Goal: Task Accomplishment & Management: Use online tool/utility

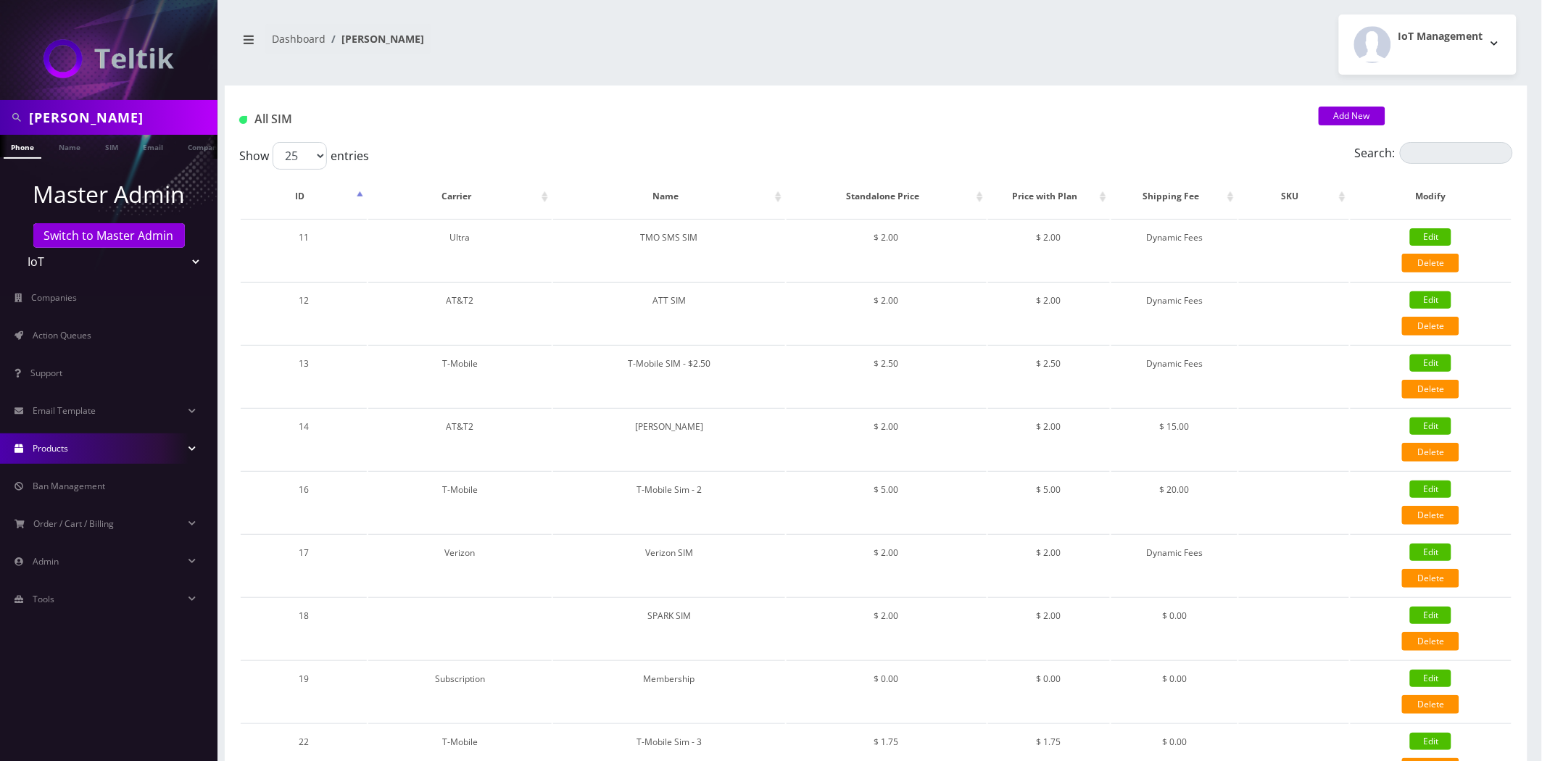
click at [133, 119] on input "Danial" at bounding box center [121, 118] width 185 height 28
type input "[PERSON_NAME]"
click at [62, 146] on link "Name" at bounding box center [69, 147] width 36 height 24
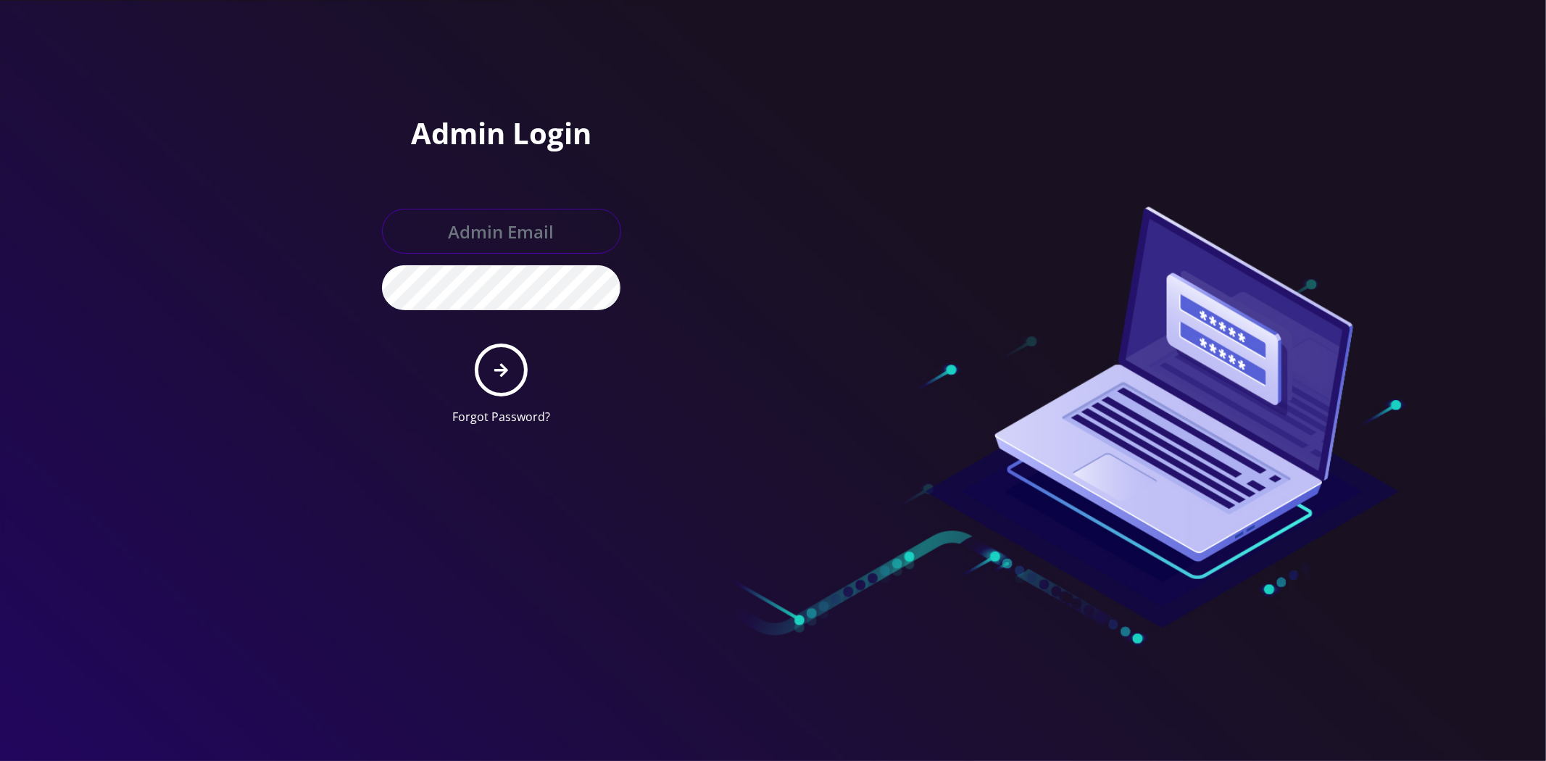
type input "master@britewireless.com"
drag, startPoint x: 502, startPoint y: 400, endPoint x: 496, endPoint y: 386, distance: 15.2
click at [498, 393] on form "master@britewireless.com Forgot Password?" at bounding box center [501, 317] width 239 height 217
click at [496, 386] on button "submit" at bounding box center [501, 370] width 53 height 53
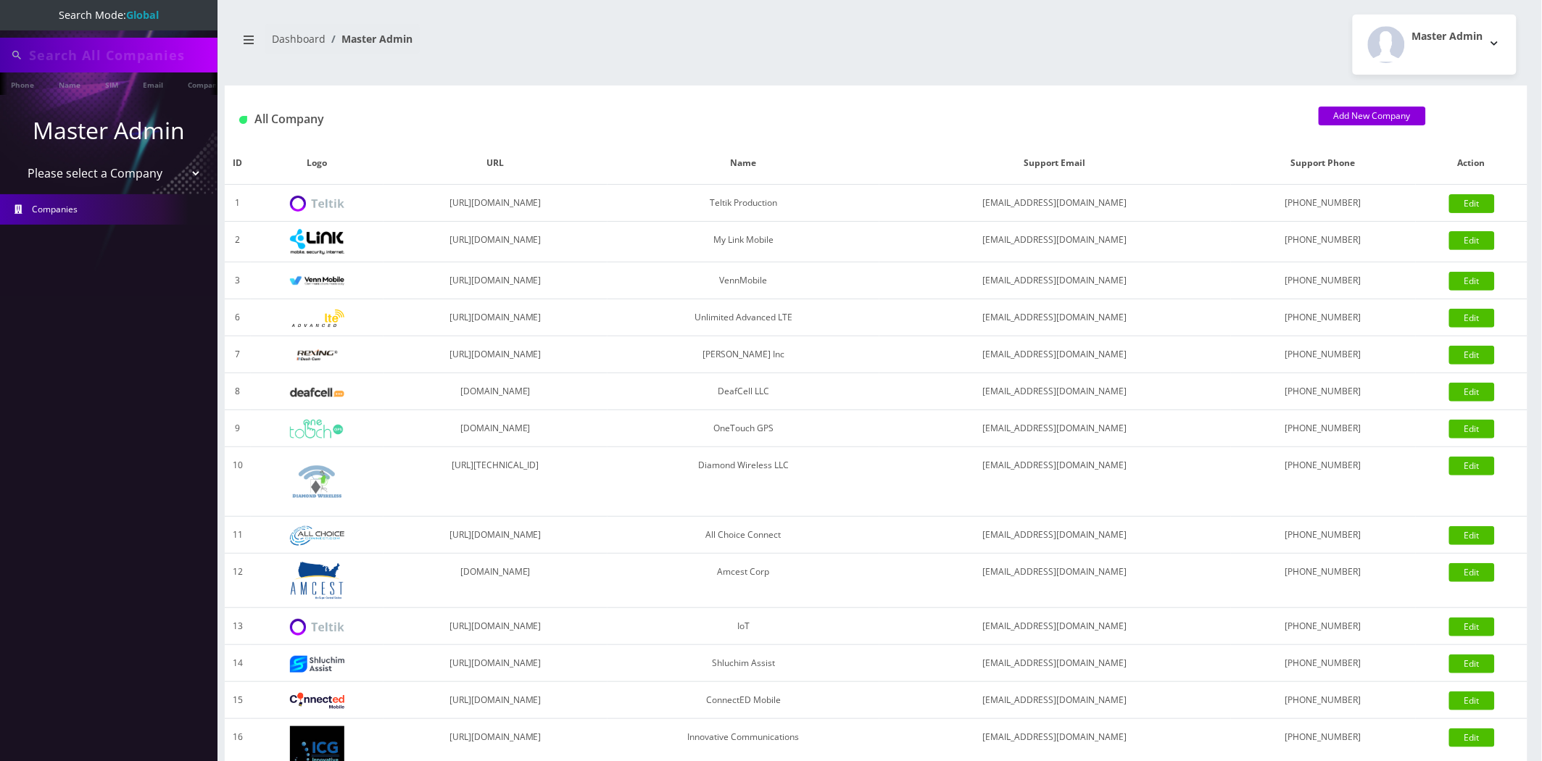
type input "[PERSON_NAME]"
click at [60, 96] on ul "Master Admin Please select a Company Teltik Production My Link Mobile VennMobil…" at bounding box center [109, 170] width 218 height 148
click at [64, 90] on link "Name" at bounding box center [69, 85] width 36 height 24
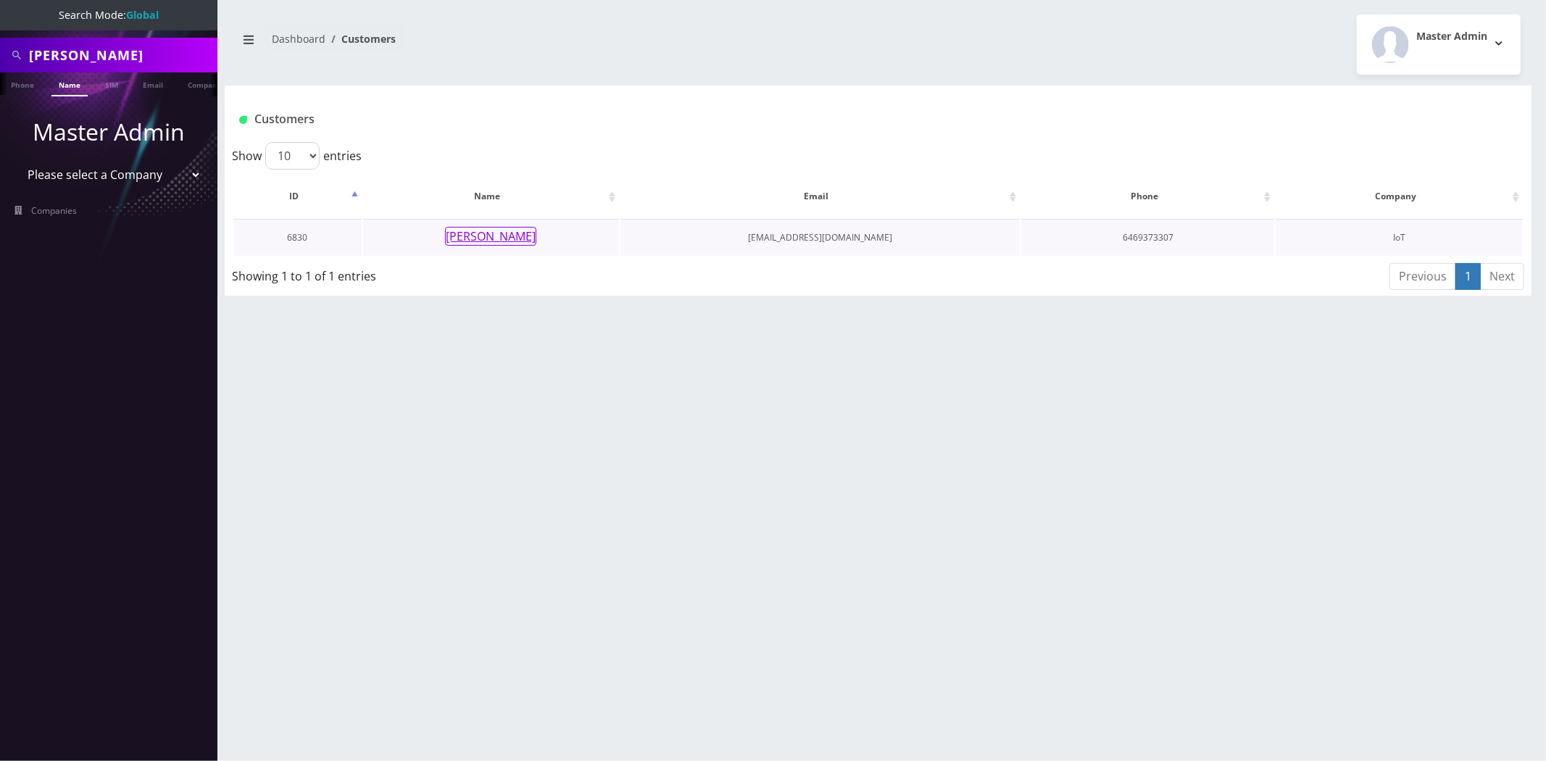
click at [505, 244] on button "[PERSON_NAME]" at bounding box center [490, 236] width 91 height 19
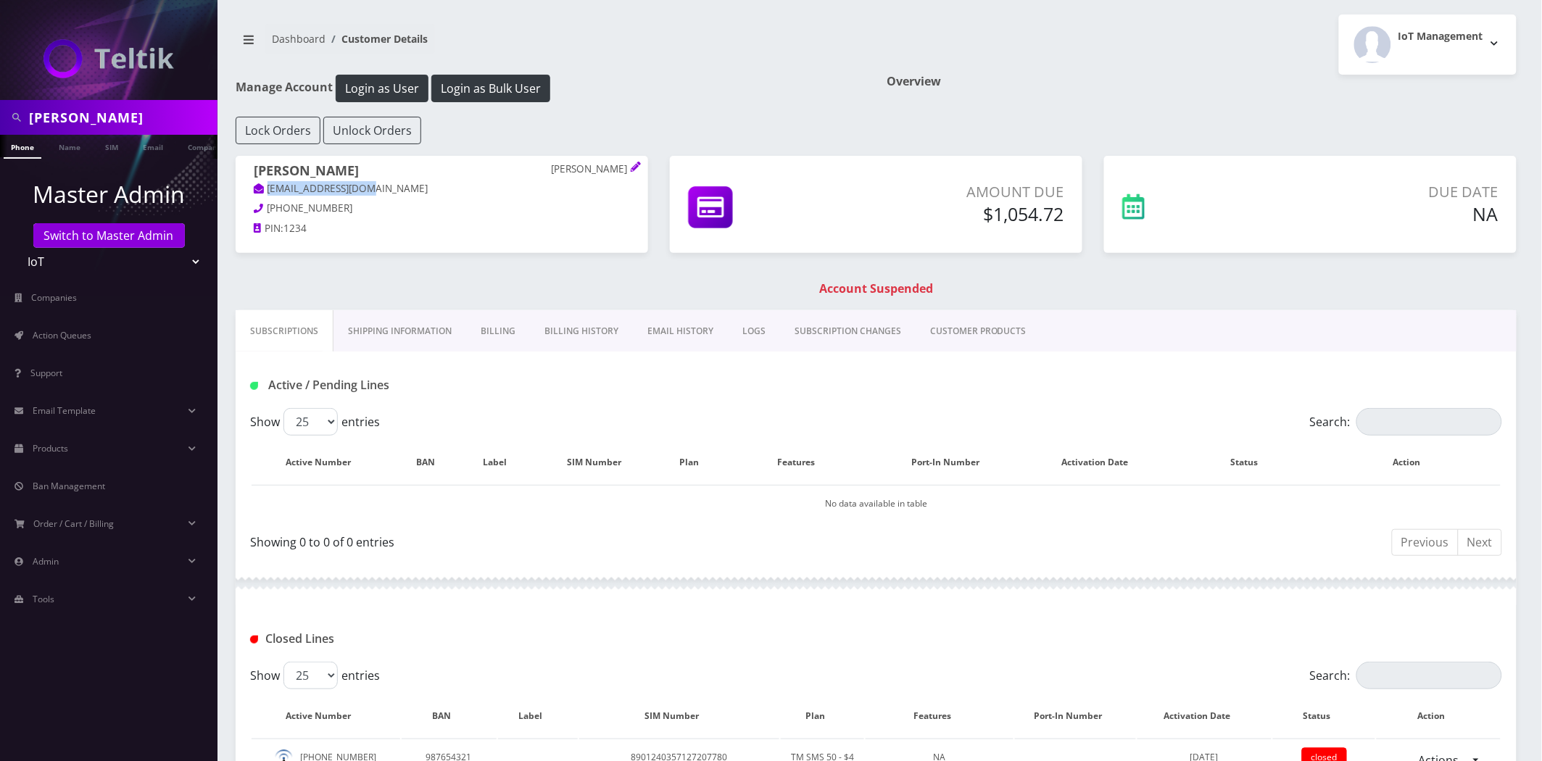
drag, startPoint x: 378, startPoint y: 184, endPoint x: 267, endPoint y: 186, distance: 111.7
click at [266, 186] on p "halisiew4@gmail.com" at bounding box center [442, 189] width 376 height 16
copy link "halisiew4@gmail.com"
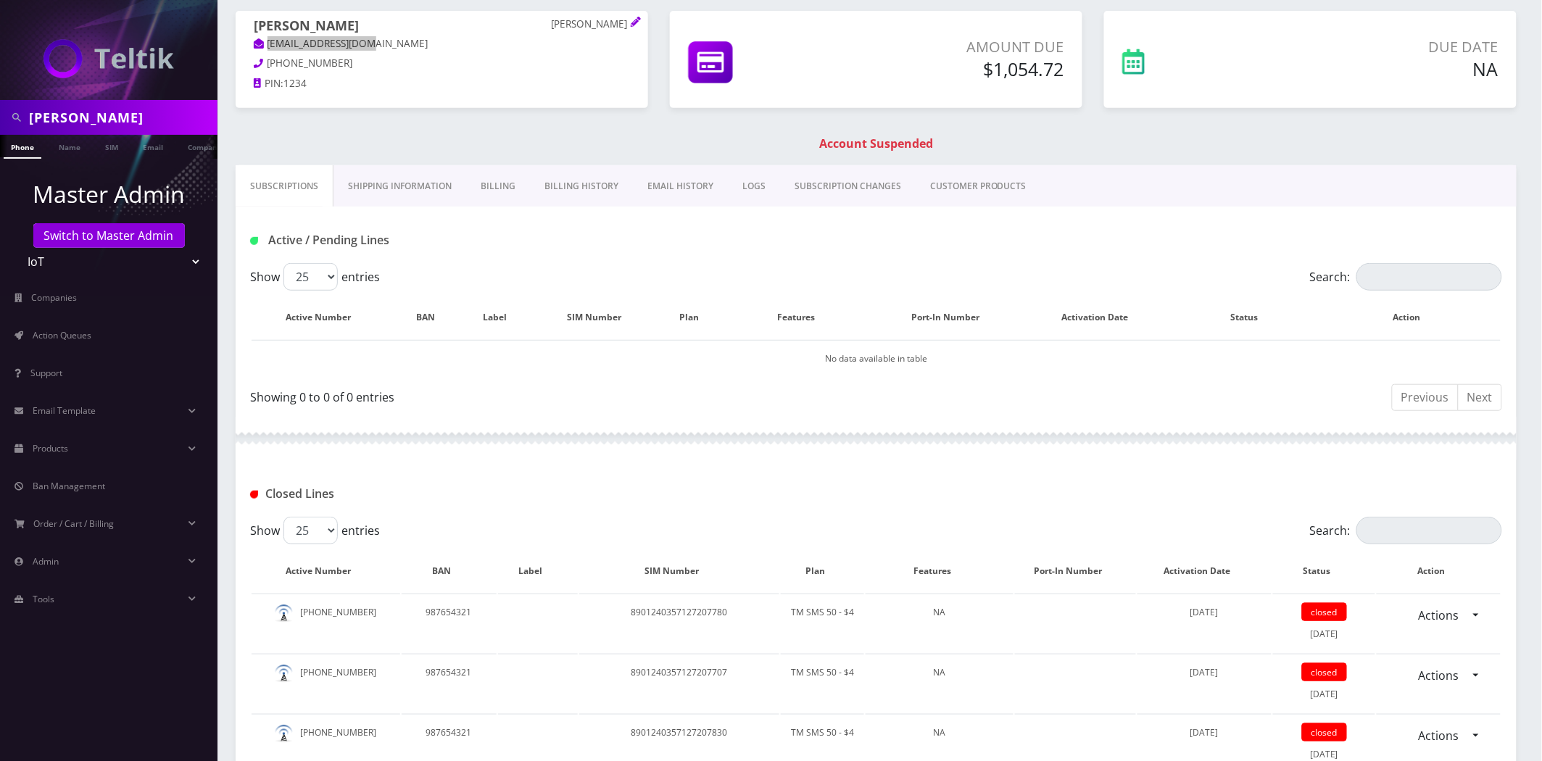
scroll to position [483, 0]
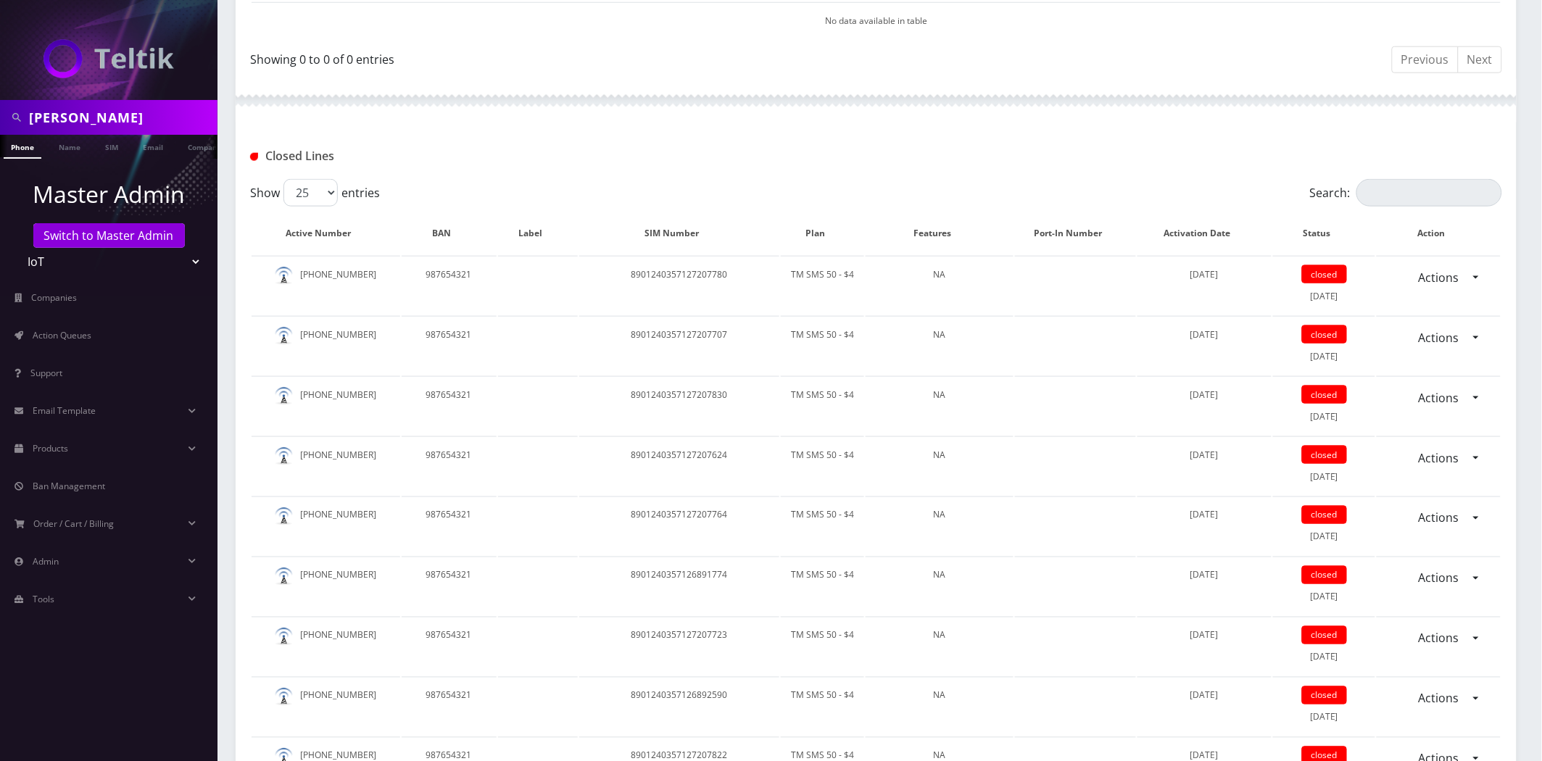
click at [120, 117] on input "Hali Siew" at bounding box center [121, 118] width 185 height 28
type input "j"
click at [97, 111] on input "text" at bounding box center [121, 118] width 185 height 28
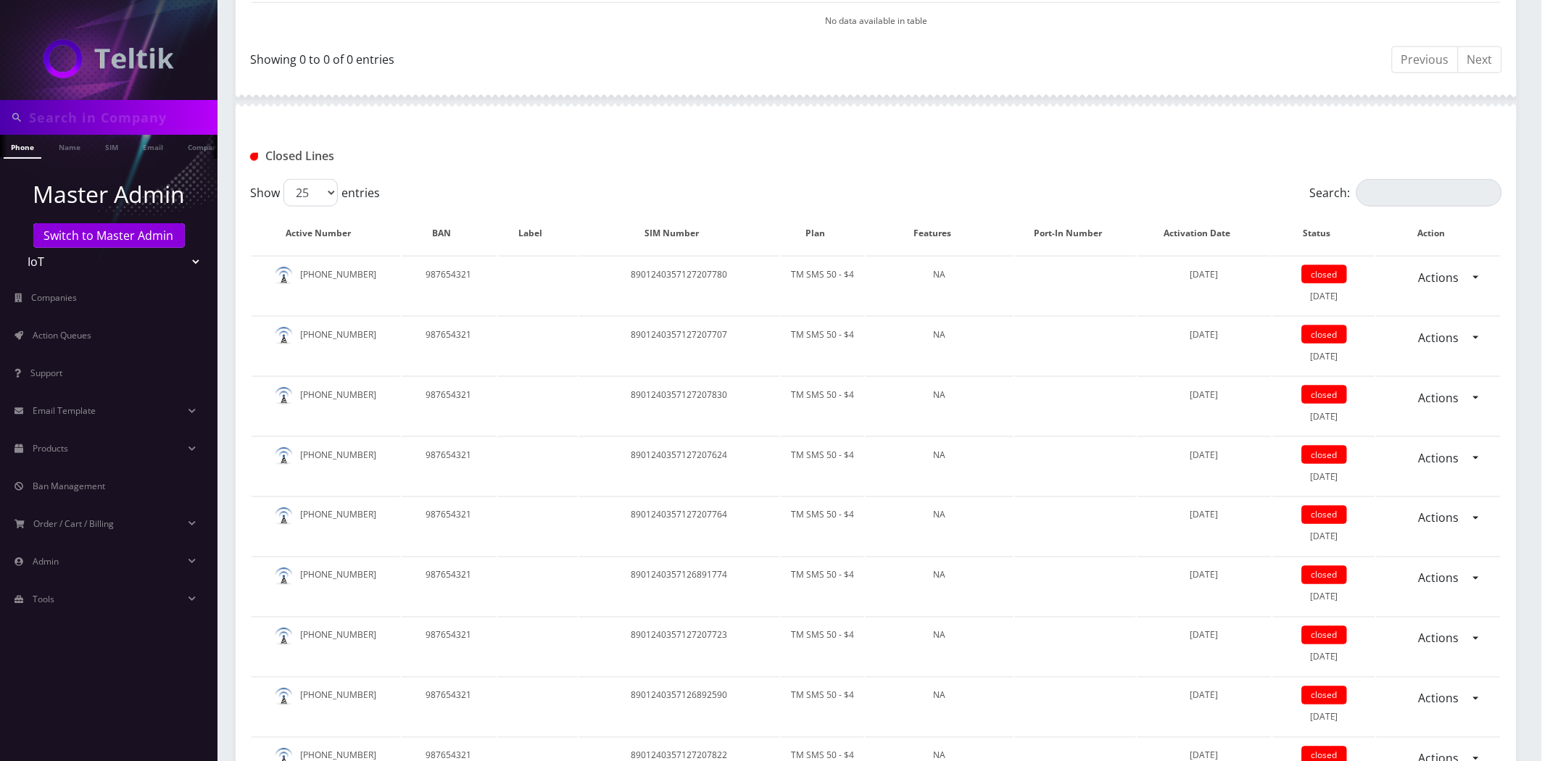
click at [97, 111] on input "text" at bounding box center [121, 118] width 185 height 28
type input "abe"
click at [78, 151] on link "Name" at bounding box center [69, 147] width 36 height 24
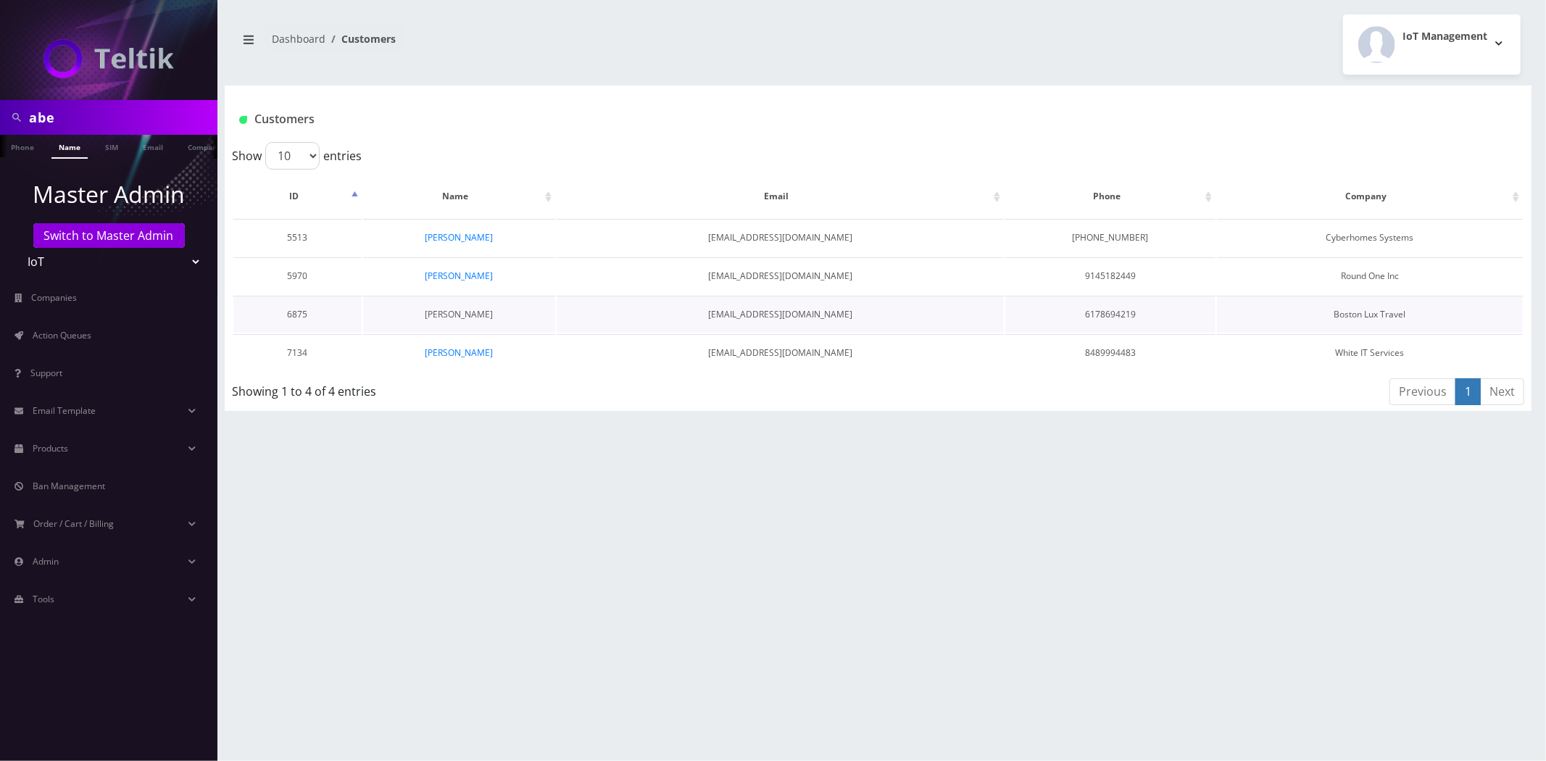
click at [474, 313] on link "[PERSON_NAME]" at bounding box center [459, 314] width 68 height 12
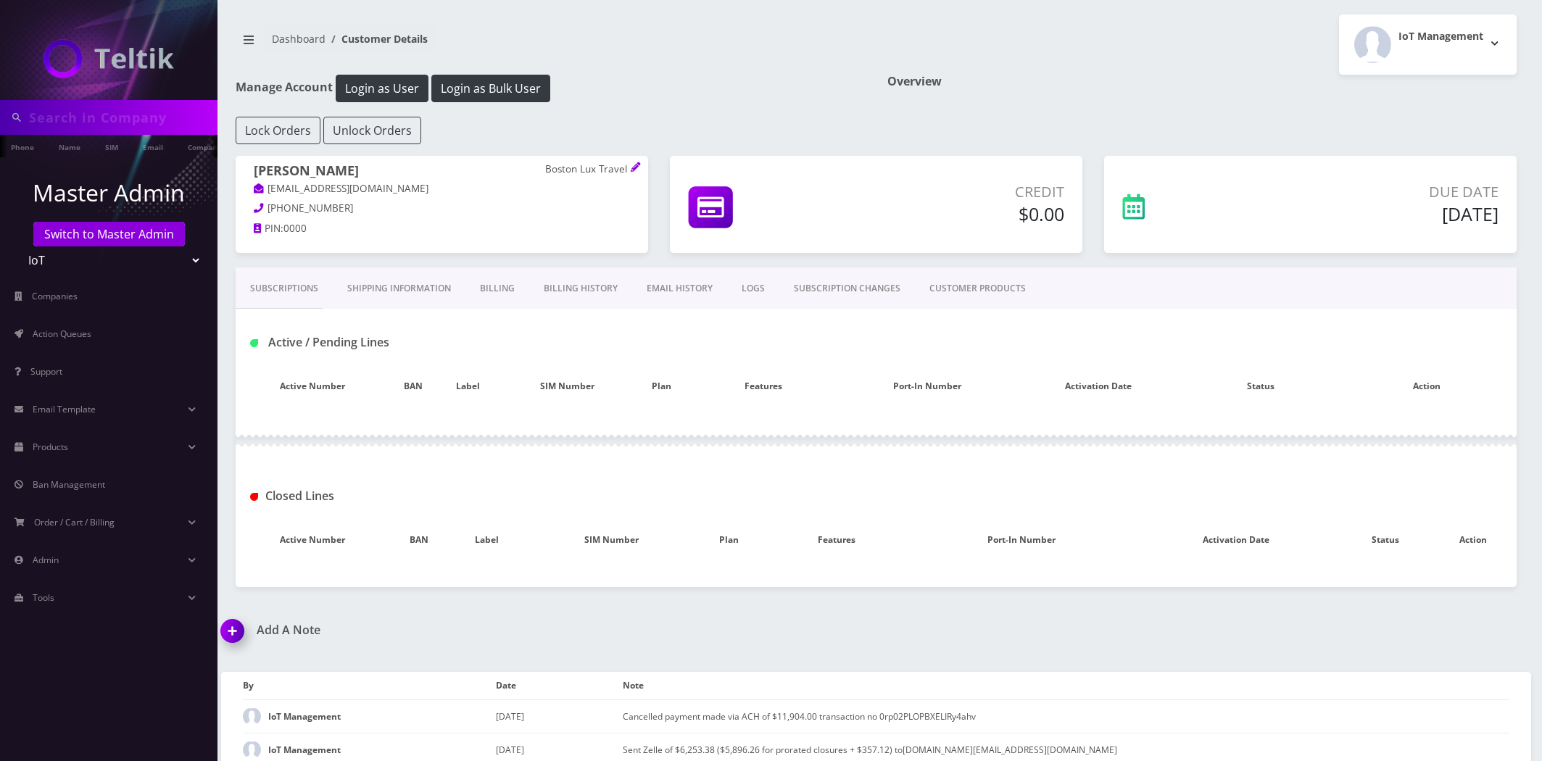
type input "abe"
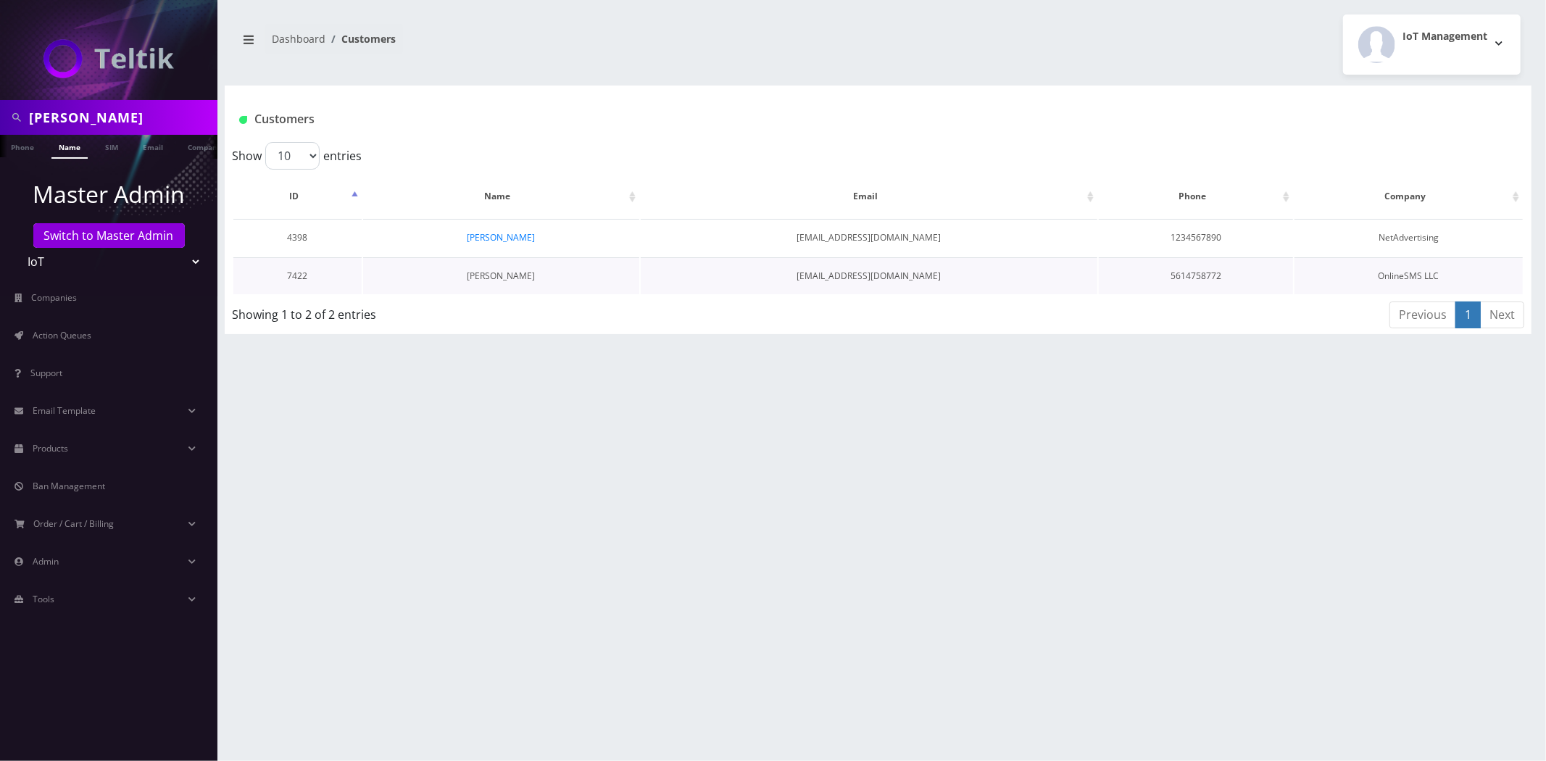
click at [508, 273] on link "Gerardo Rodriguez" at bounding box center [501, 276] width 68 height 12
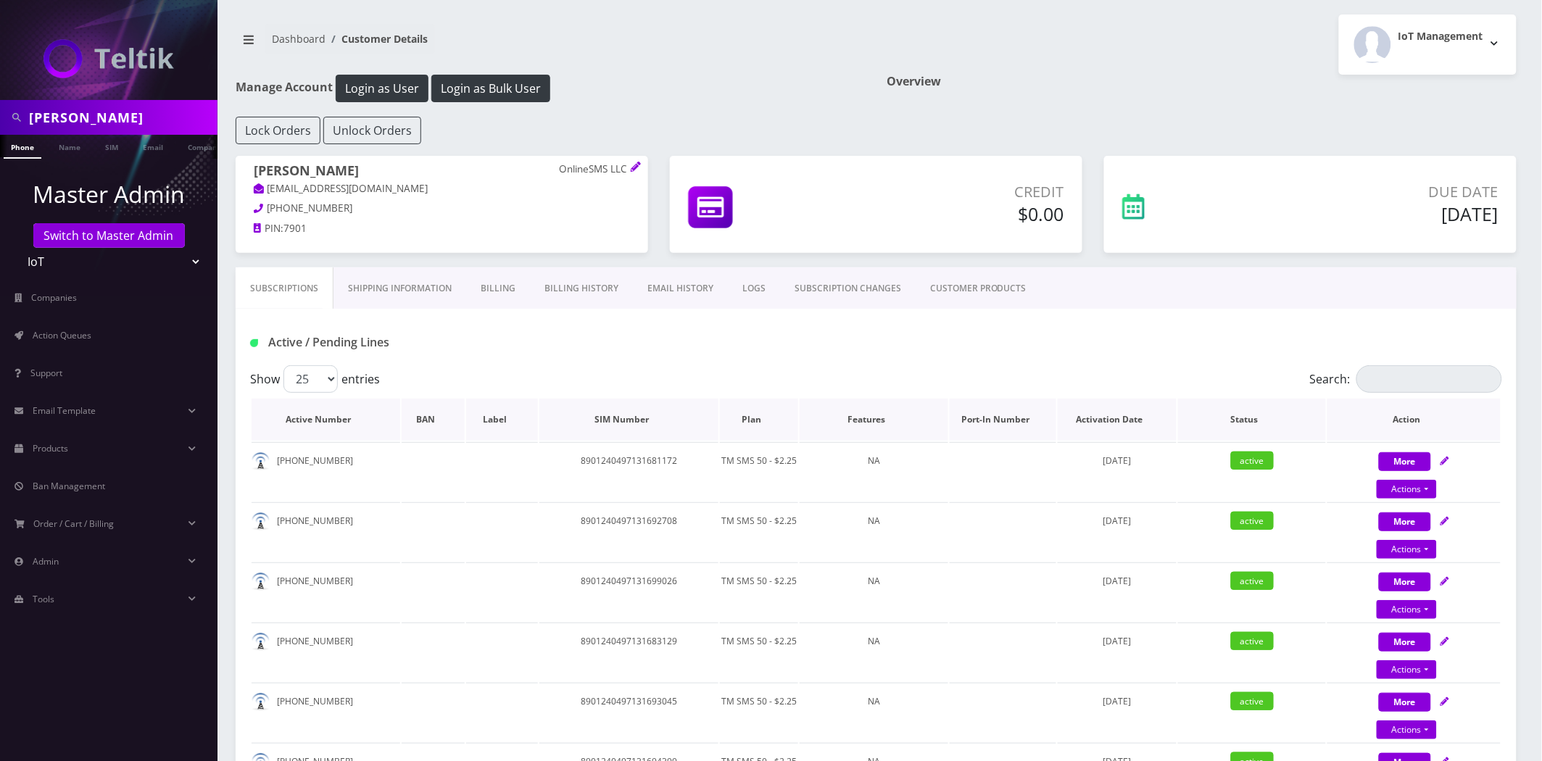
click at [748, 416] on th "Plan" at bounding box center [759, 420] width 78 height 42
click at [748, 416] on th "Plan" at bounding box center [763, 420] width 77 height 42
click at [1127, 428] on th "Activation Date" at bounding box center [1117, 420] width 119 height 42
click at [1125, 423] on th "Activation Date" at bounding box center [1117, 420] width 117 height 42
click at [560, 288] on link "Billing History" at bounding box center [581, 289] width 103 height 42
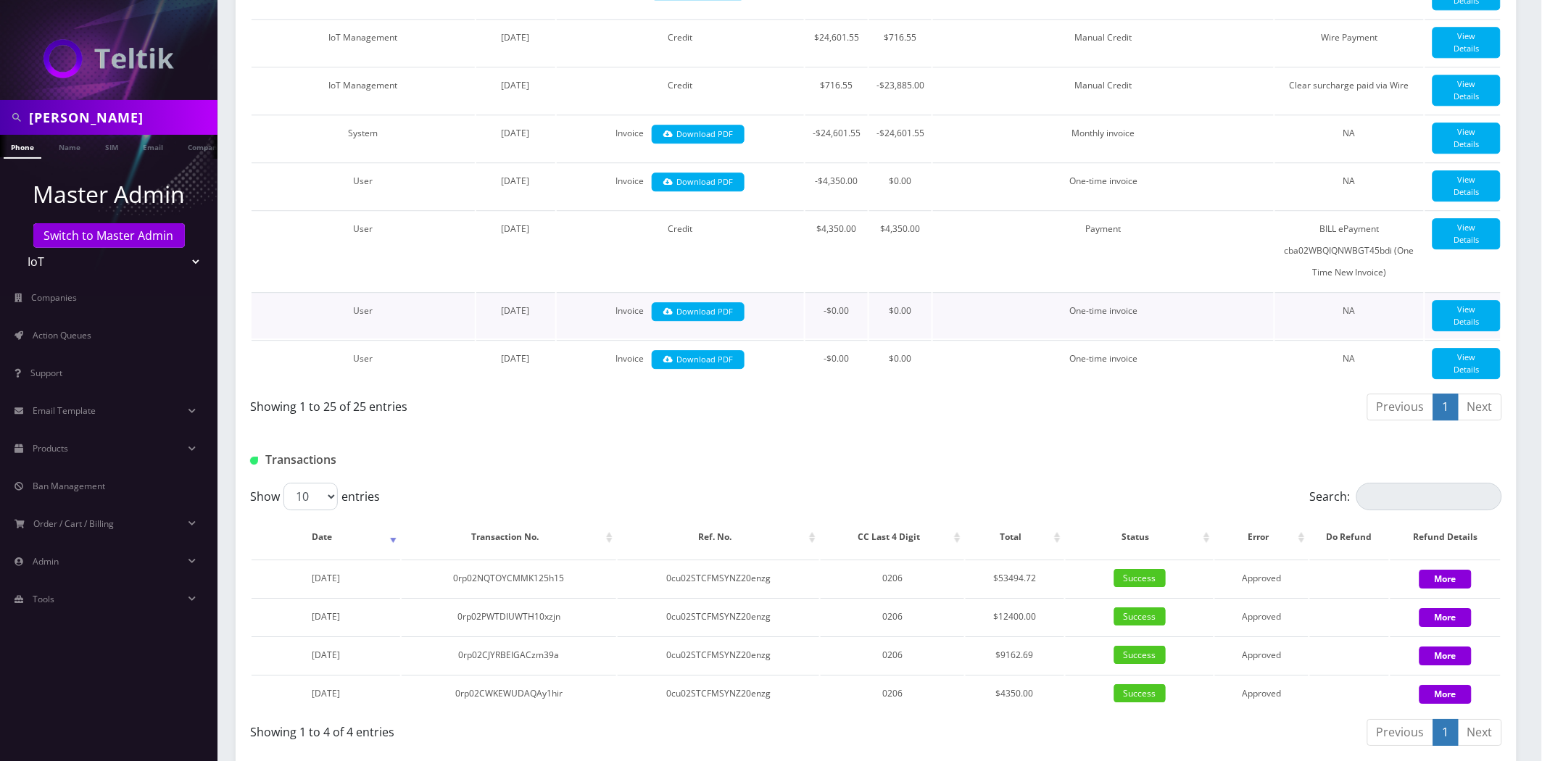
scroll to position [1453, 0]
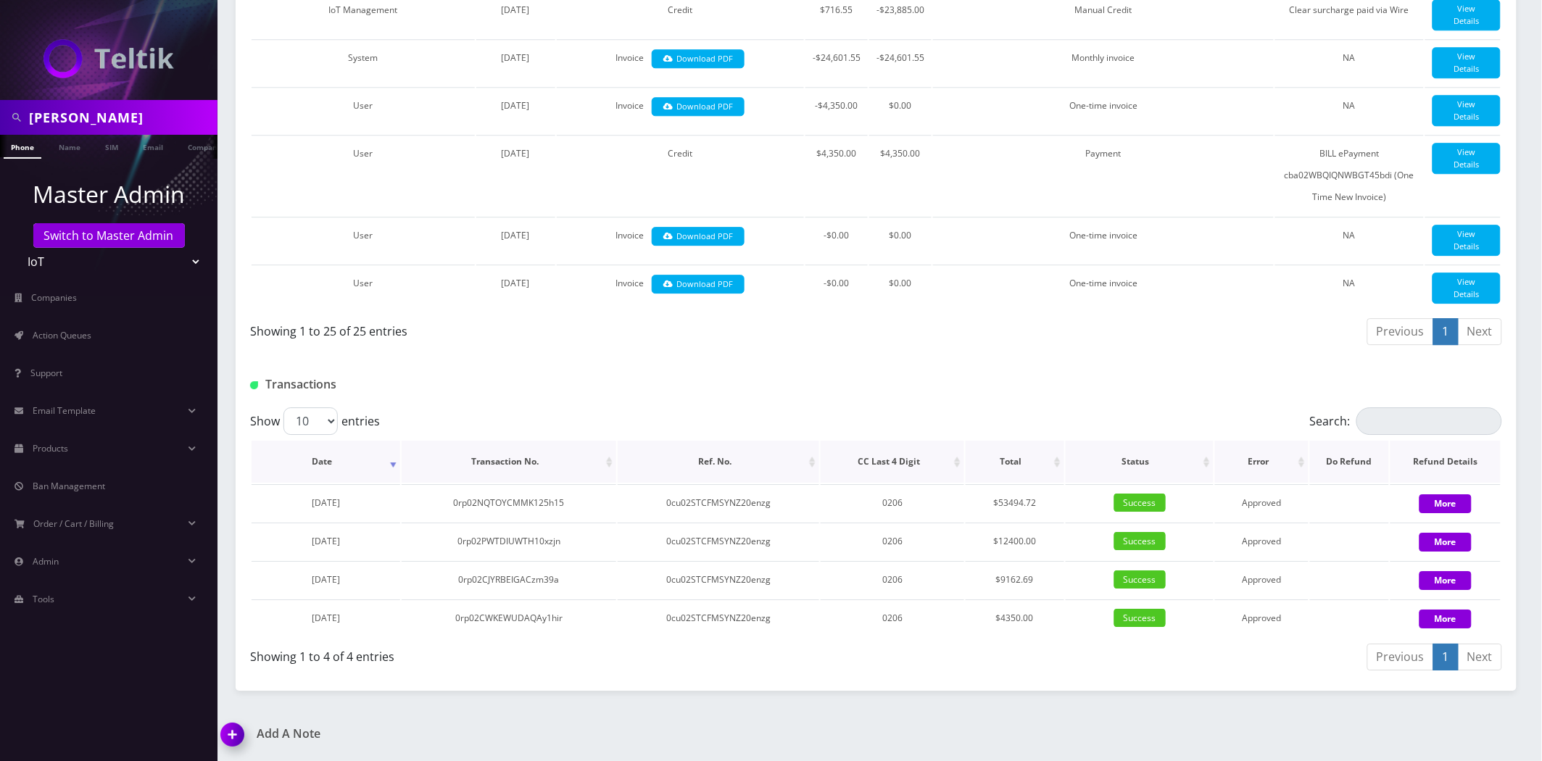
click at [294, 474] on th "Date" at bounding box center [326, 462] width 149 height 42
click at [323, 469] on th "Date" at bounding box center [326, 462] width 149 height 42
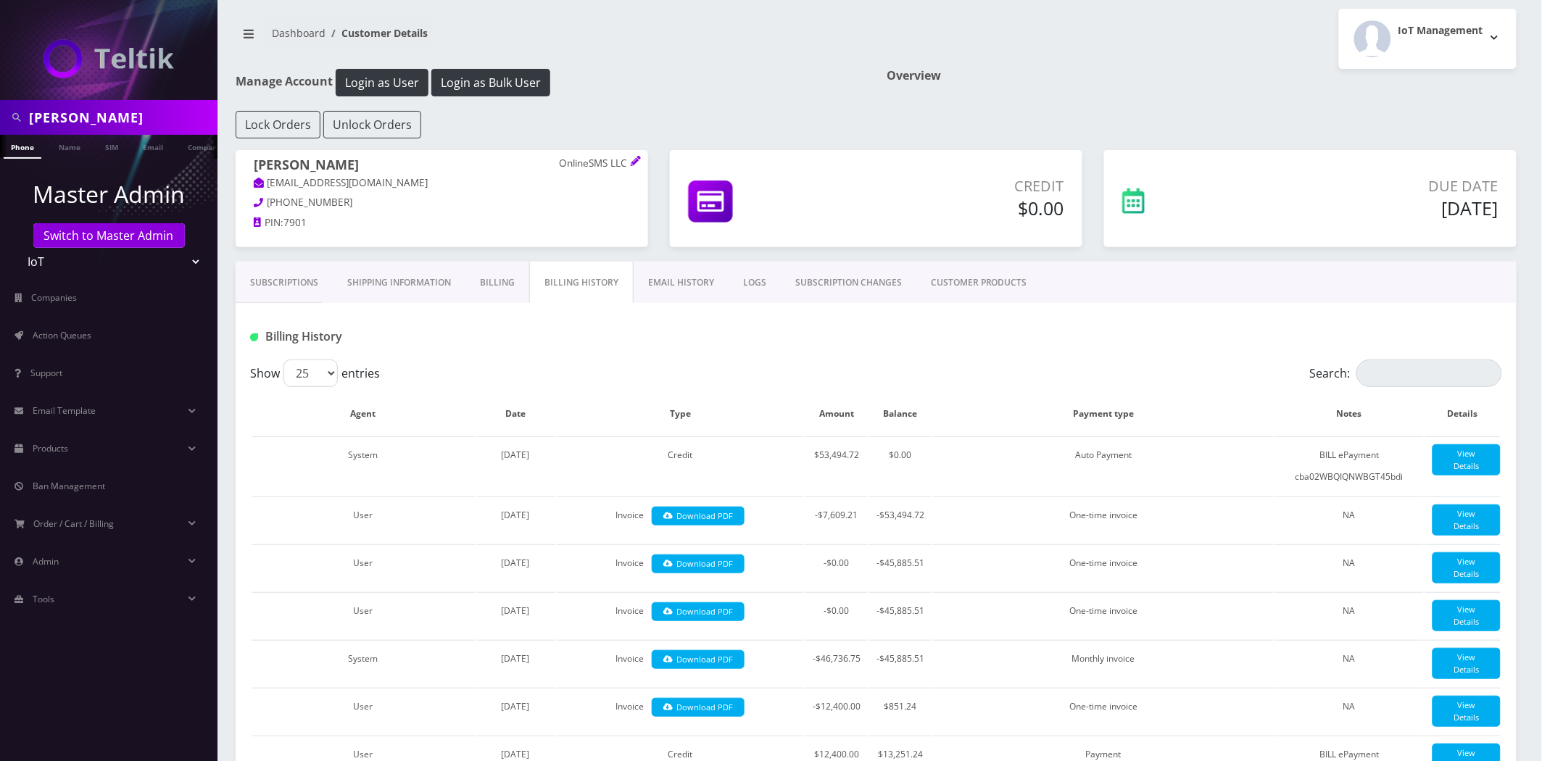
scroll to position [0, 0]
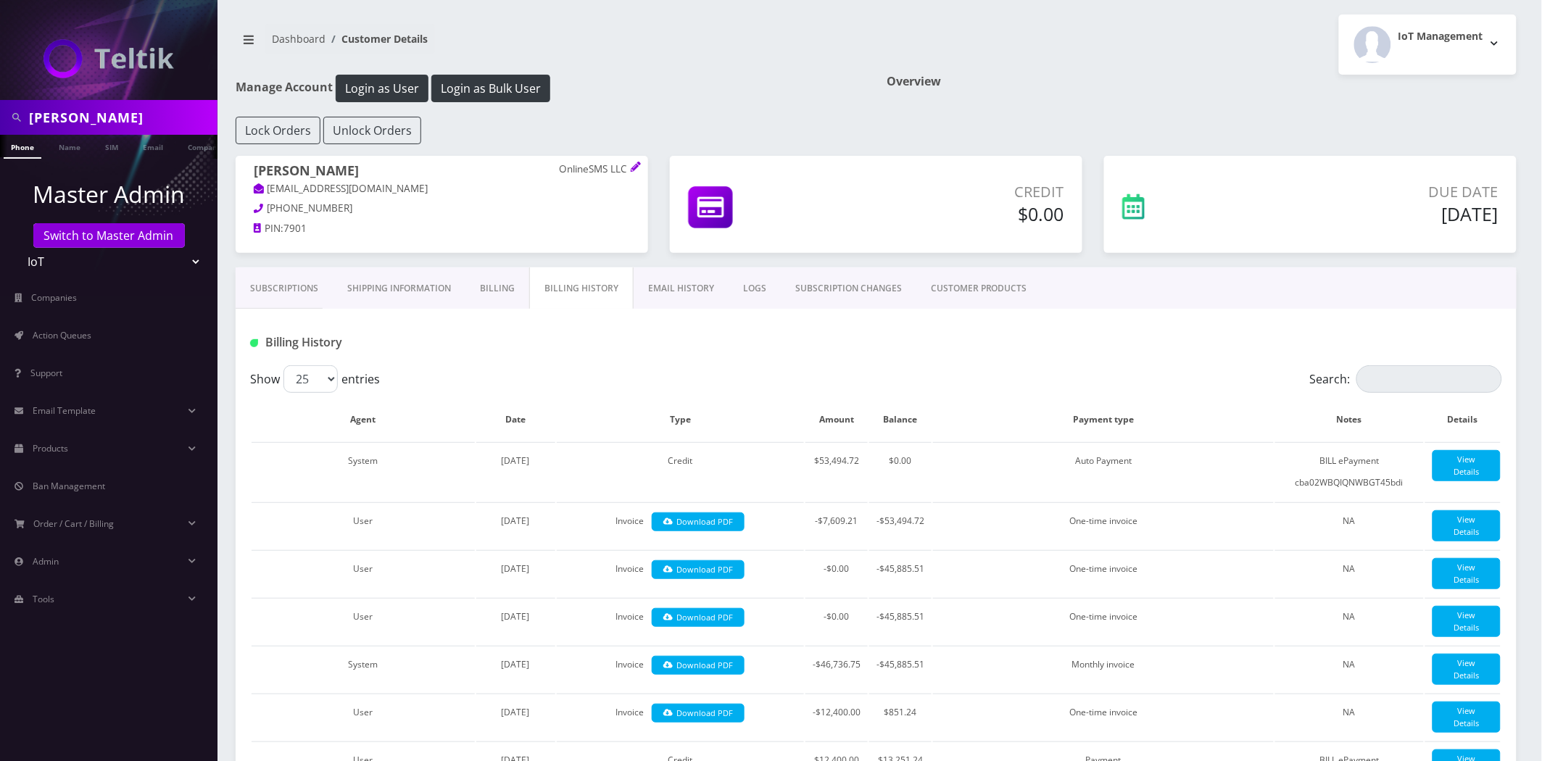
click at [356, 280] on link "Shipping Information" at bounding box center [399, 289] width 133 height 42
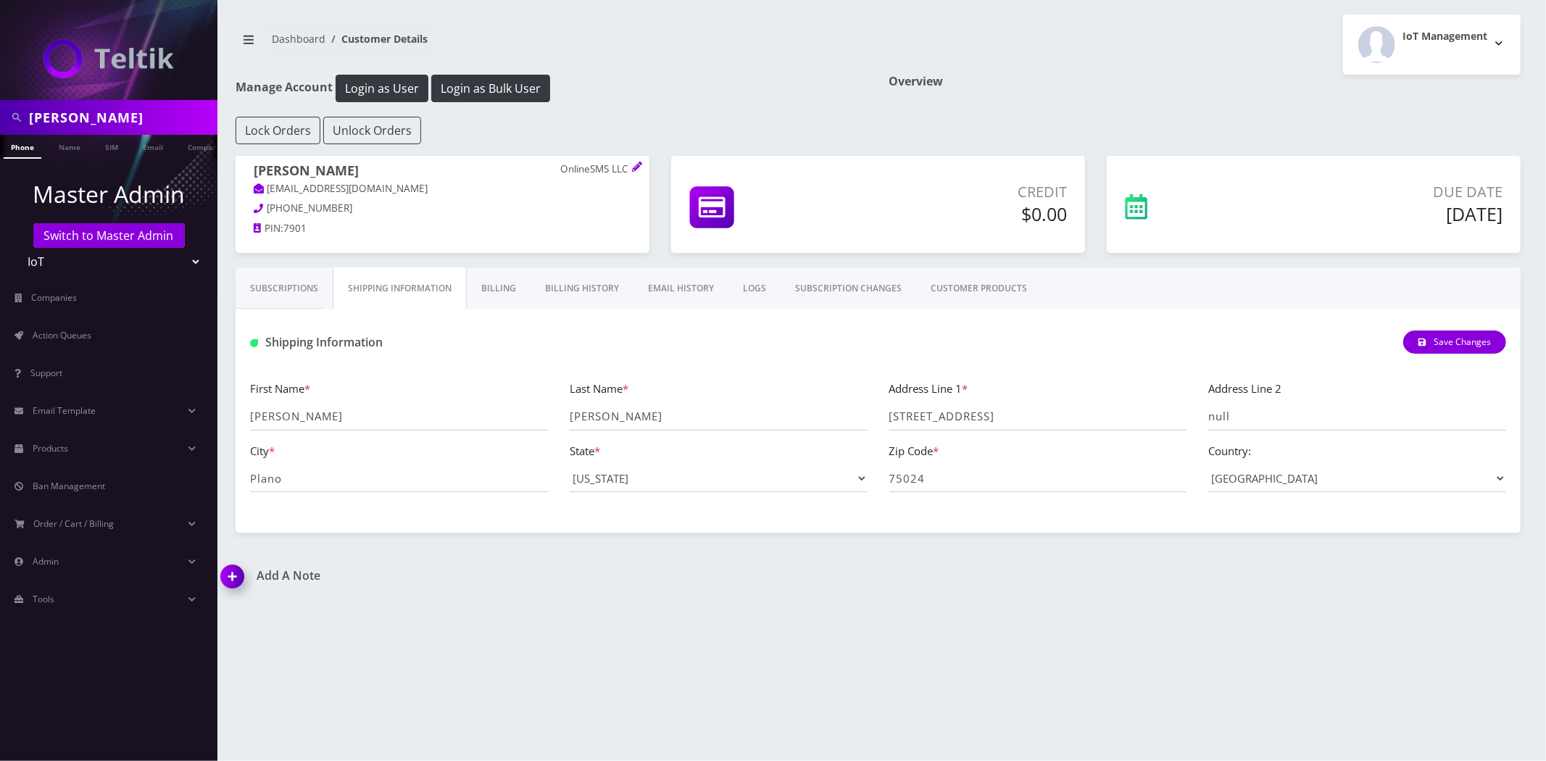
click at [290, 288] on link "Subscriptions" at bounding box center [284, 289] width 97 height 42
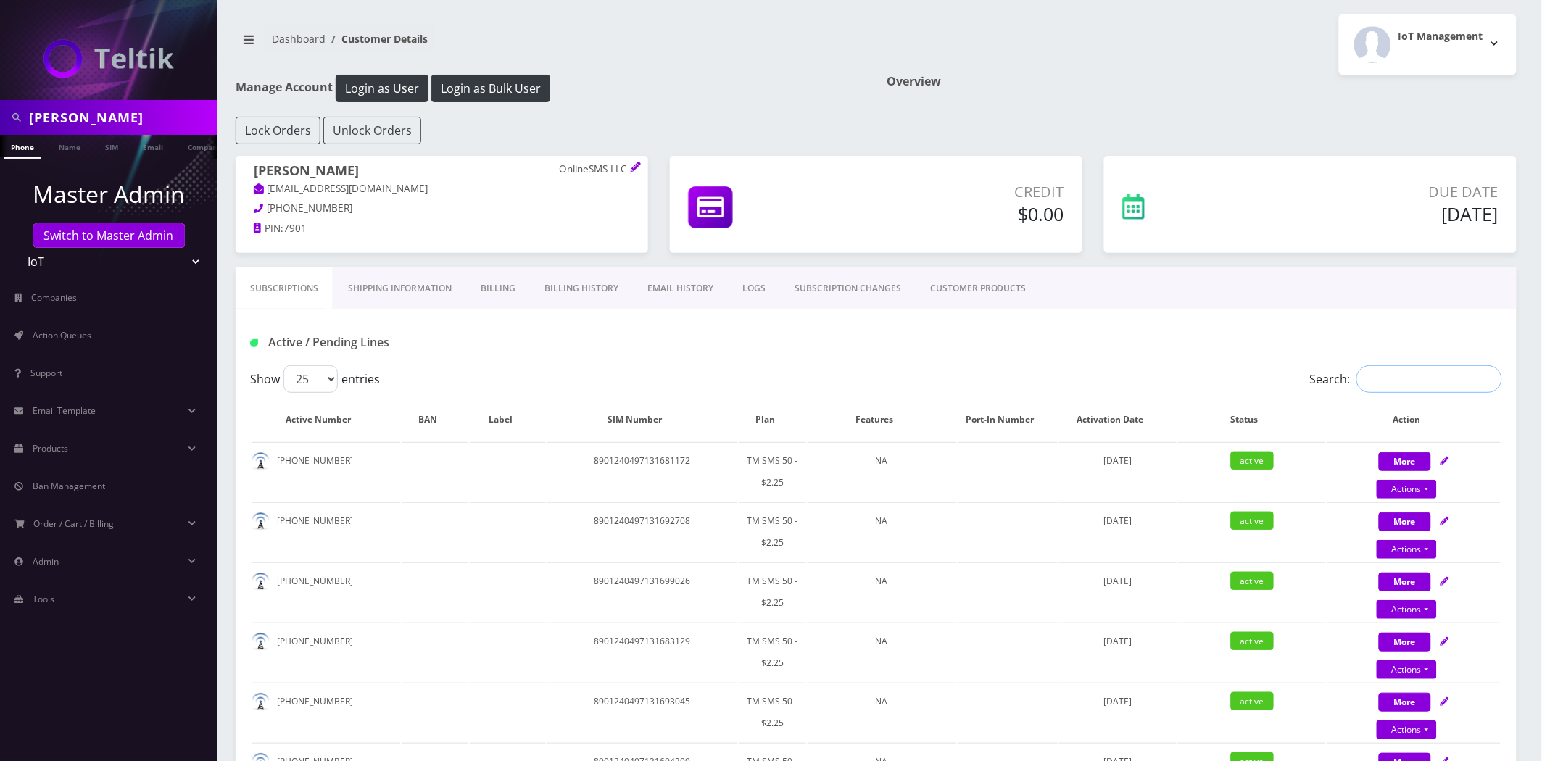
click at [1459, 372] on input "Search:" at bounding box center [1430, 379] width 146 height 28
type input "att"
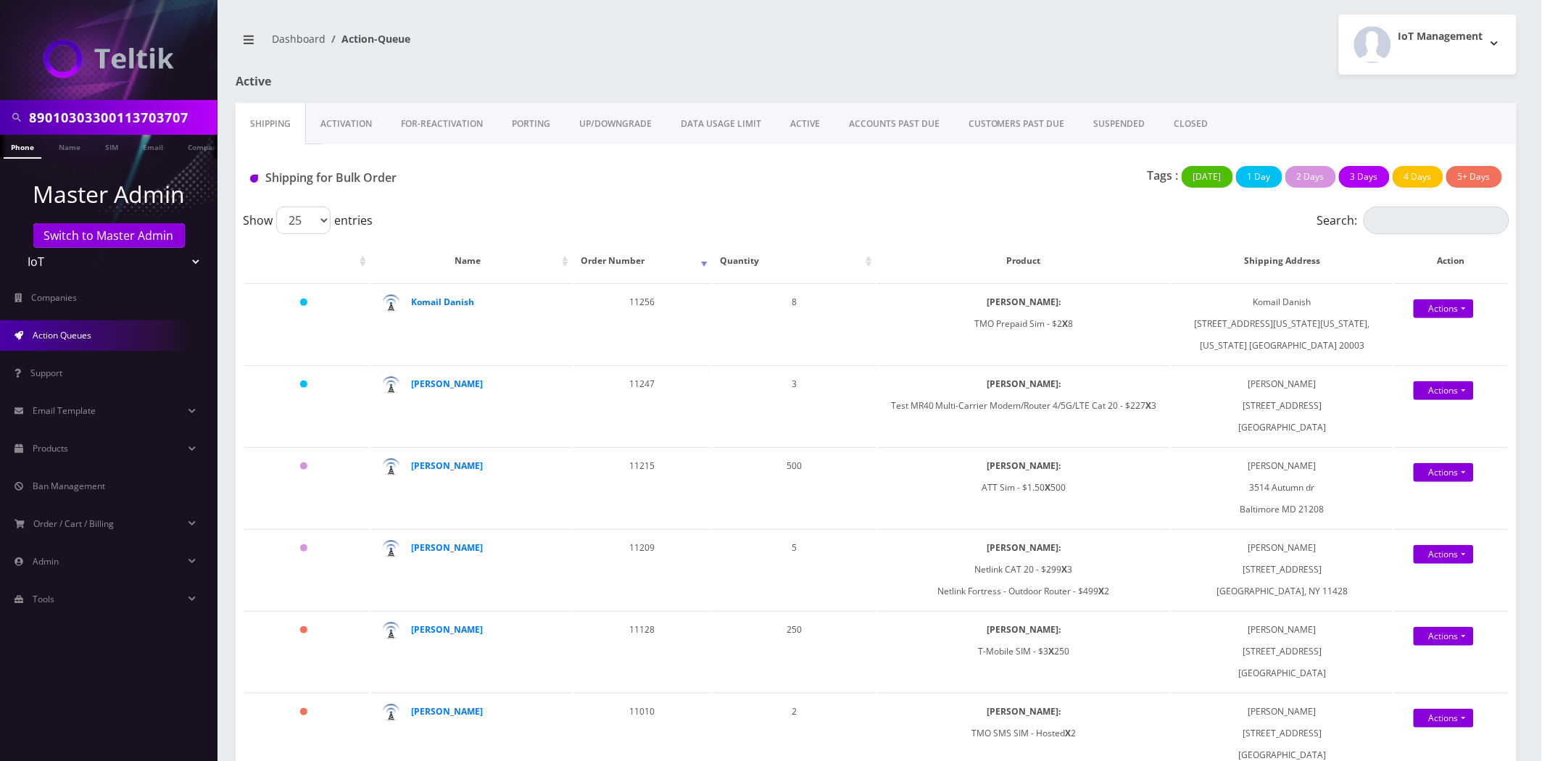
click at [128, 105] on input "89010303300113703707" at bounding box center [121, 118] width 185 height 28
click at [129, 111] on input "89010303300113703707" at bounding box center [121, 118] width 185 height 28
click at [129, 112] on input "89010303300113703707" at bounding box center [121, 118] width 185 height 28
type input "joe barak"
click at [67, 150] on link "Name" at bounding box center [69, 147] width 36 height 24
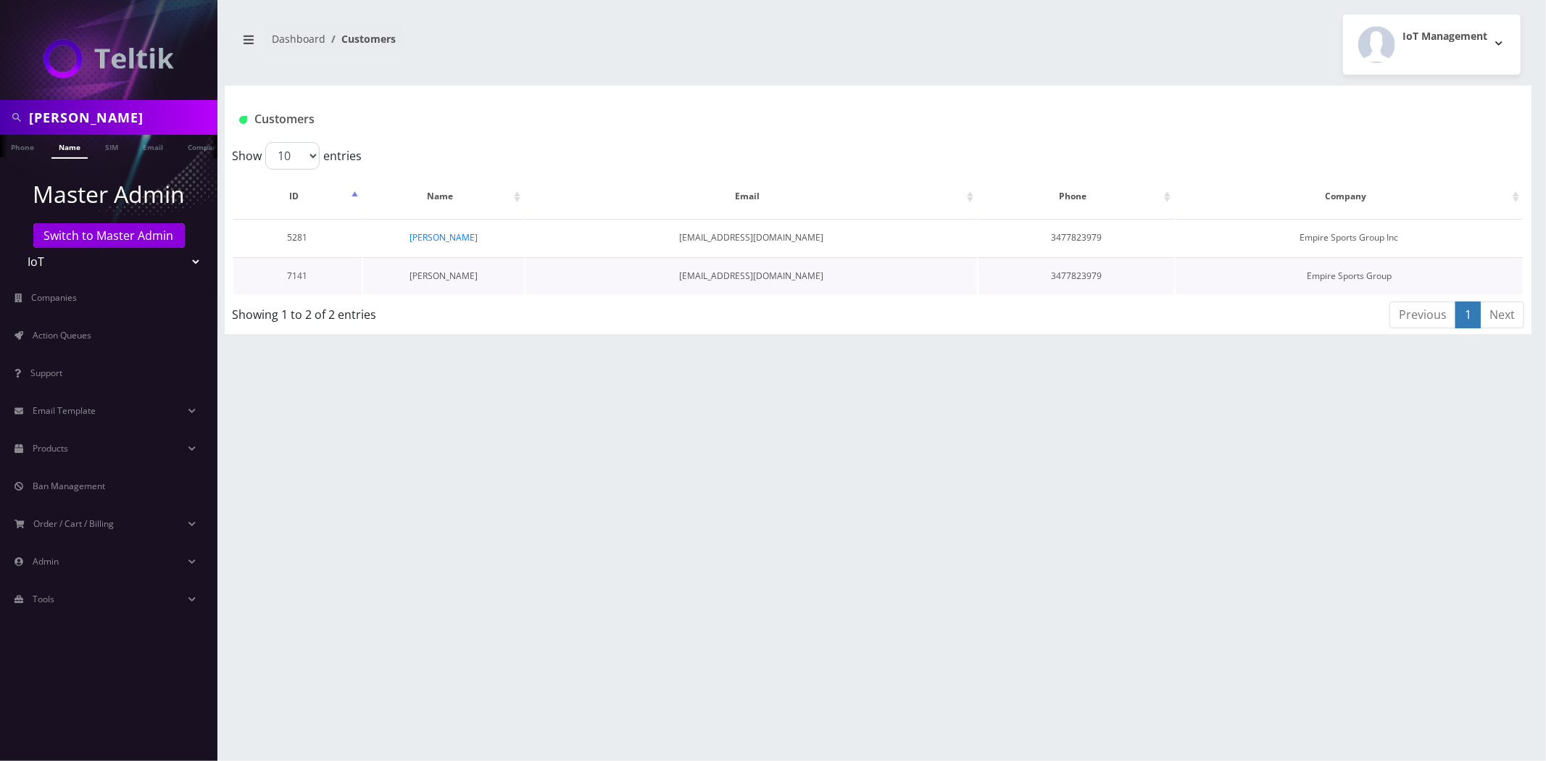
click at [435, 278] on link "[PERSON_NAME]" at bounding box center [444, 276] width 68 height 12
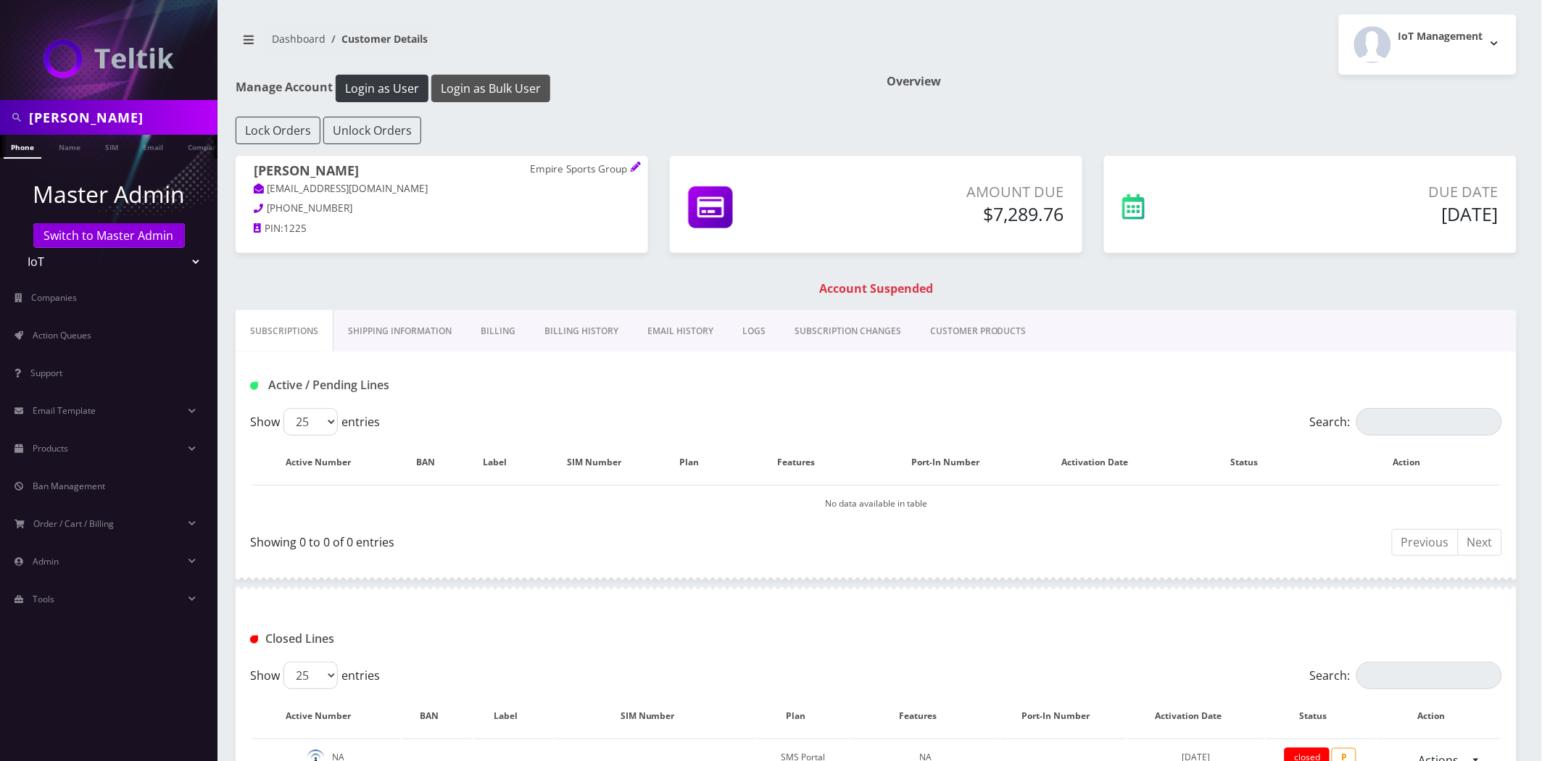
click at [504, 94] on button "Login as Bulk User" at bounding box center [490, 89] width 119 height 28
click at [49, 329] on span "Action Queues" at bounding box center [62, 335] width 59 height 12
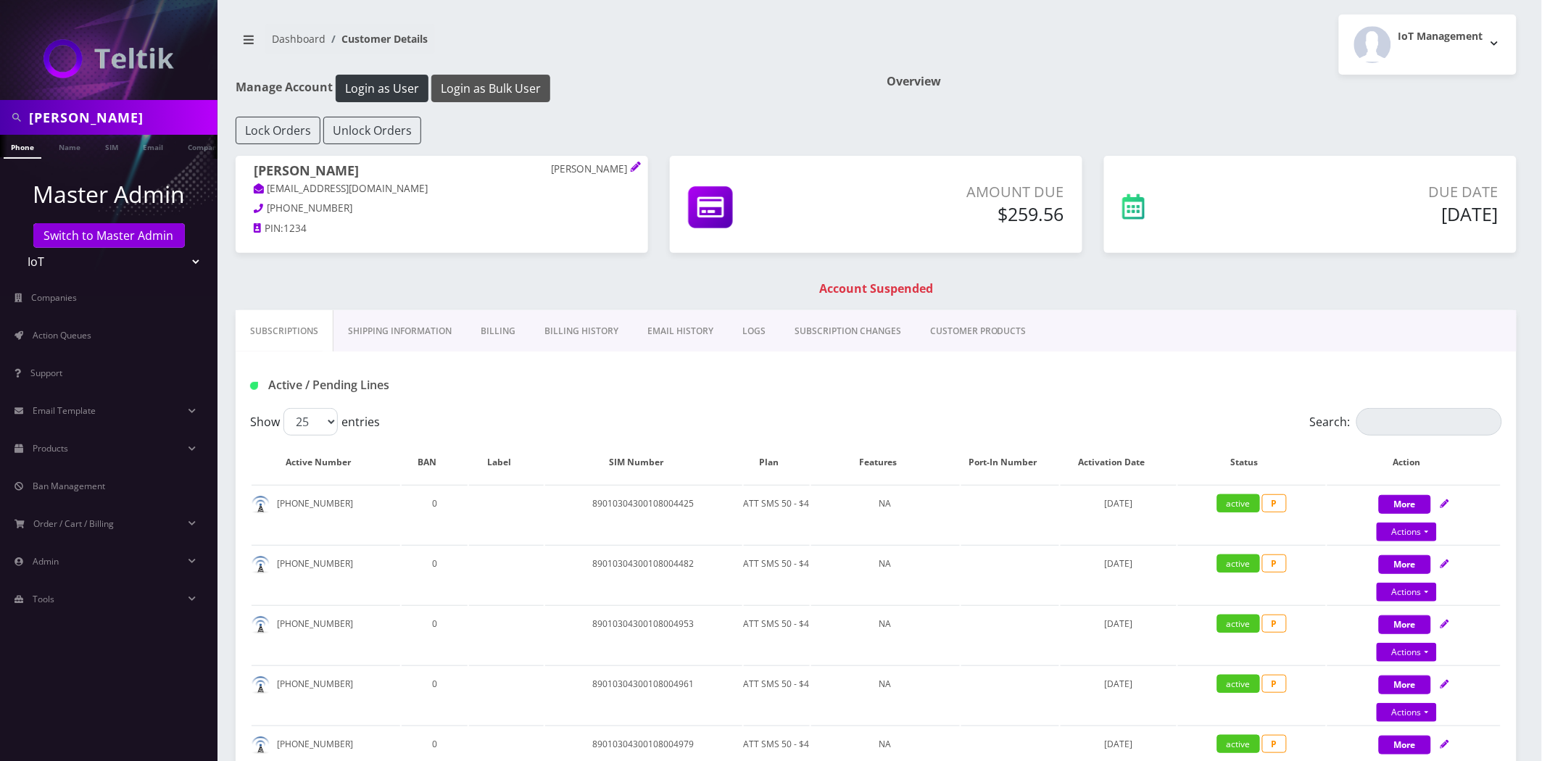
click at [471, 90] on button "Login as Bulk User" at bounding box center [490, 89] width 119 height 28
drag, startPoint x: 1068, startPoint y: 210, endPoint x: 969, endPoint y: 206, distance: 99.4
click at [969, 206] on div "Amount Due $259.56" at bounding box center [959, 205] width 232 height 49
drag, startPoint x: 1062, startPoint y: 189, endPoint x: 1063, endPoint y: 210, distance: 21.0
click at [932, 193] on p "Amount Due" at bounding box center [959, 192] width 210 height 22
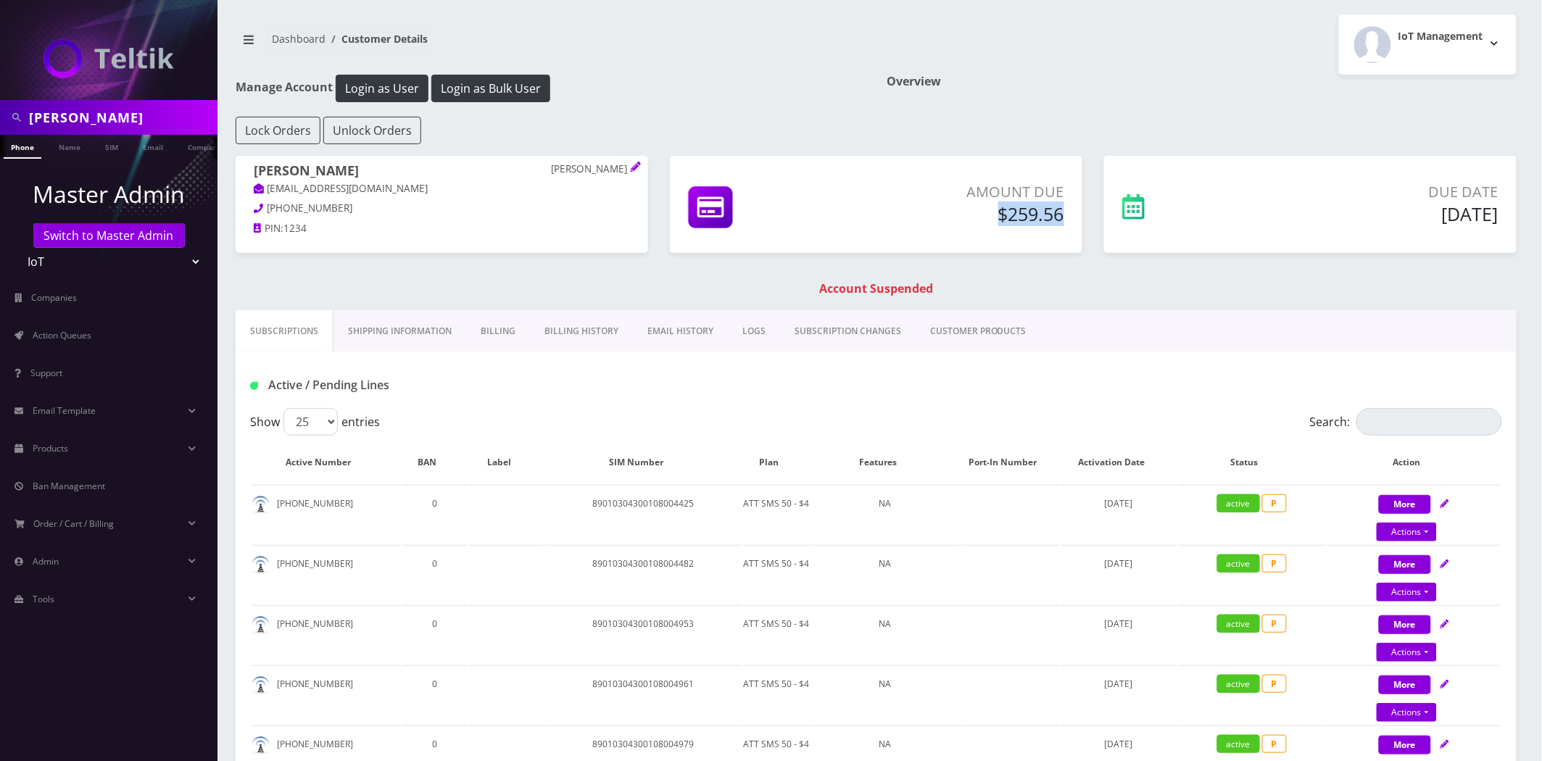
drag, startPoint x: 1062, startPoint y: 212, endPoint x: 966, endPoint y: 216, distance: 96.5
click at [966, 216] on h5 "$259.56" at bounding box center [959, 214] width 210 height 22
drag, startPoint x: 1066, startPoint y: 186, endPoint x: 962, endPoint y: 191, distance: 103.8
click at [962, 191] on div "Amount Due $259.56" at bounding box center [959, 205] width 232 height 49
click at [980, 184] on p "Amount Due" at bounding box center [959, 192] width 210 height 22
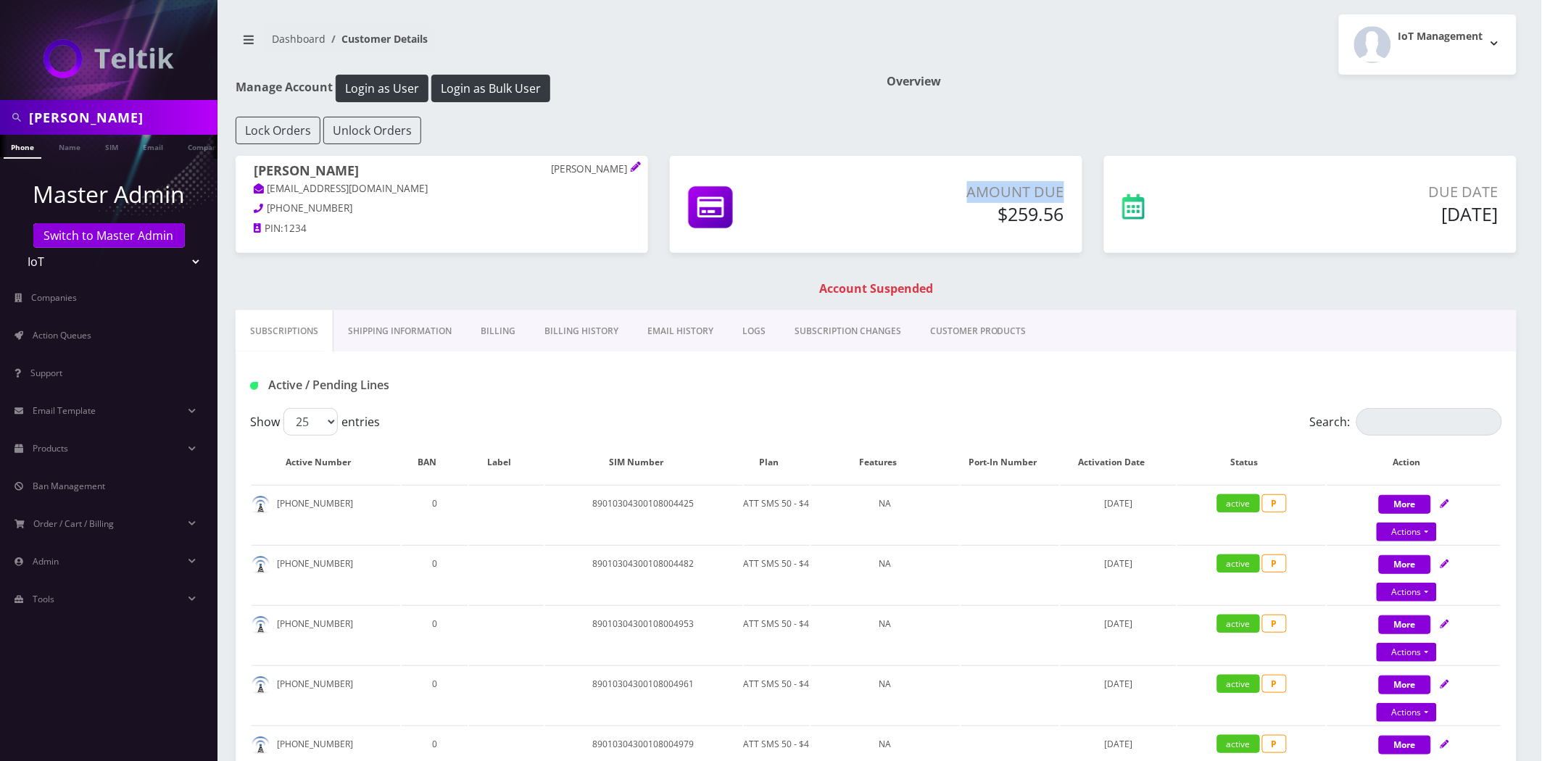
drag, startPoint x: 969, startPoint y: 189, endPoint x: 1074, endPoint y: 194, distance: 105.2
click at [1074, 194] on div "Amount Due $259.56" at bounding box center [959, 205] width 232 height 49
drag, startPoint x: 1067, startPoint y: 215, endPoint x: 1038, endPoint y: 189, distance: 39.6
click at [1001, 210] on div "Amount Due $259.56" at bounding box center [959, 205] width 232 height 49
drag, startPoint x: 1060, startPoint y: 183, endPoint x: 968, endPoint y: 189, distance: 92.2
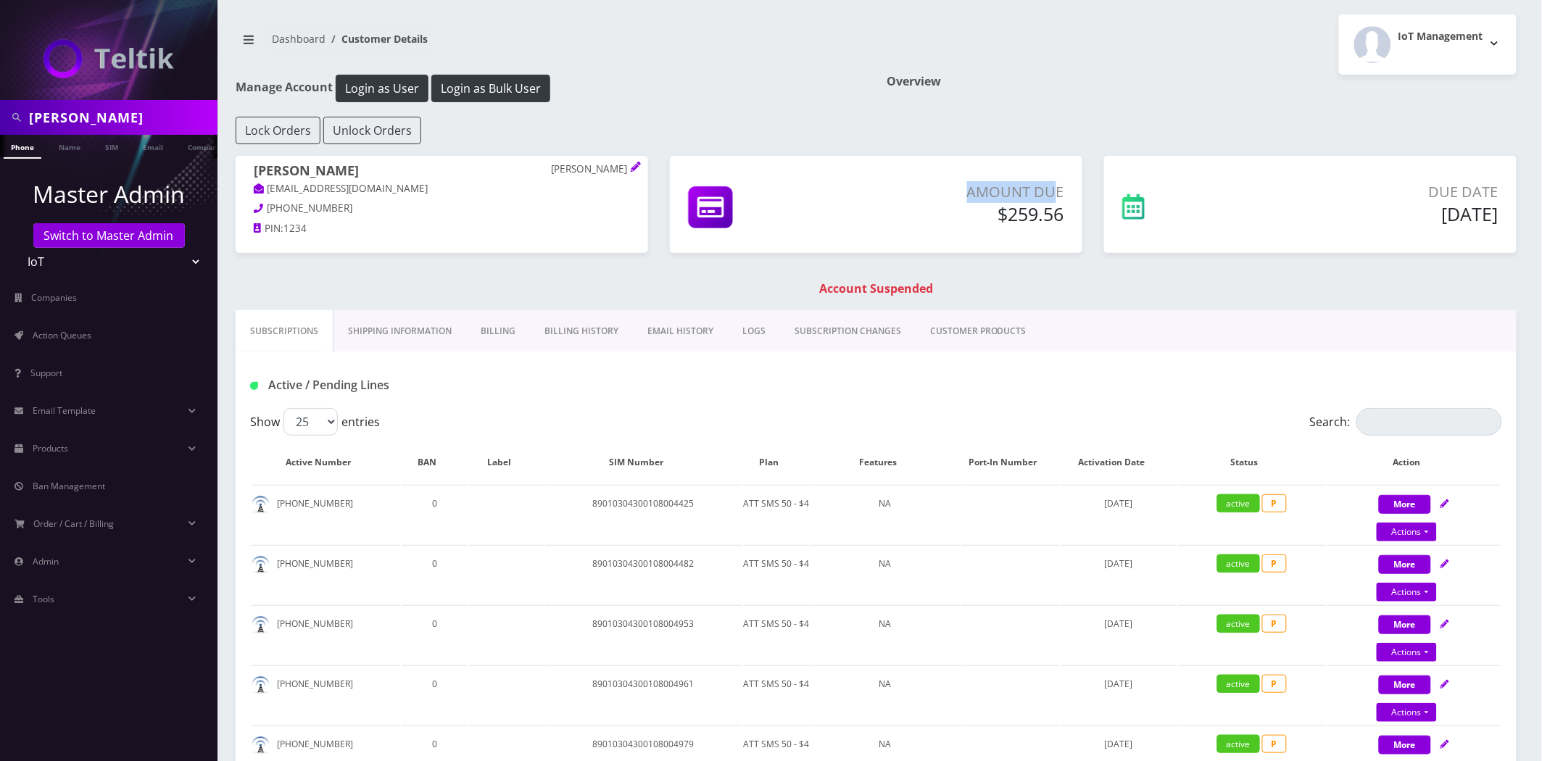
click at [968, 189] on p "Amount Due" at bounding box center [959, 192] width 210 height 22
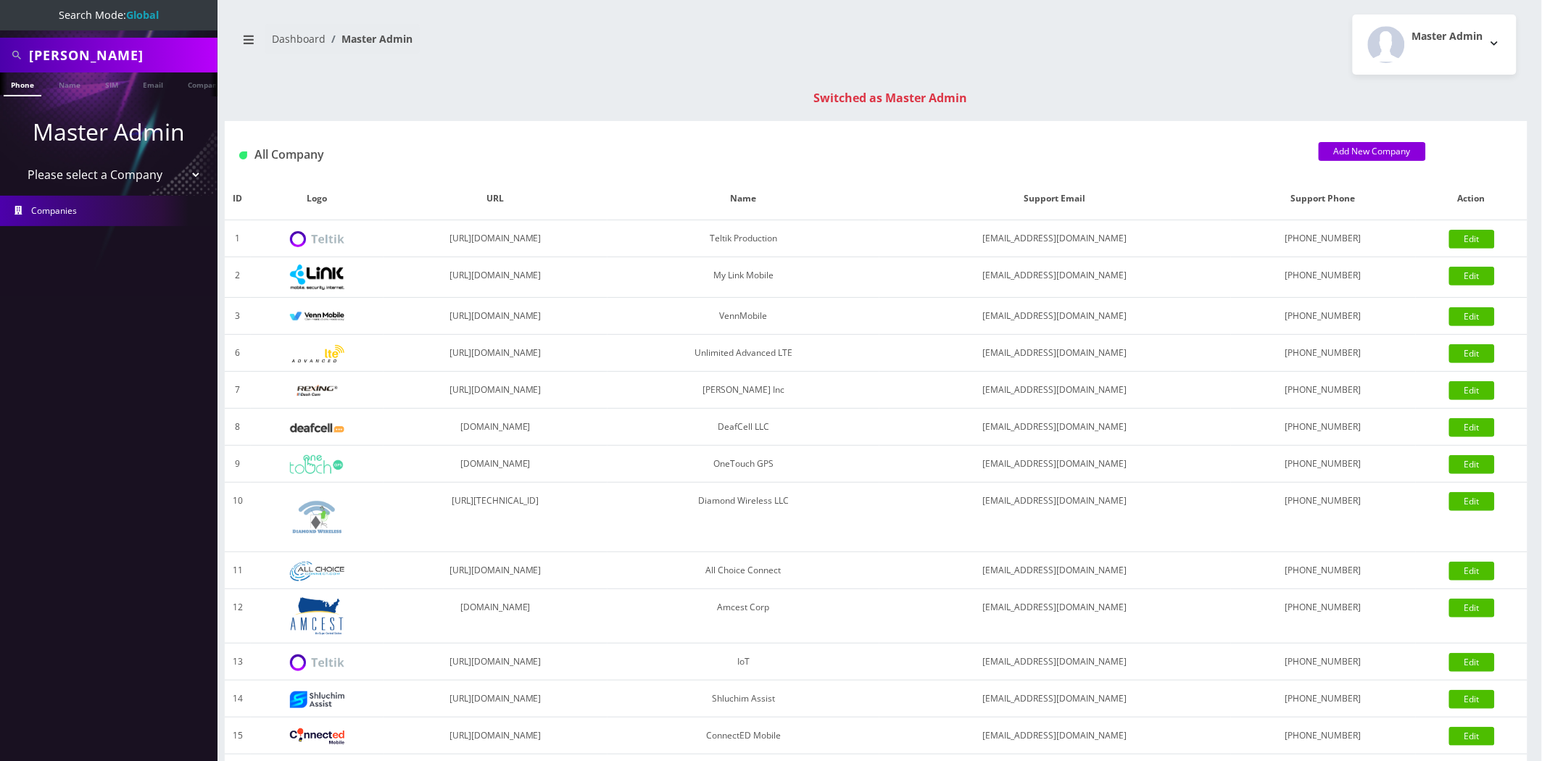
click at [94, 170] on select "Please select a Company Teltik Production My Link Mobile VennMobile Unlimited A…" at bounding box center [109, 175] width 185 height 28
select select "1"
click at [17, 161] on select "Please select a Company Teltik Production My Link Mobile VennMobile Unlimited A…" at bounding box center [109, 175] width 185 height 28
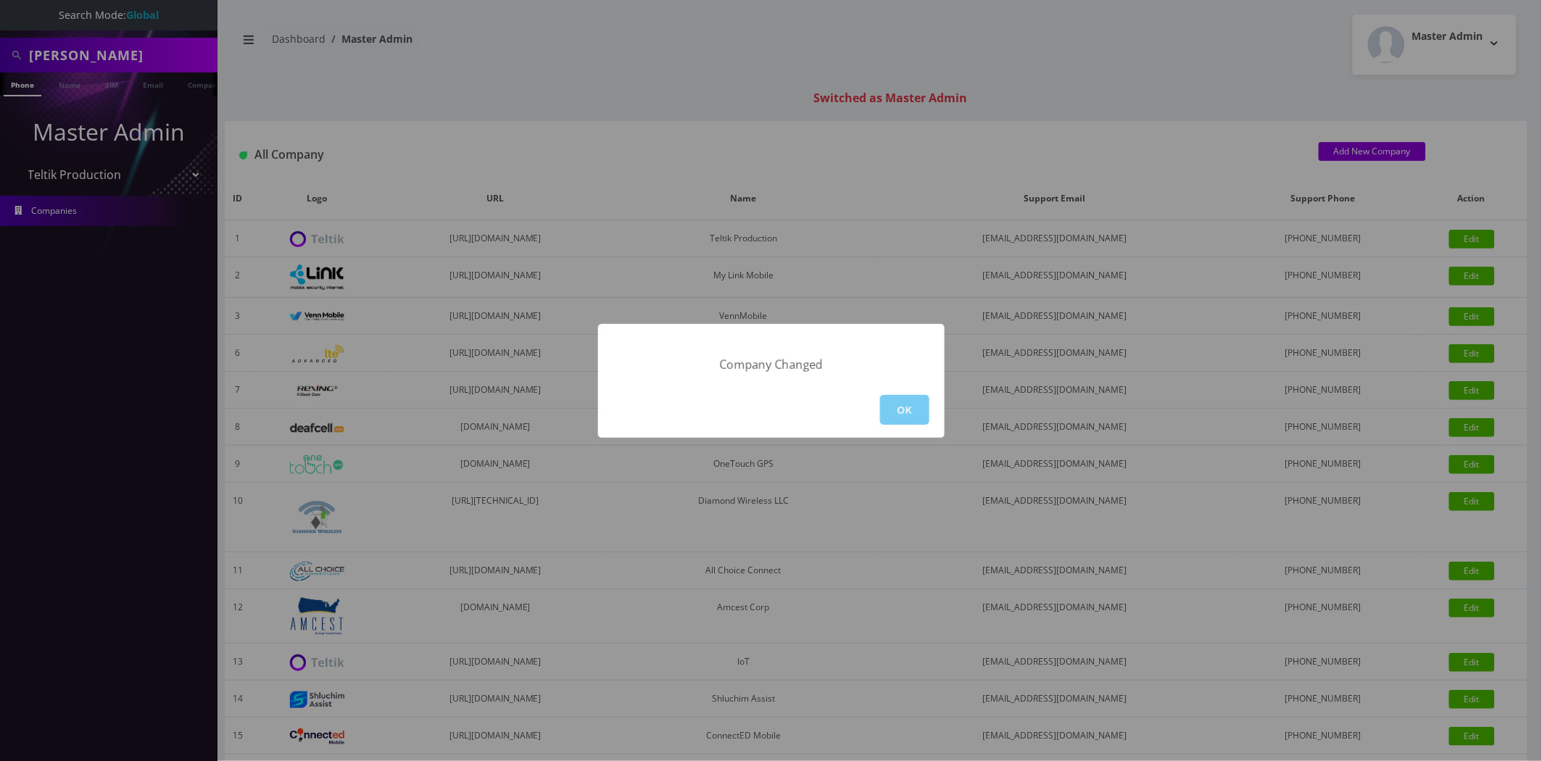
click at [922, 402] on button "OK" at bounding box center [904, 410] width 49 height 30
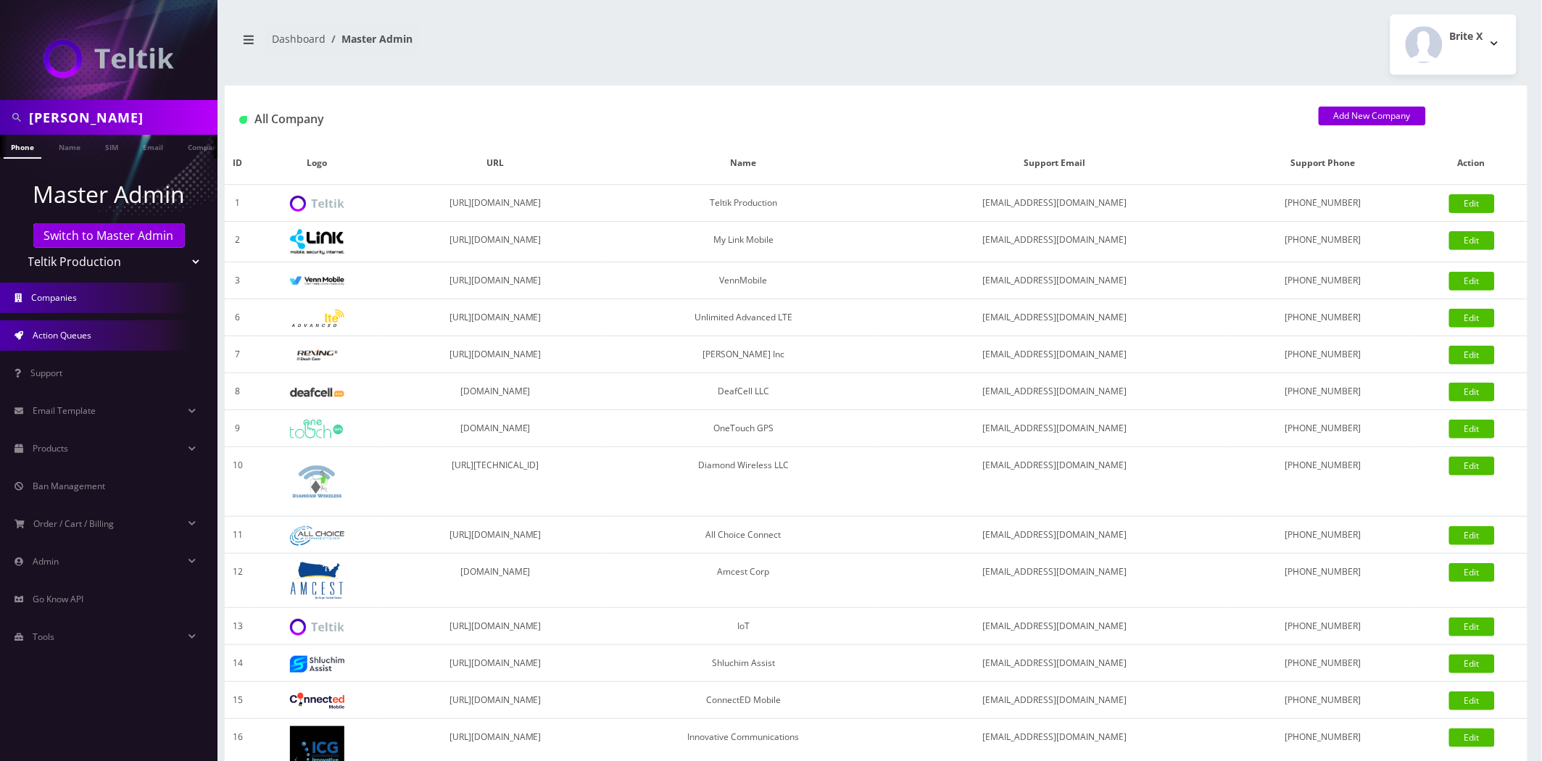
click at [80, 331] on span "Action Queues" at bounding box center [62, 335] width 59 height 12
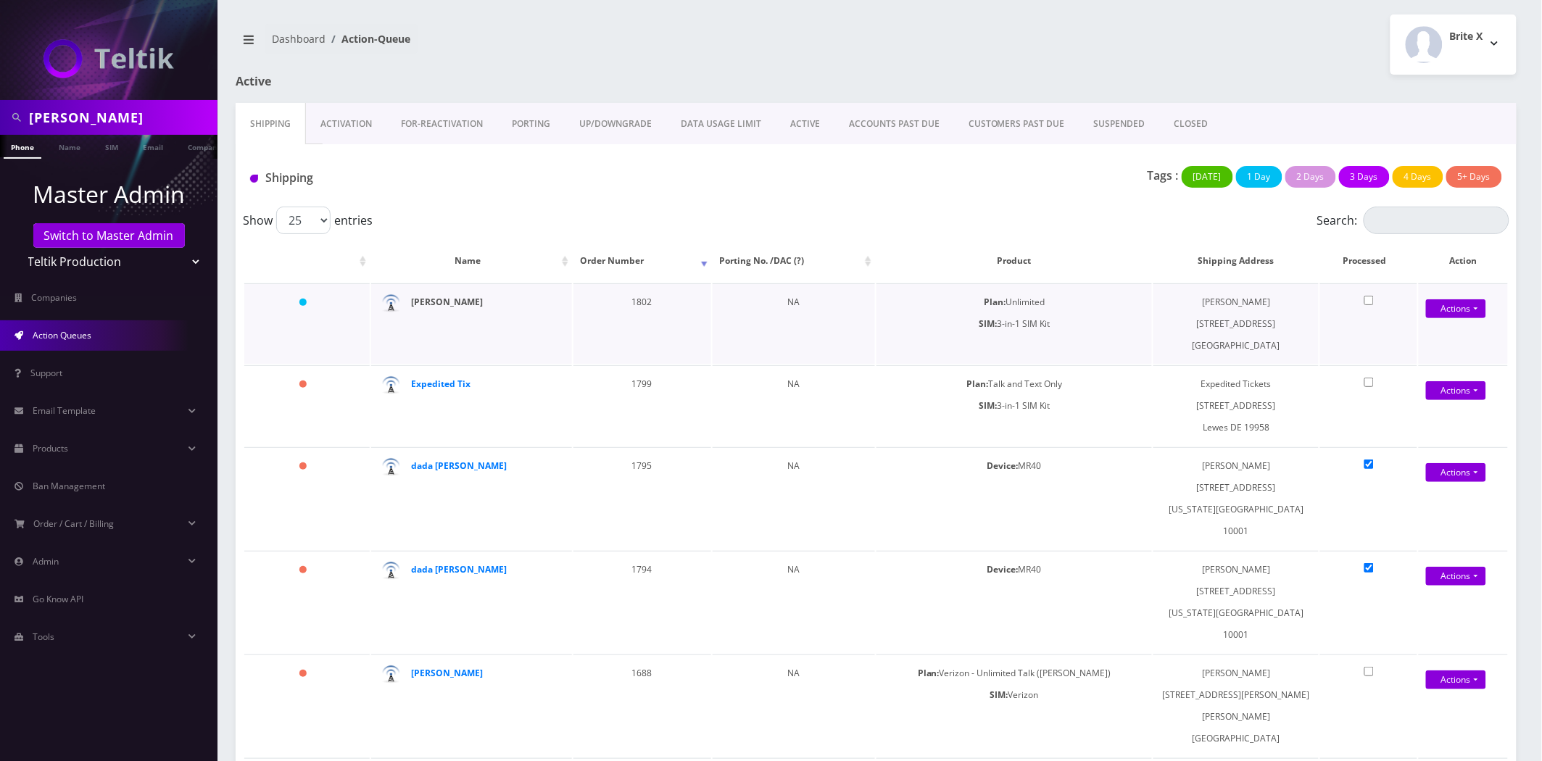
click at [447, 298] on strong "[PERSON_NAME]" at bounding box center [447, 302] width 72 height 12
click at [324, 113] on link "Activation" at bounding box center [346, 124] width 80 height 42
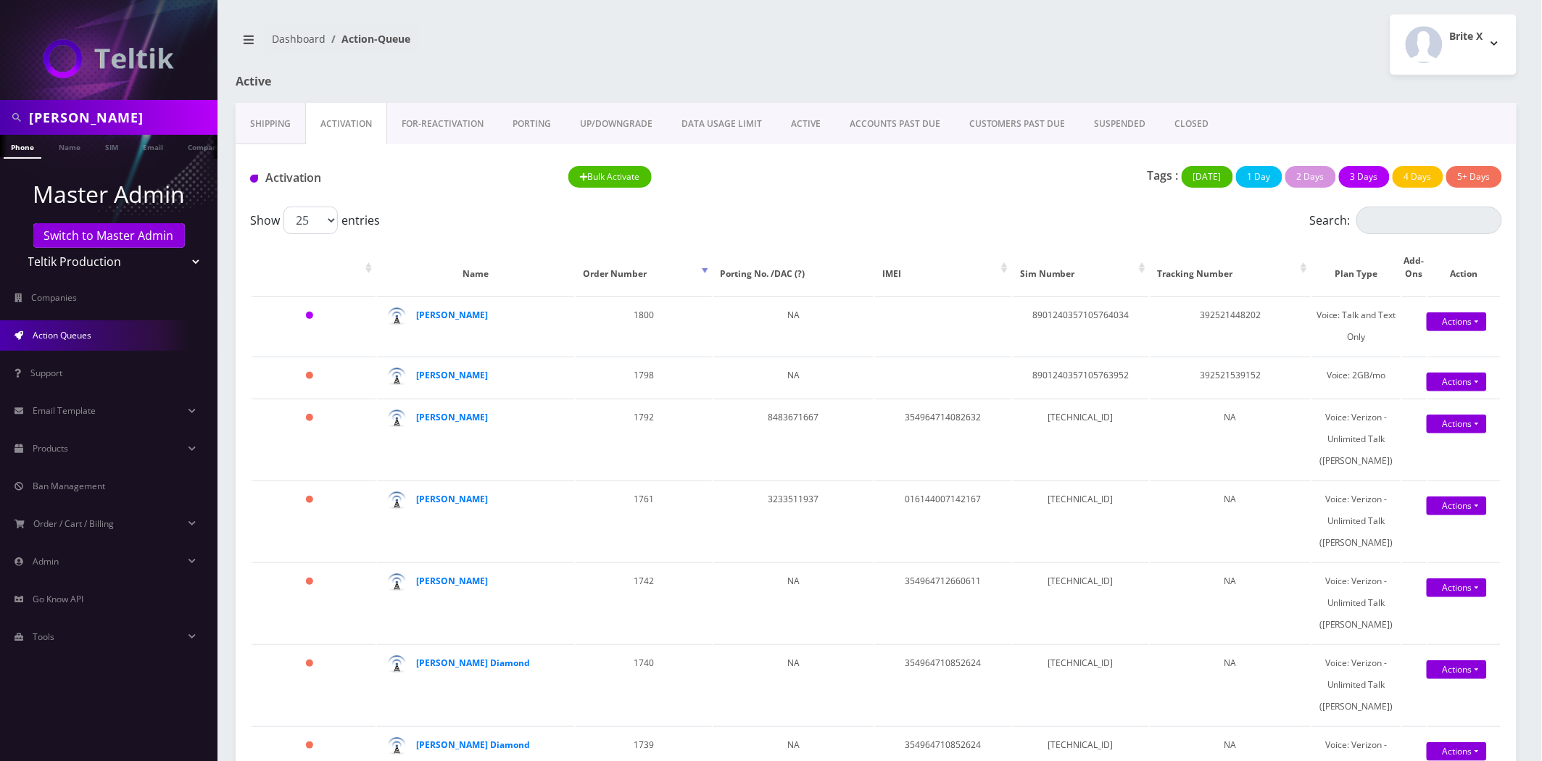
click at [129, 112] on input "joe barak" at bounding box center [121, 118] width 185 height 28
click at [128, 113] on input "joe barak" at bounding box center [121, 118] width 185 height 28
type input "accord"
click at [86, 149] on link "Name" at bounding box center [69, 147] width 36 height 24
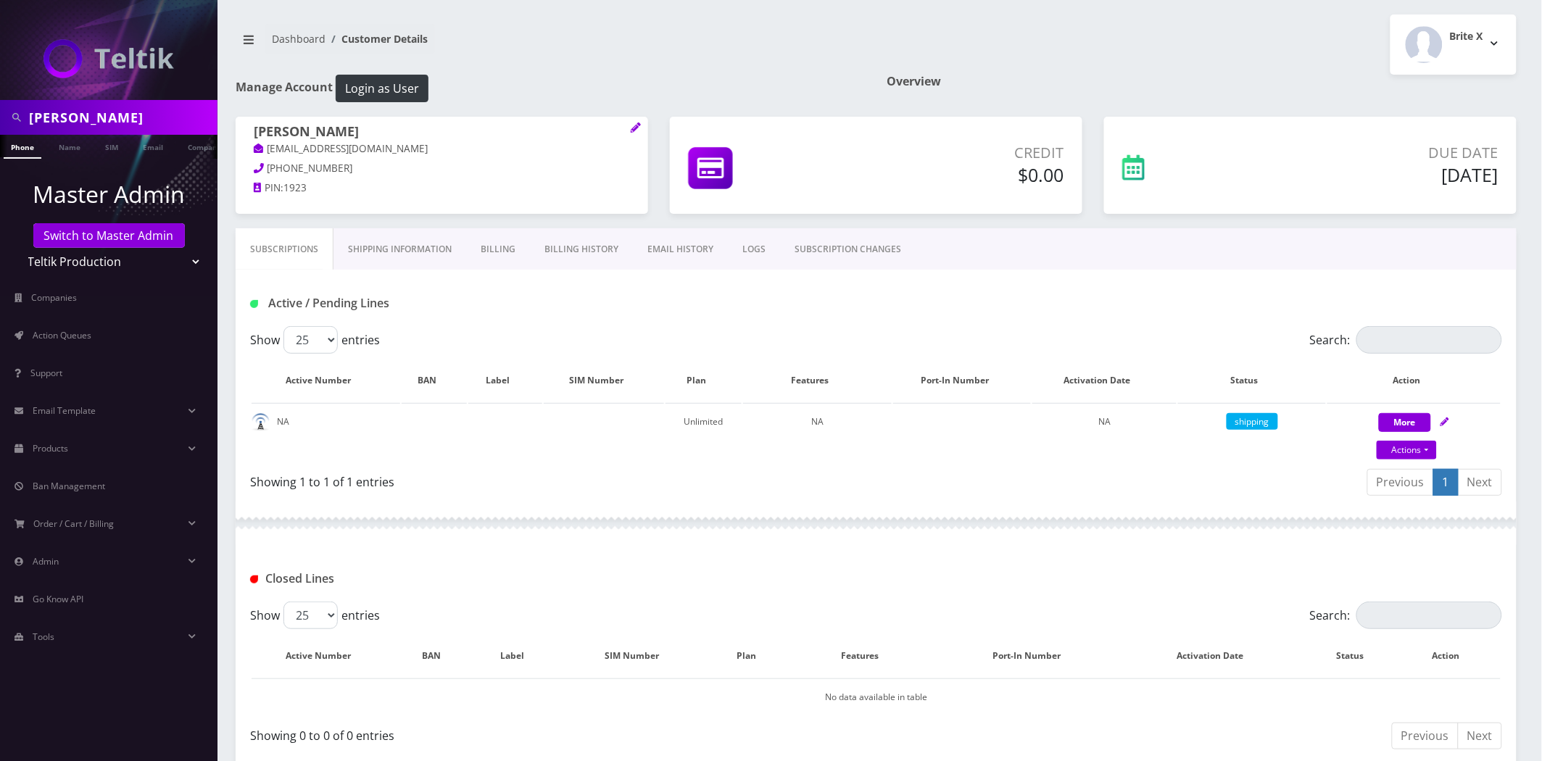
click at [392, 228] on link "Shipping Information" at bounding box center [400, 249] width 133 height 42
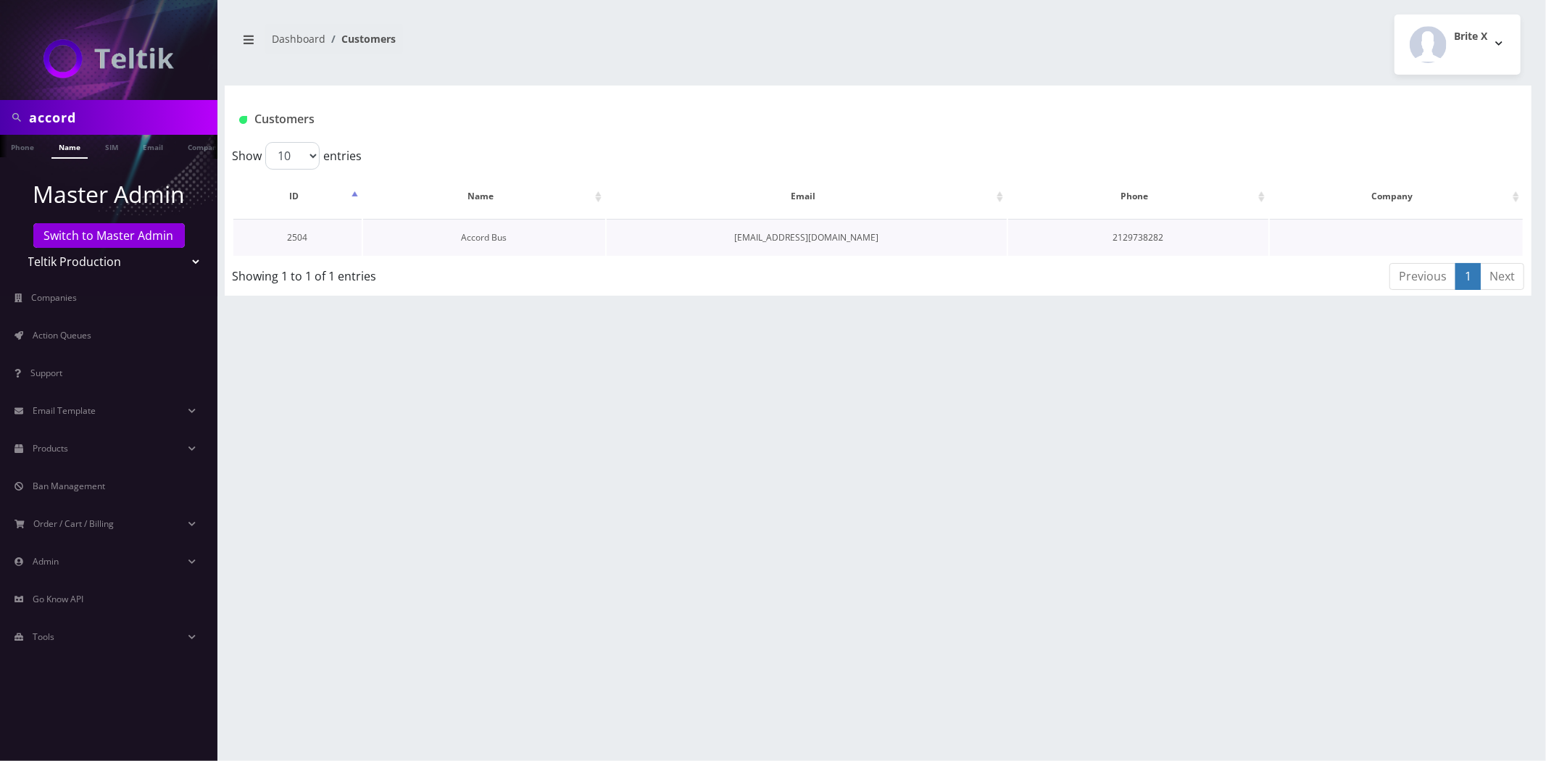
click at [503, 236] on link "Accord Bus" at bounding box center [484, 237] width 46 height 12
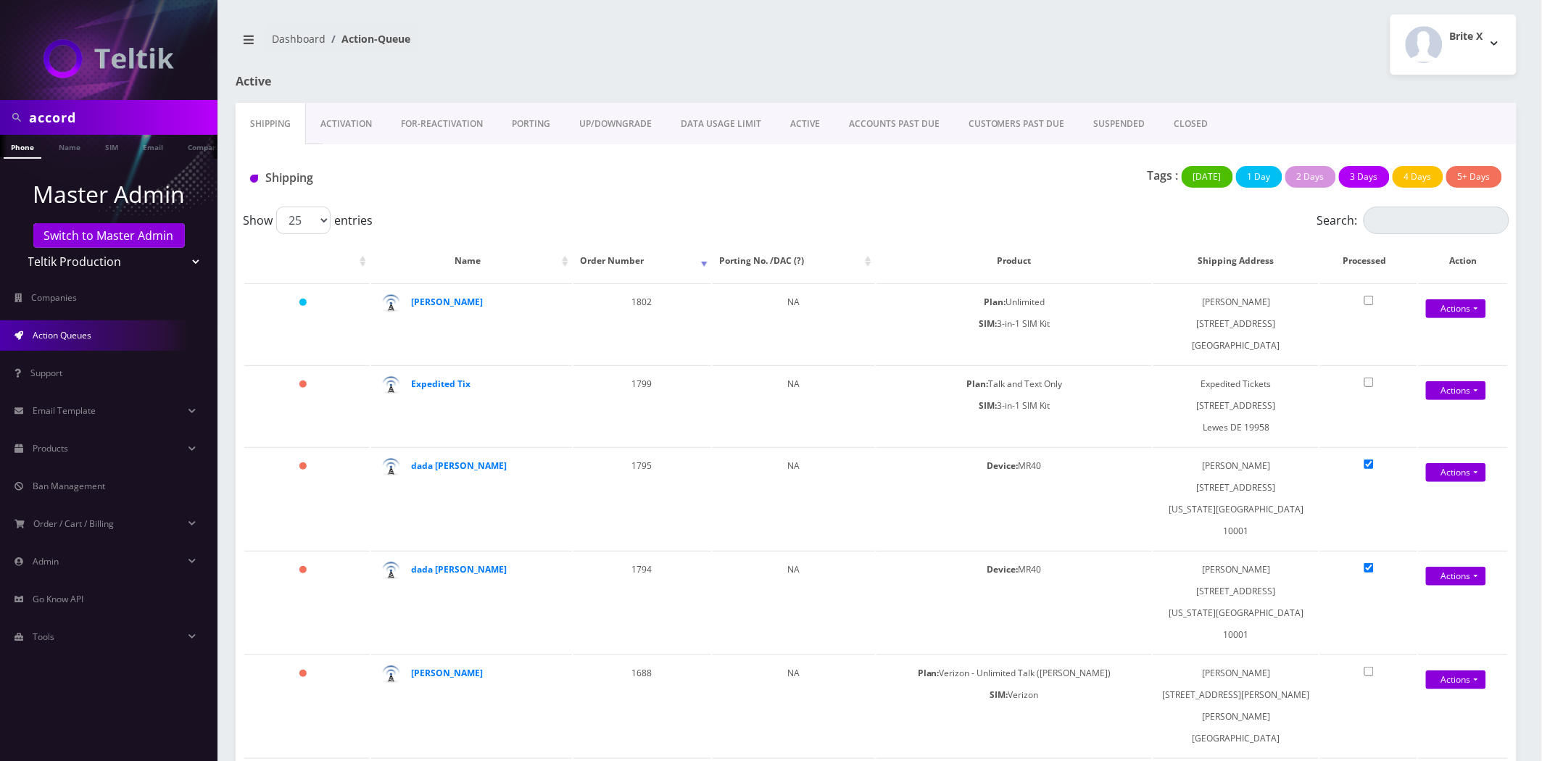
click at [115, 110] on input "accord" at bounding box center [121, 118] width 185 height 28
paste input "8901240497128381943"
type input "8901240497128381943"
click at [104, 145] on link "SIM" at bounding box center [112, 147] width 28 height 24
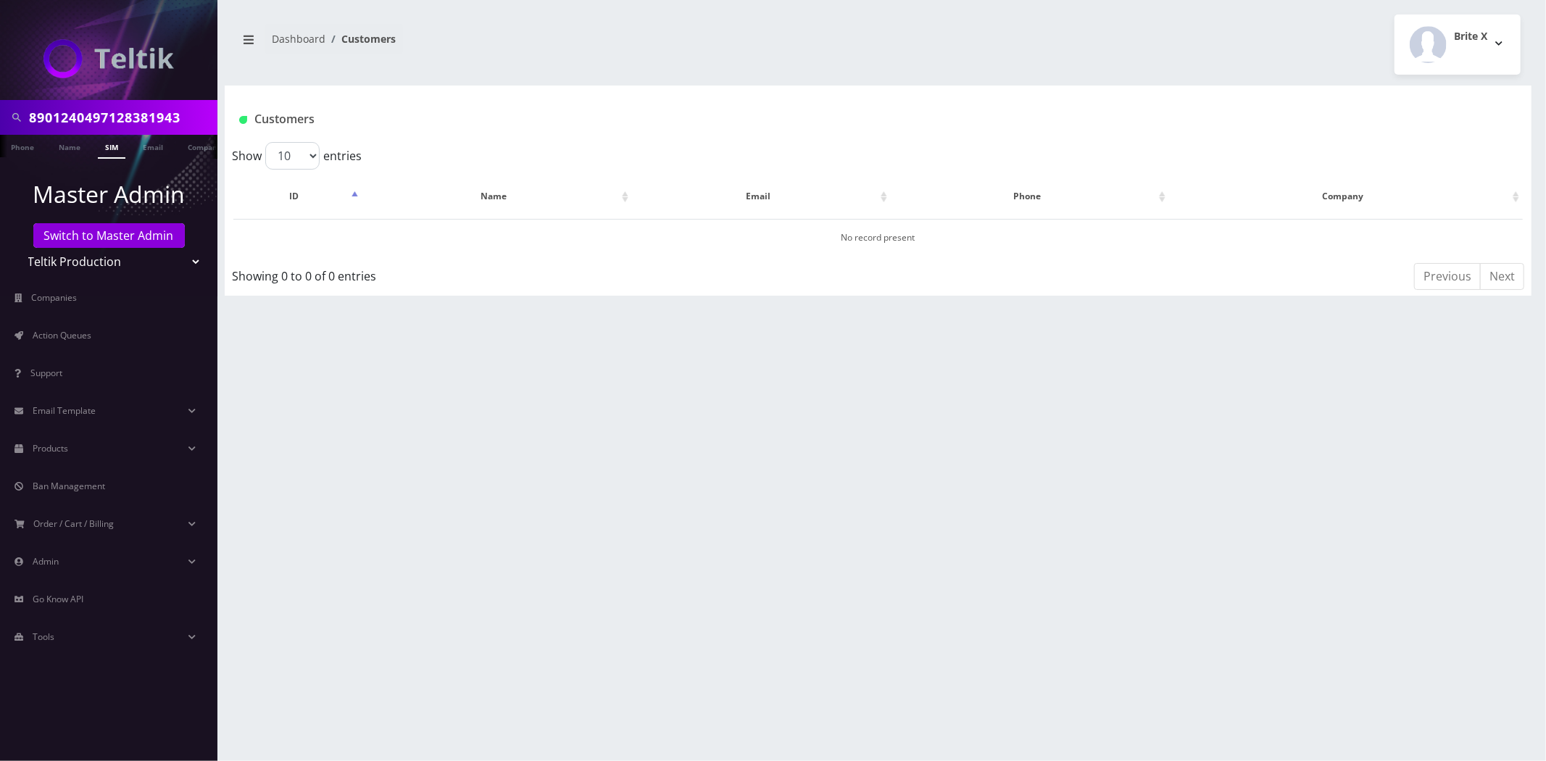
scroll to position [0, 7]
click at [126, 117] on input "8901240497128381943" at bounding box center [121, 118] width 185 height 28
click at [127, 117] on input "8901240497128381943" at bounding box center [121, 118] width 185 height 28
paste input "9132679248"
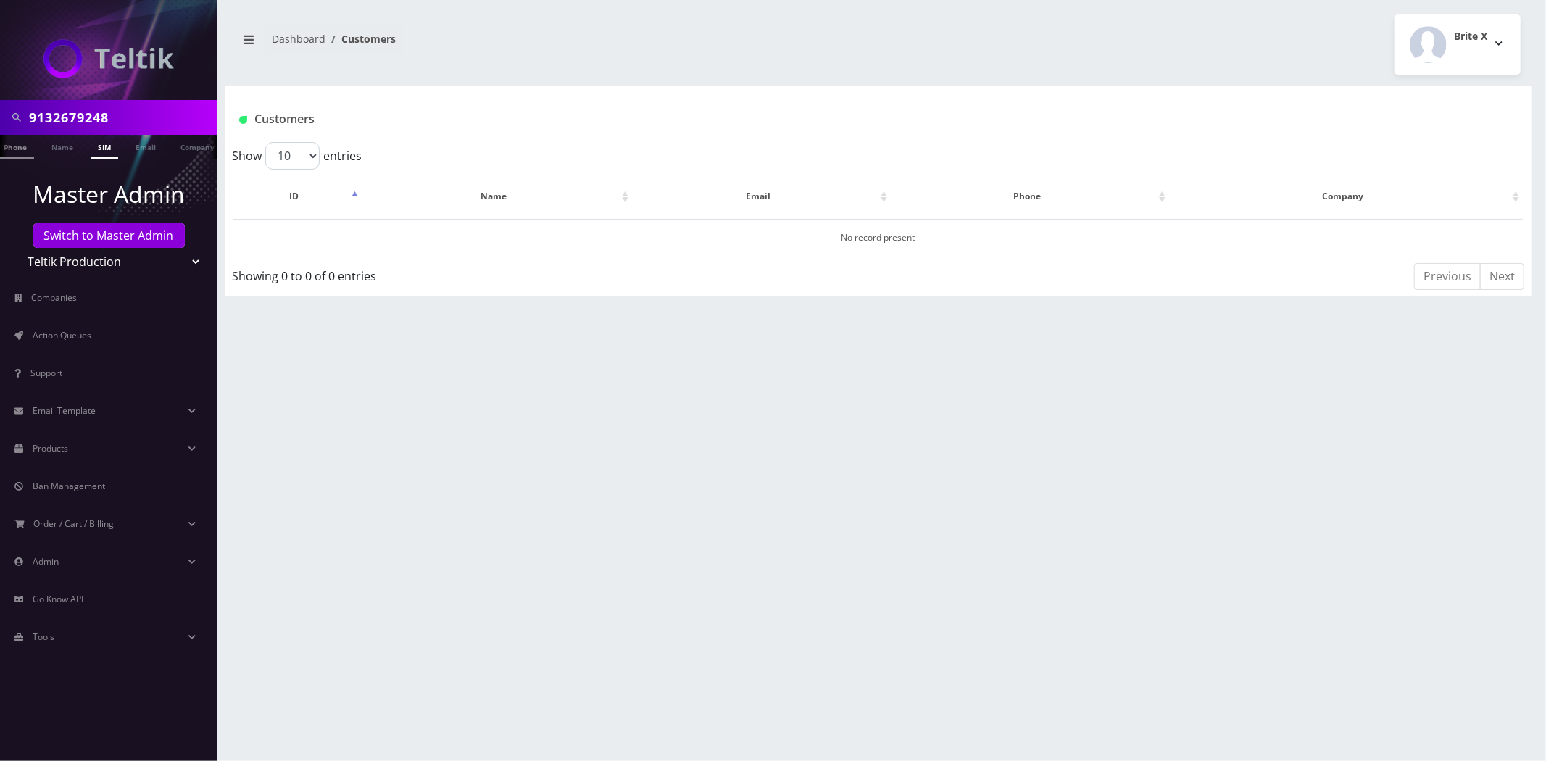
type input "9132679248"
click at [34, 147] on li "Phone" at bounding box center [15, 147] width 45 height 24
click at [15, 156] on link "Phone" at bounding box center [15, 147] width 38 height 24
click at [17, 150] on link "Phone" at bounding box center [23, 147] width 38 height 24
click at [99, 252] on select "Teltik Production My Link Mobile VennMobile Unlimited Advanced LTE Rexing Inc D…" at bounding box center [109, 262] width 185 height 28
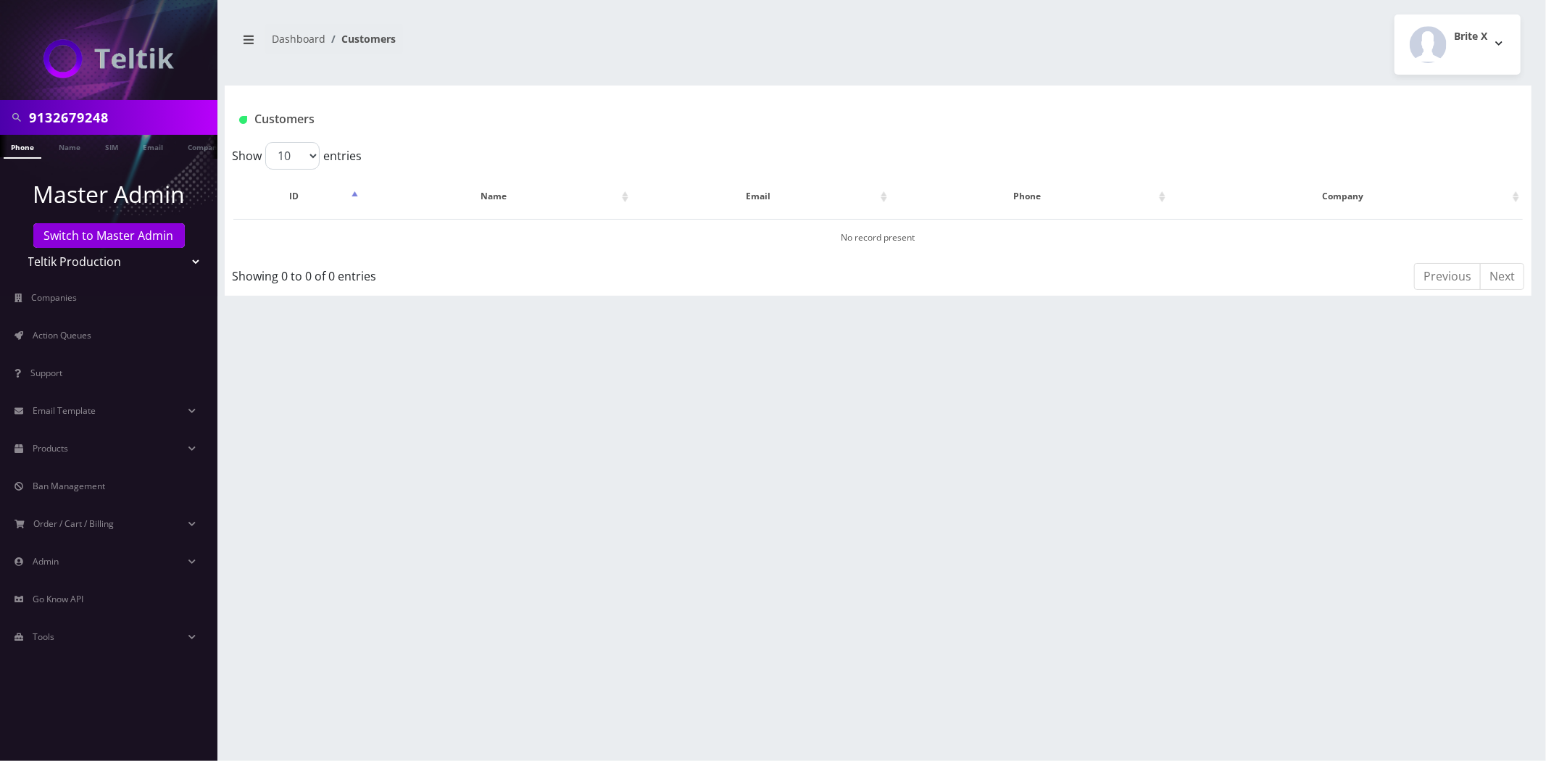
select select "13"
click at [17, 248] on select "Teltik Production My Link Mobile VennMobile Unlimited Advanced LTE Rexing Inc D…" at bounding box center [109, 262] width 185 height 28
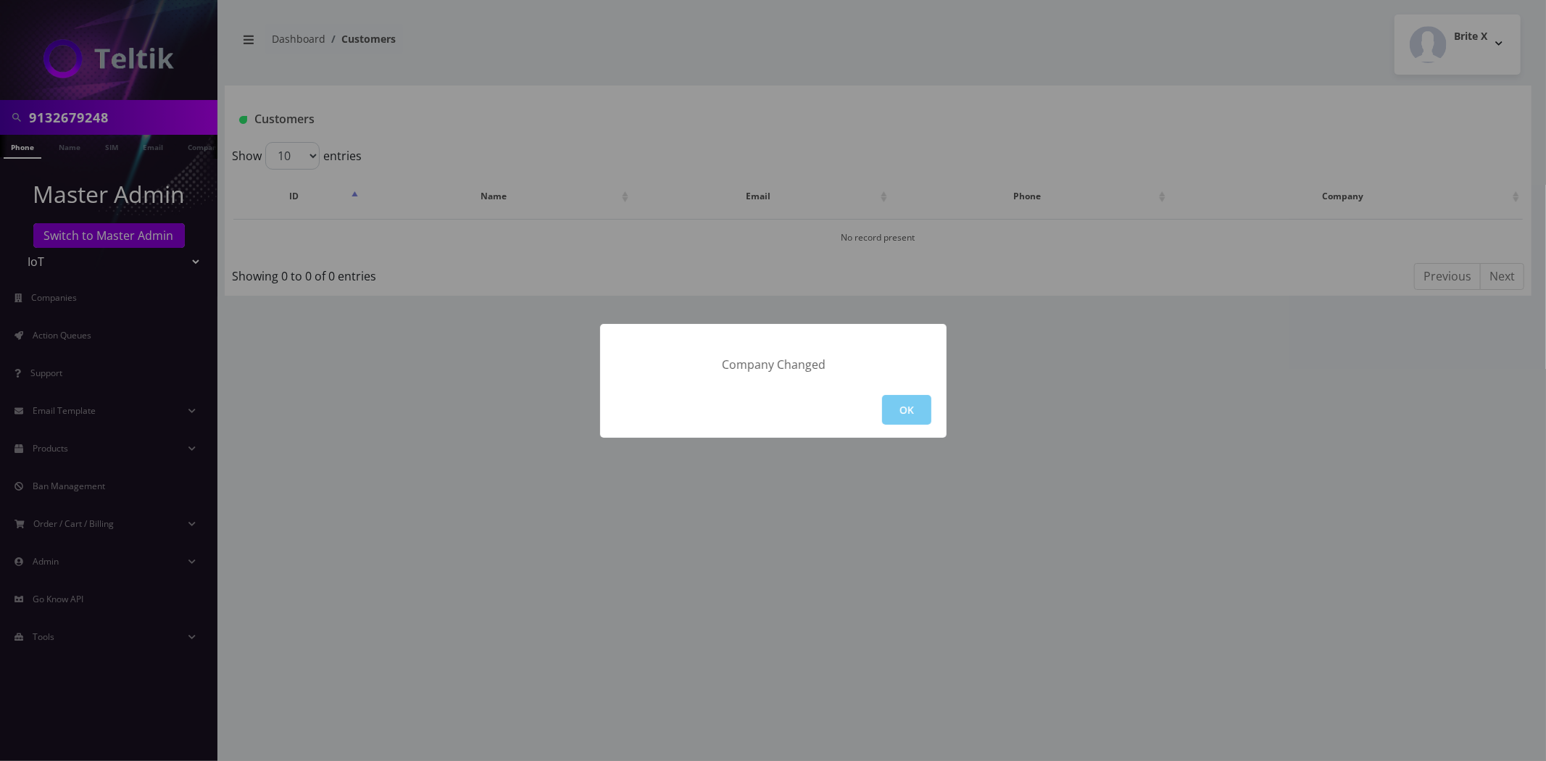
click at [921, 410] on button "OK" at bounding box center [906, 410] width 49 height 30
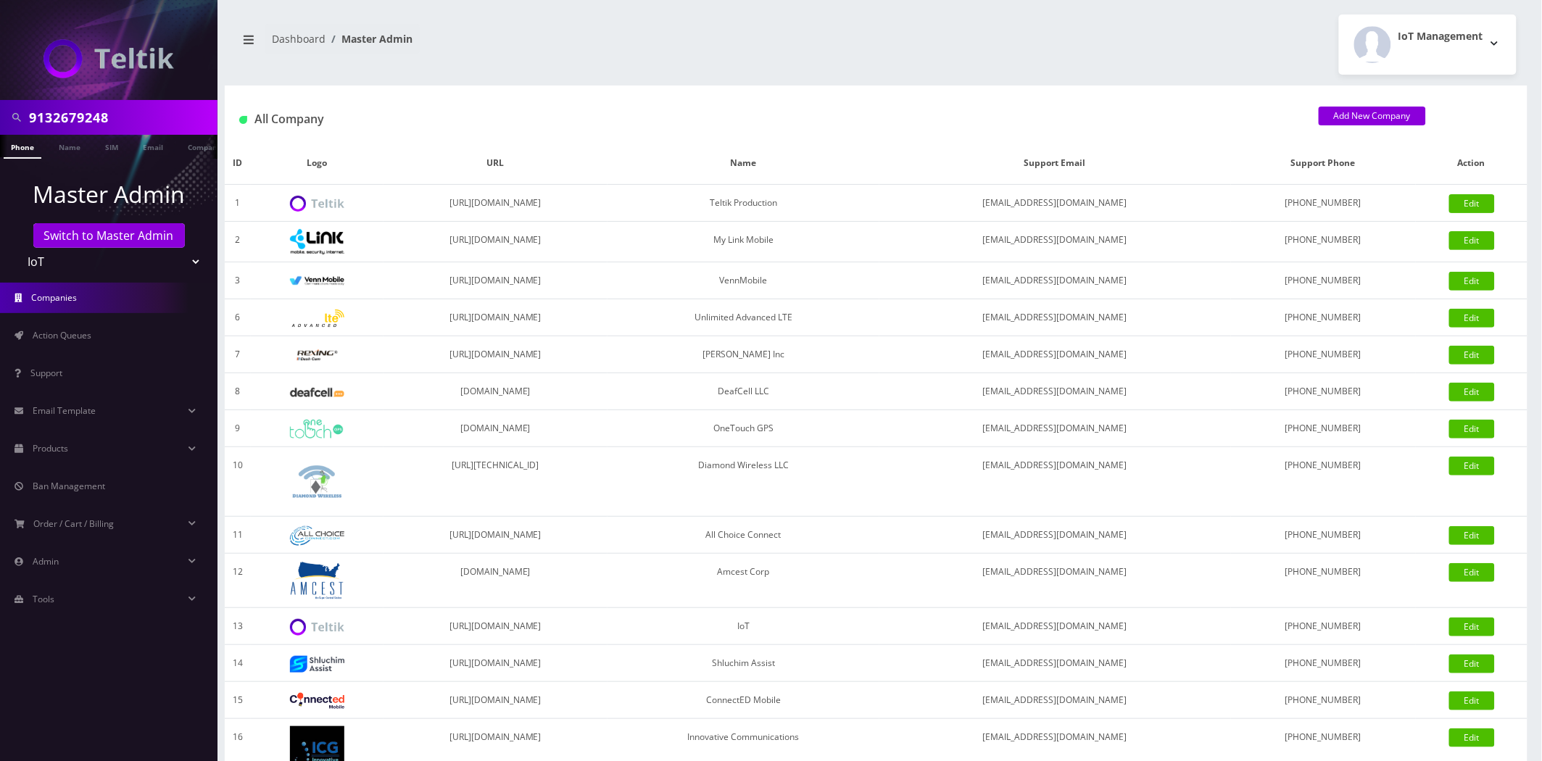
click at [85, 109] on input "9132679248" at bounding box center [121, 118] width 185 height 28
paste input "8901240497128381943"
type input "8901240497128381943"
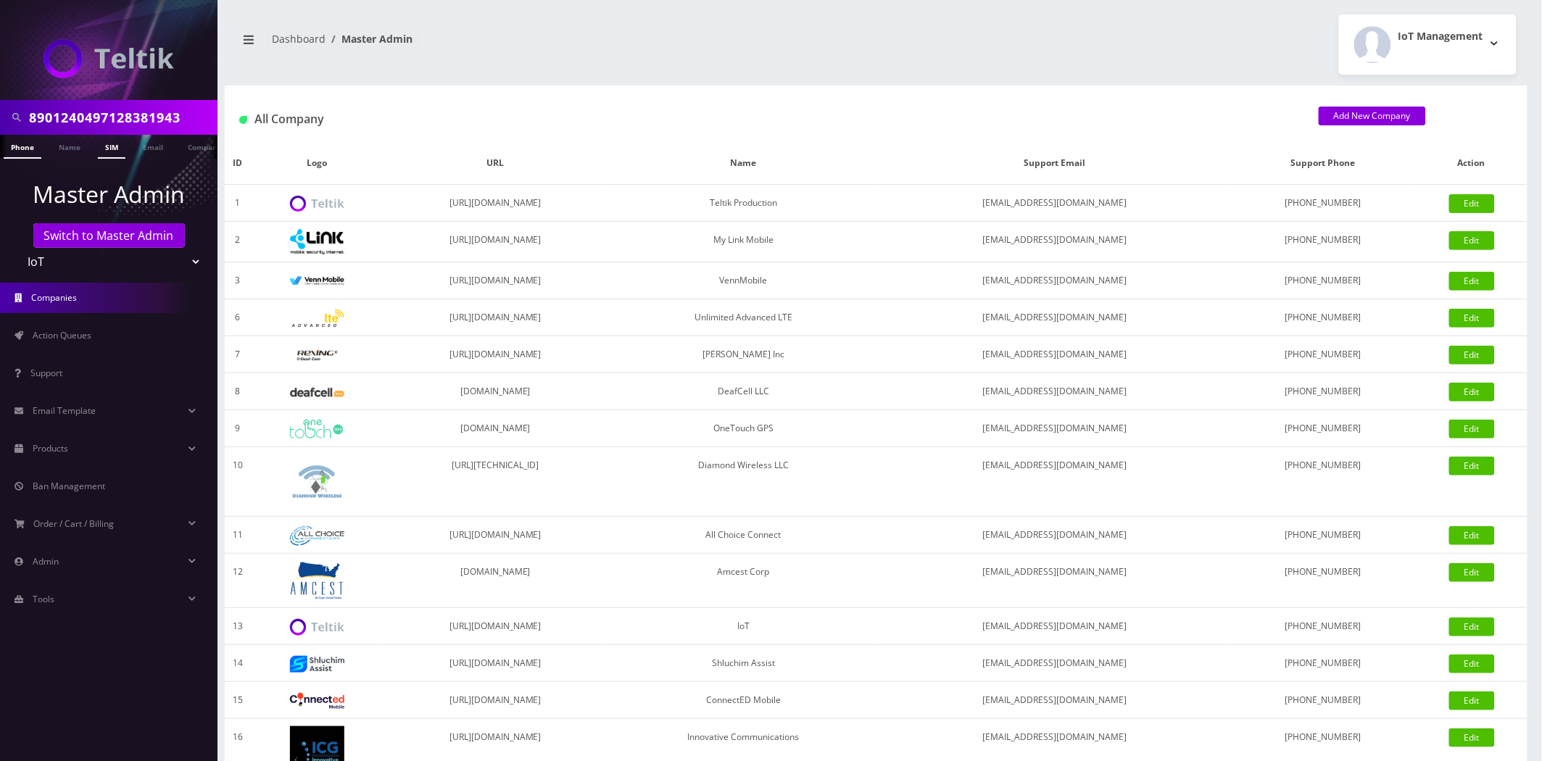
click at [107, 155] on link "SIM" at bounding box center [112, 147] width 28 height 24
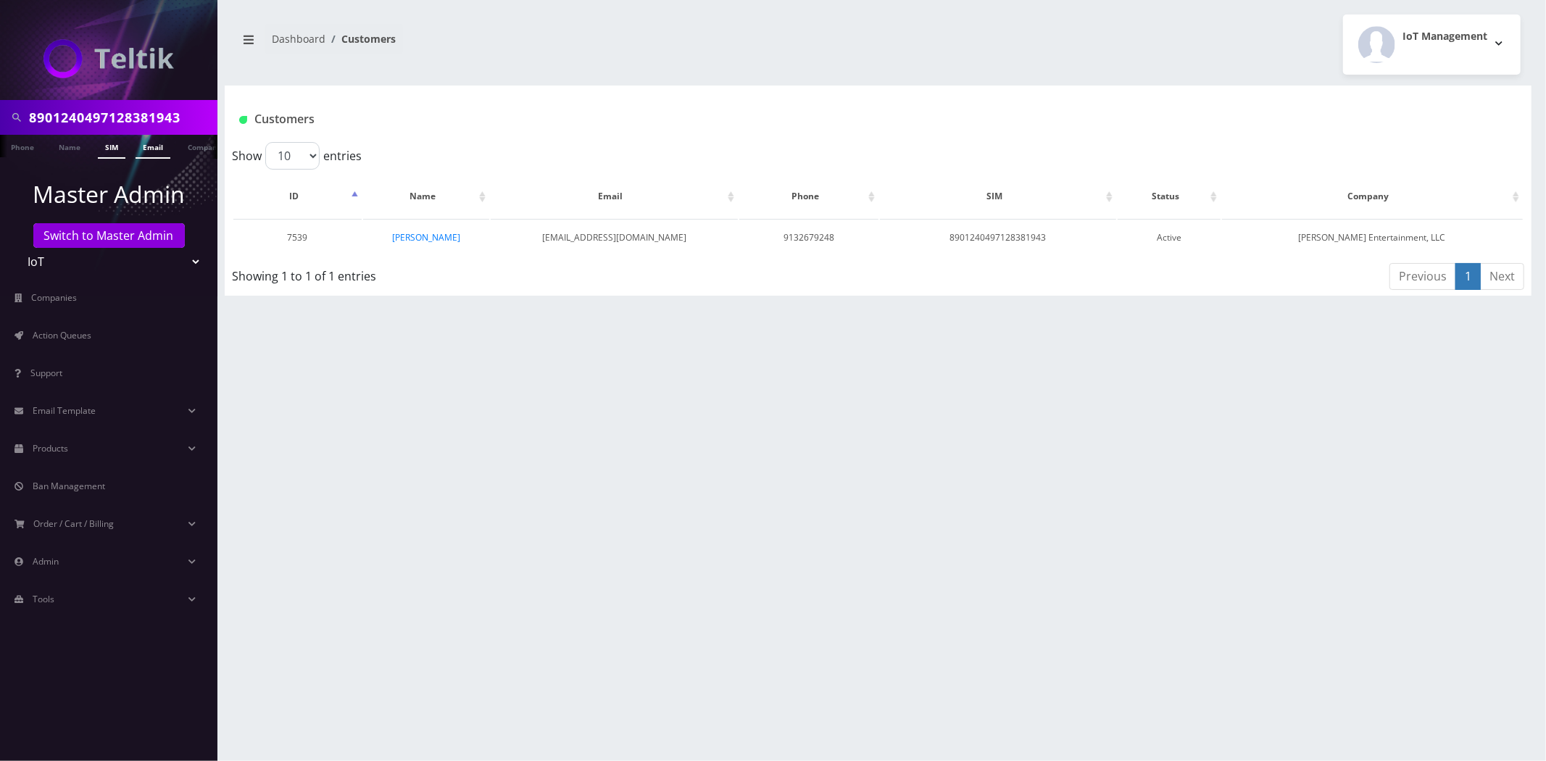
scroll to position [0, 7]
click at [425, 238] on link "[PERSON_NAME]" at bounding box center [426, 237] width 68 height 12
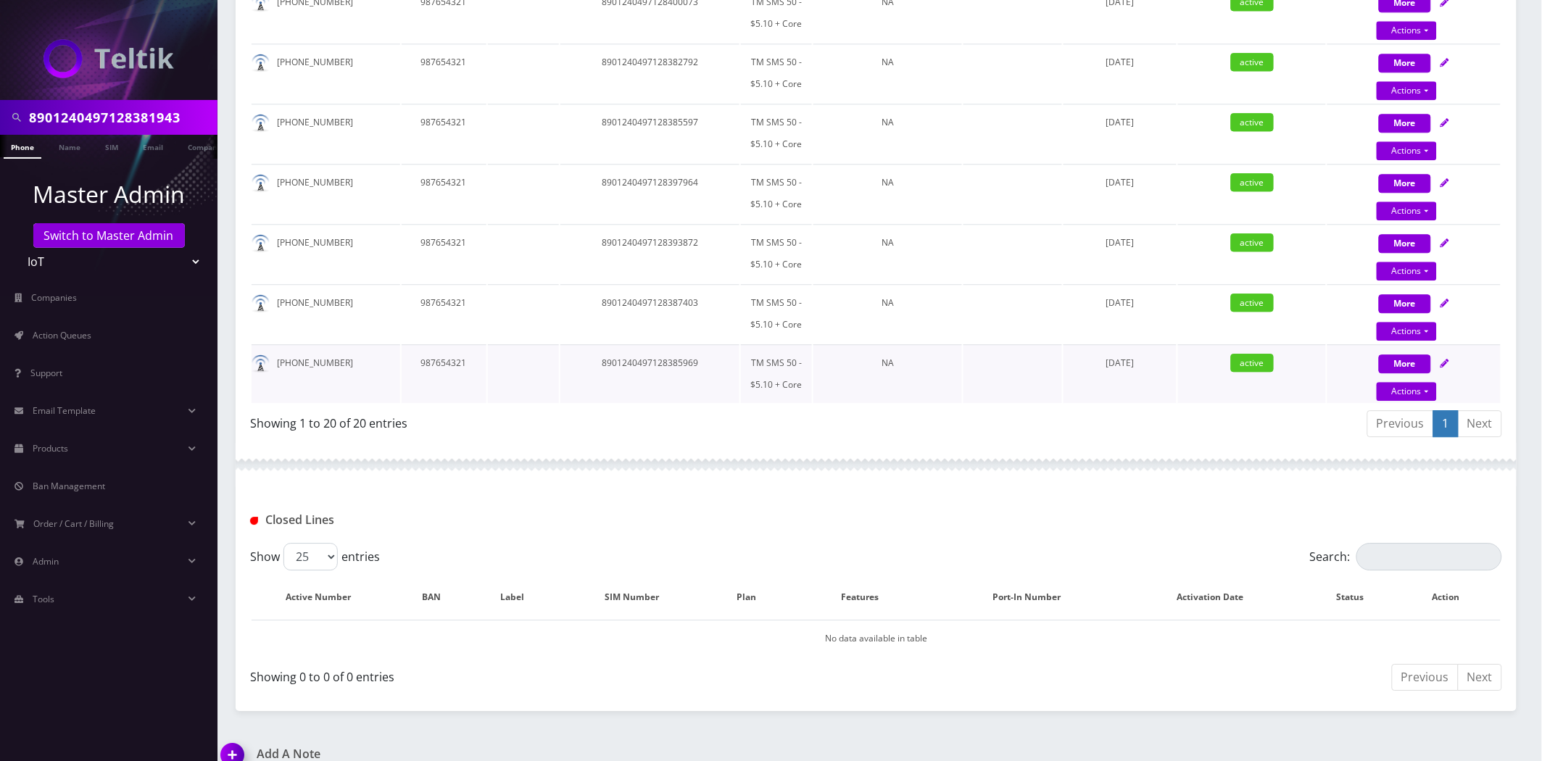
scroll to position [1248, 0]
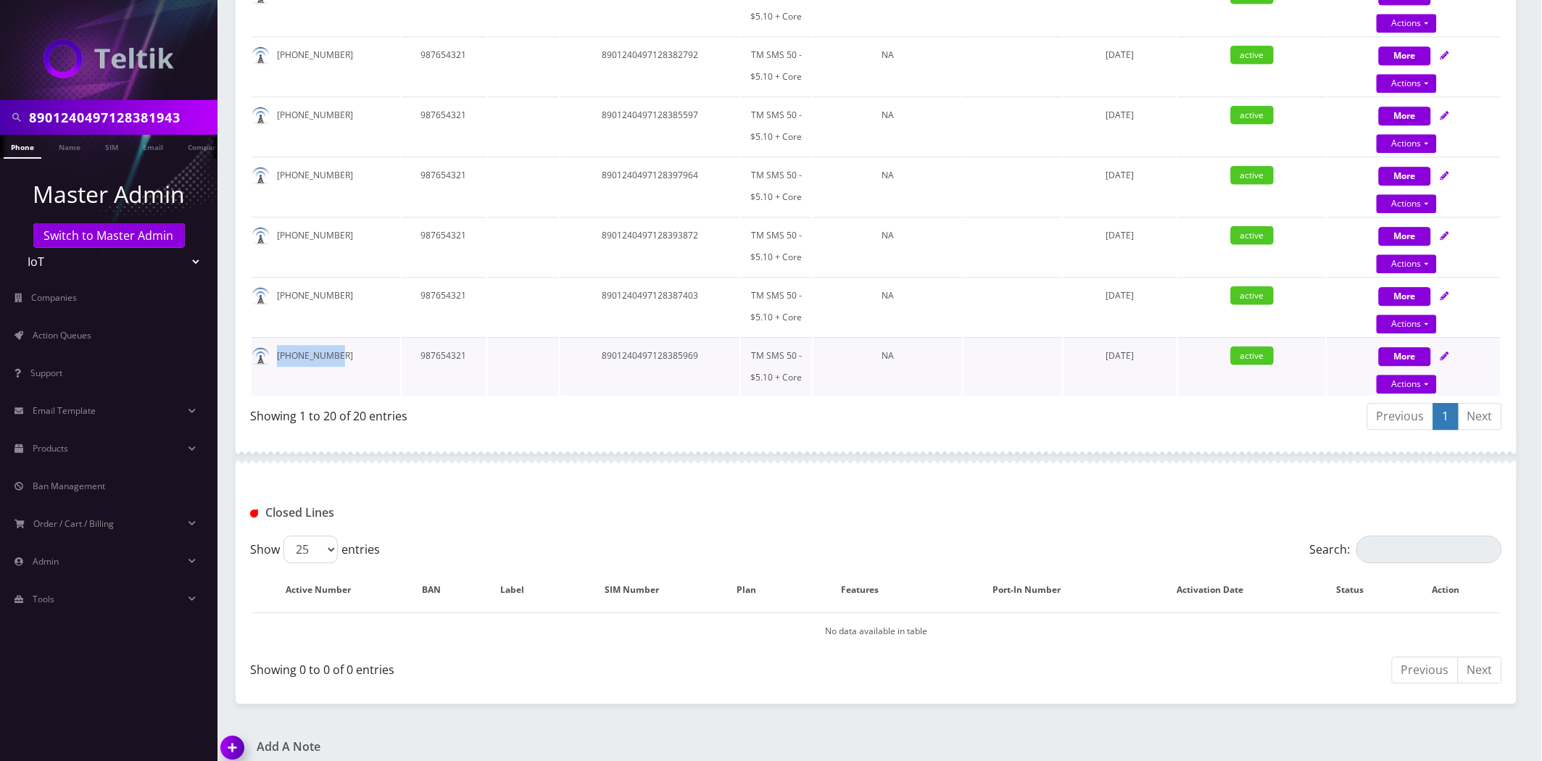
drag, startPoint x: 341, startPoint y: 345, endPoint x: 272, endPoint y: 336, distance: 69.5
click at [273, 347] on td "516-728-8350" at bounding box center [326, 366] width 149 height 59
copy td "516-728-8350"
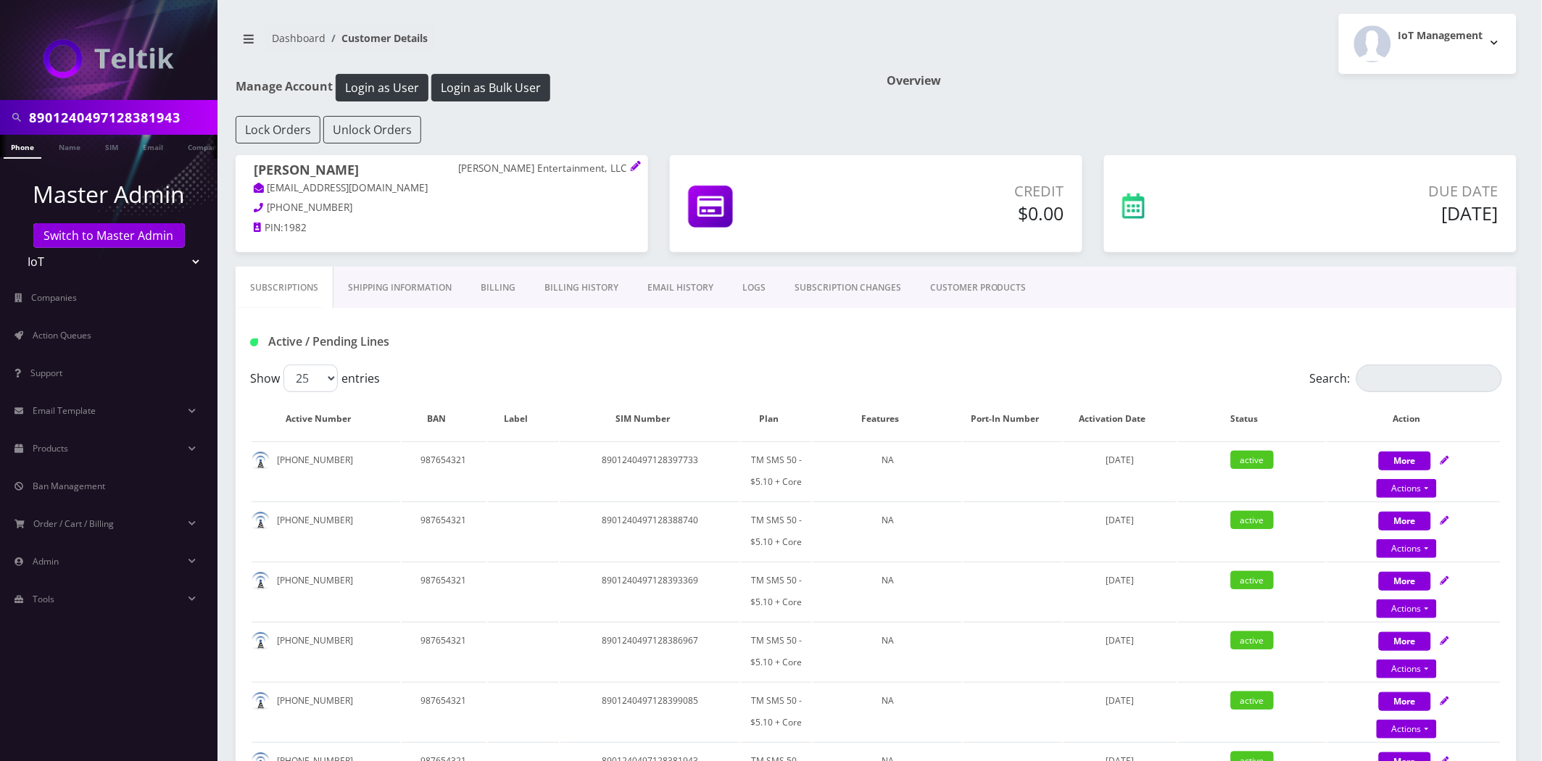
scroll to position [0, 0]
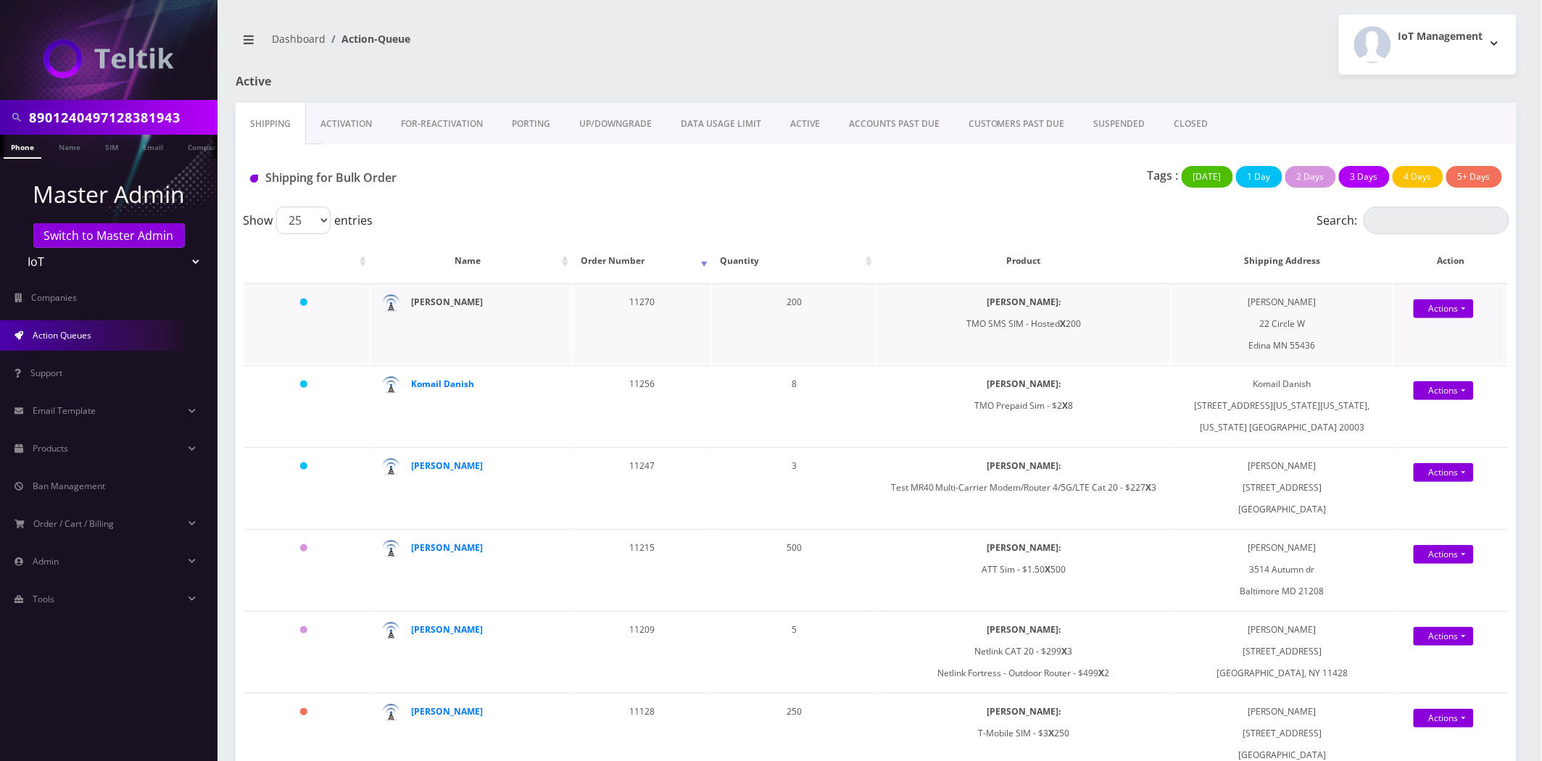
click at [435, 303] on strong "[PERSON_NAME]" at bounding box center [447, 302] width 72 height 12
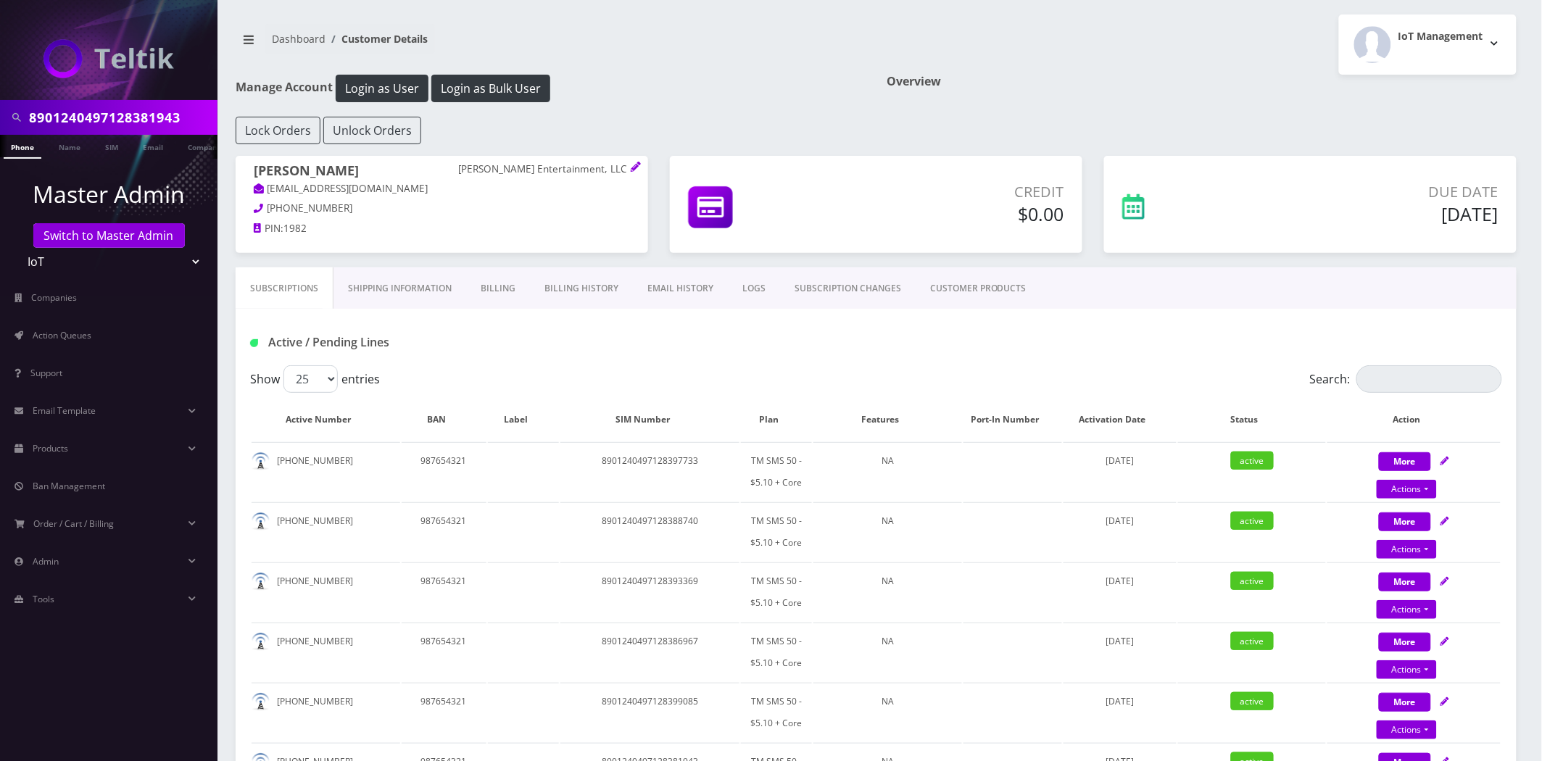
click at [396, 299] on link "Shipping Information" at bounding box center [400, 289] width 133 height 42
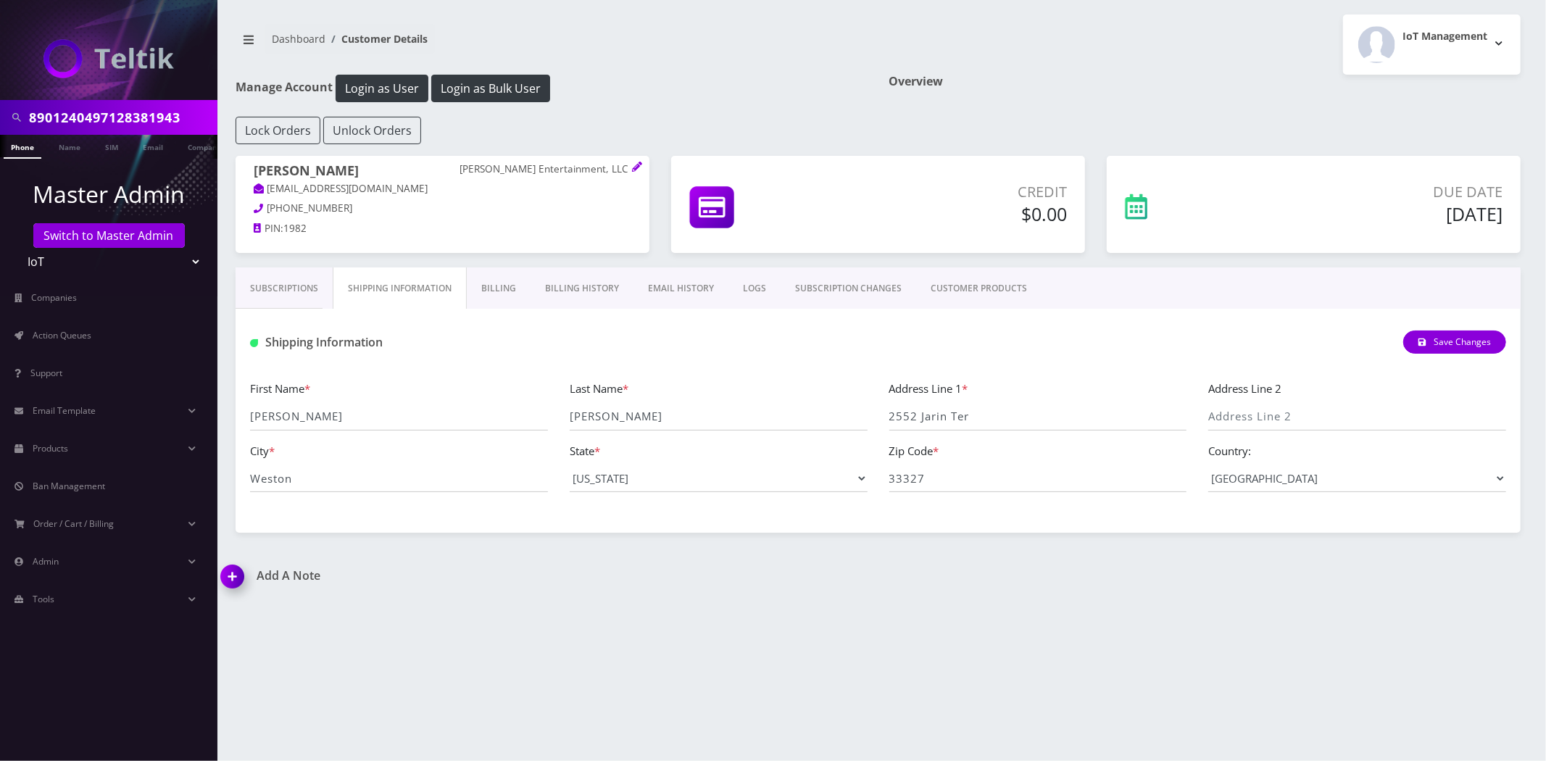
click at [469, 283] on link "Billing" at bounding box center [499, 289] width 64 height 42
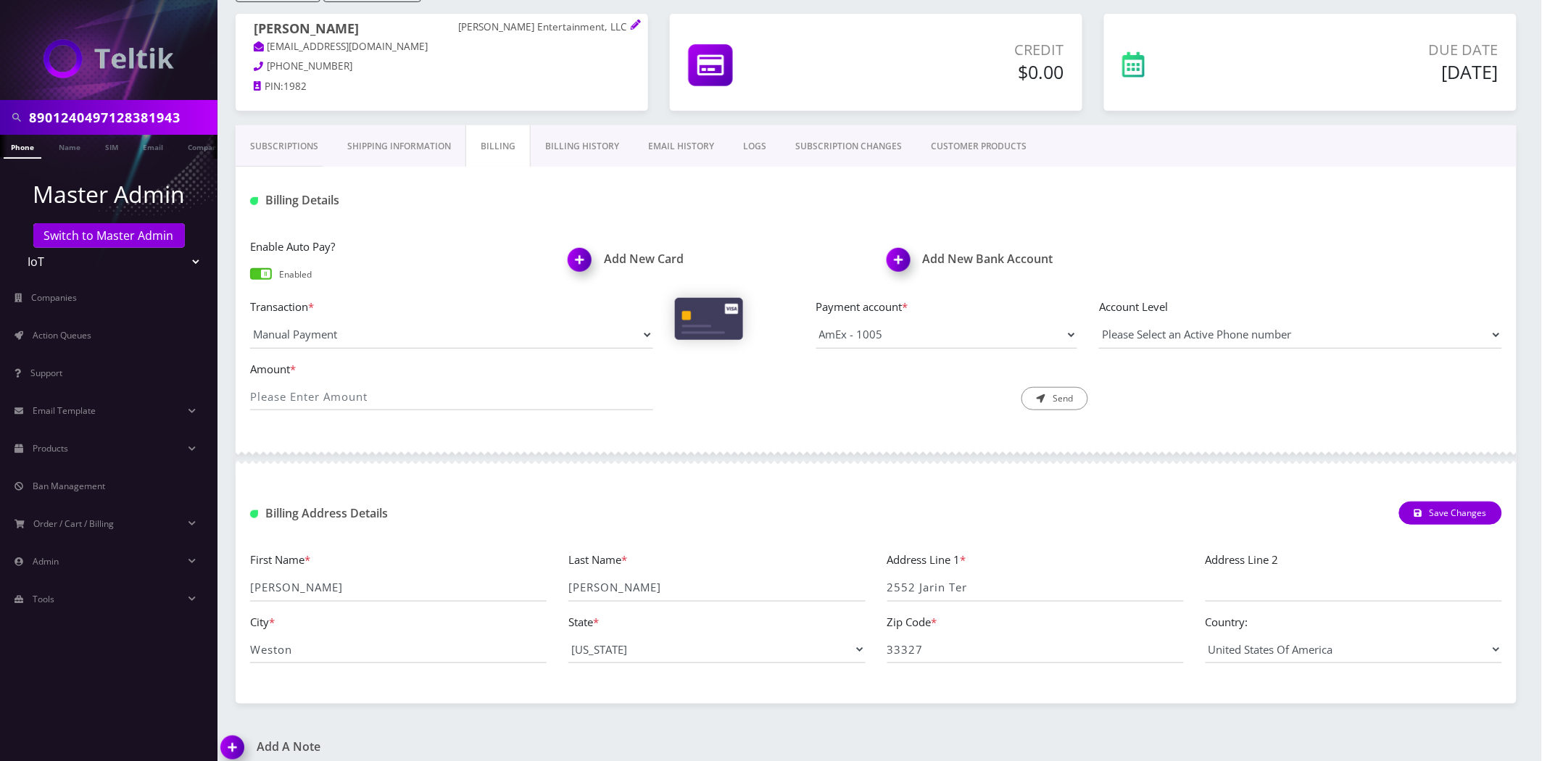
scroll to position [156, 0]
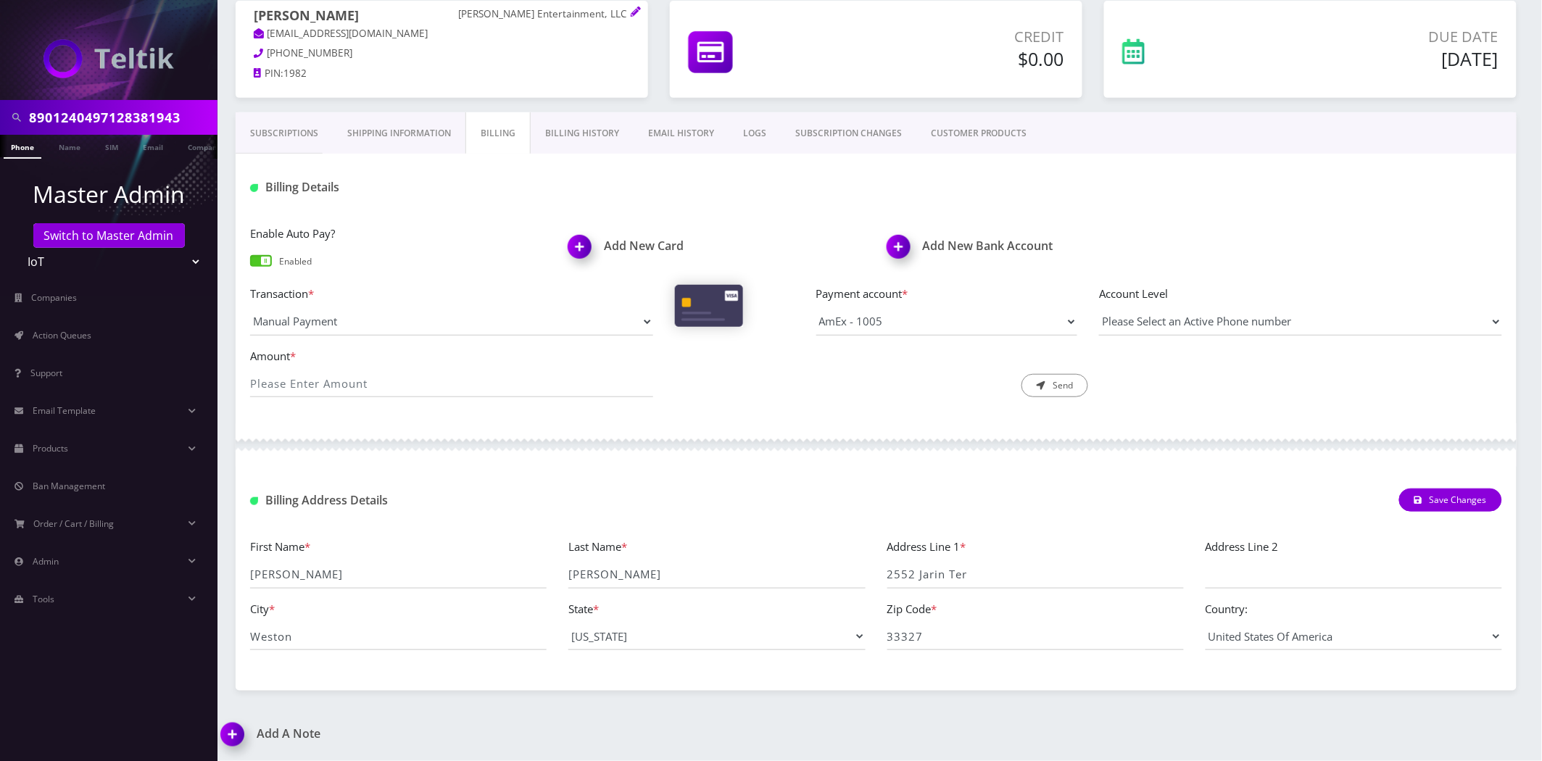
click at [921, 554] on label "Address Line 1 *" at bounding box center [926, 547] width 79 height 17
click at [921, 561] on input "2552 Jarin Ter" at bounding box center [1035, 575] width 297 height 28
click at [937, 570] on input "2552 Jarin Ter" at bounding box center [1035, 575] width 297 height 28
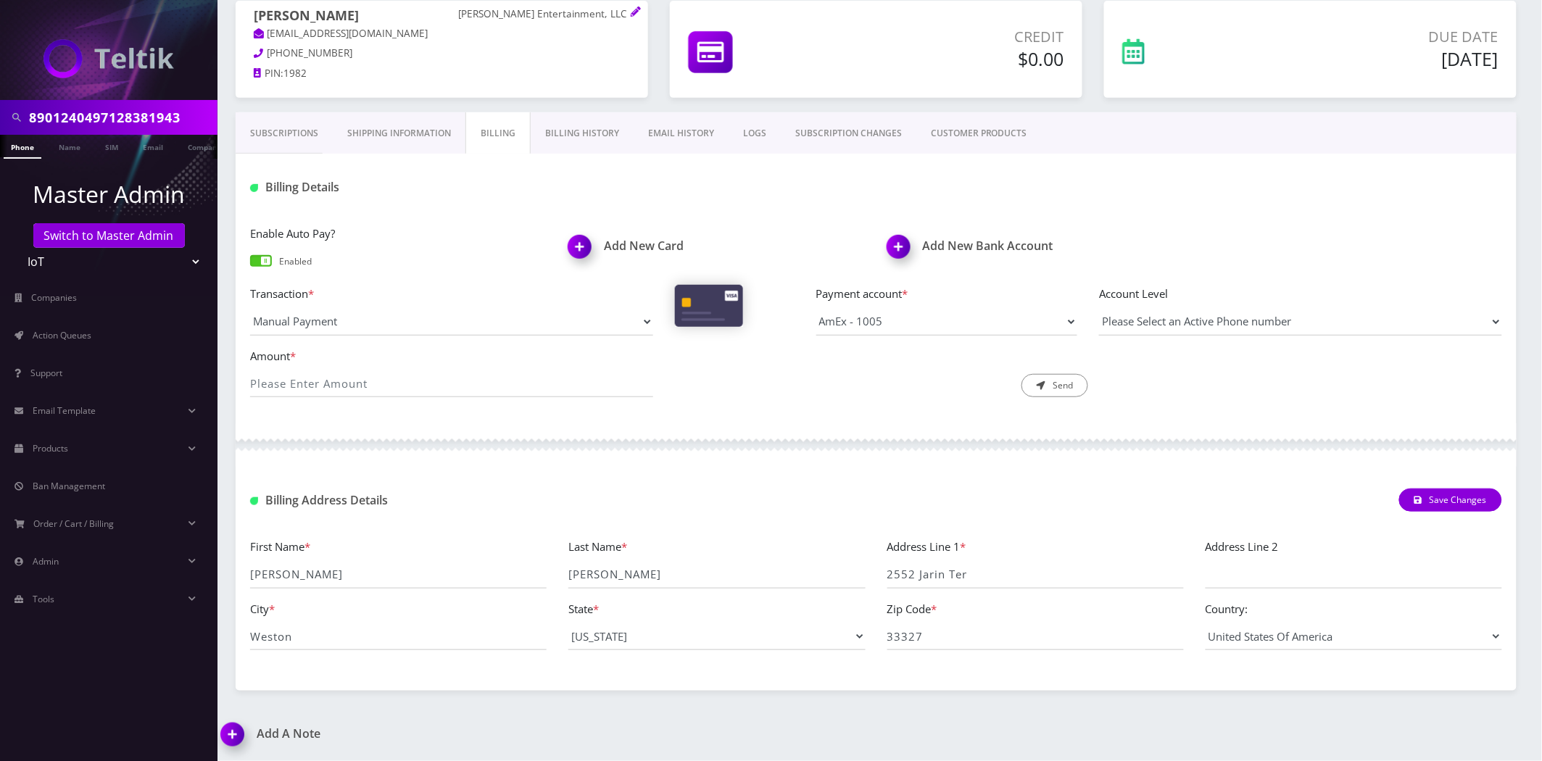
click at [422, 134] on link "Shipping Information" at bounding box center [399, 133] width 133 height 42
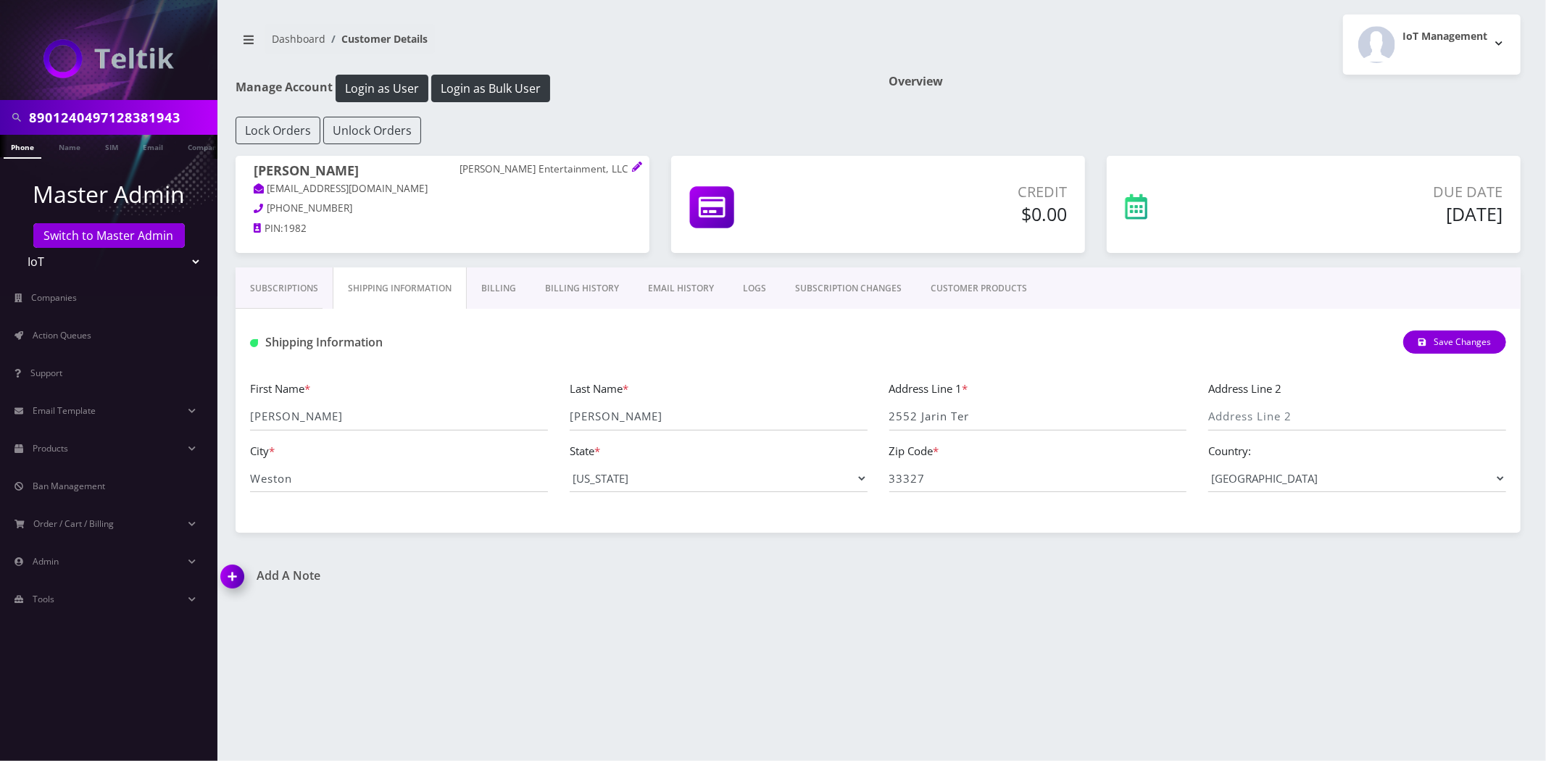
click at [482, 133] on div "Lock Orders Unlock Orders" at bounding box center [878, 131] width 1307 height 28
click at [501, 138] on div "Lock Orders Unlock Orders" at bounding box center [878, 131] width 1307 height 28
click at [490, 297] on link "Billing" at bounding box center [499, 289] width 64 height 42
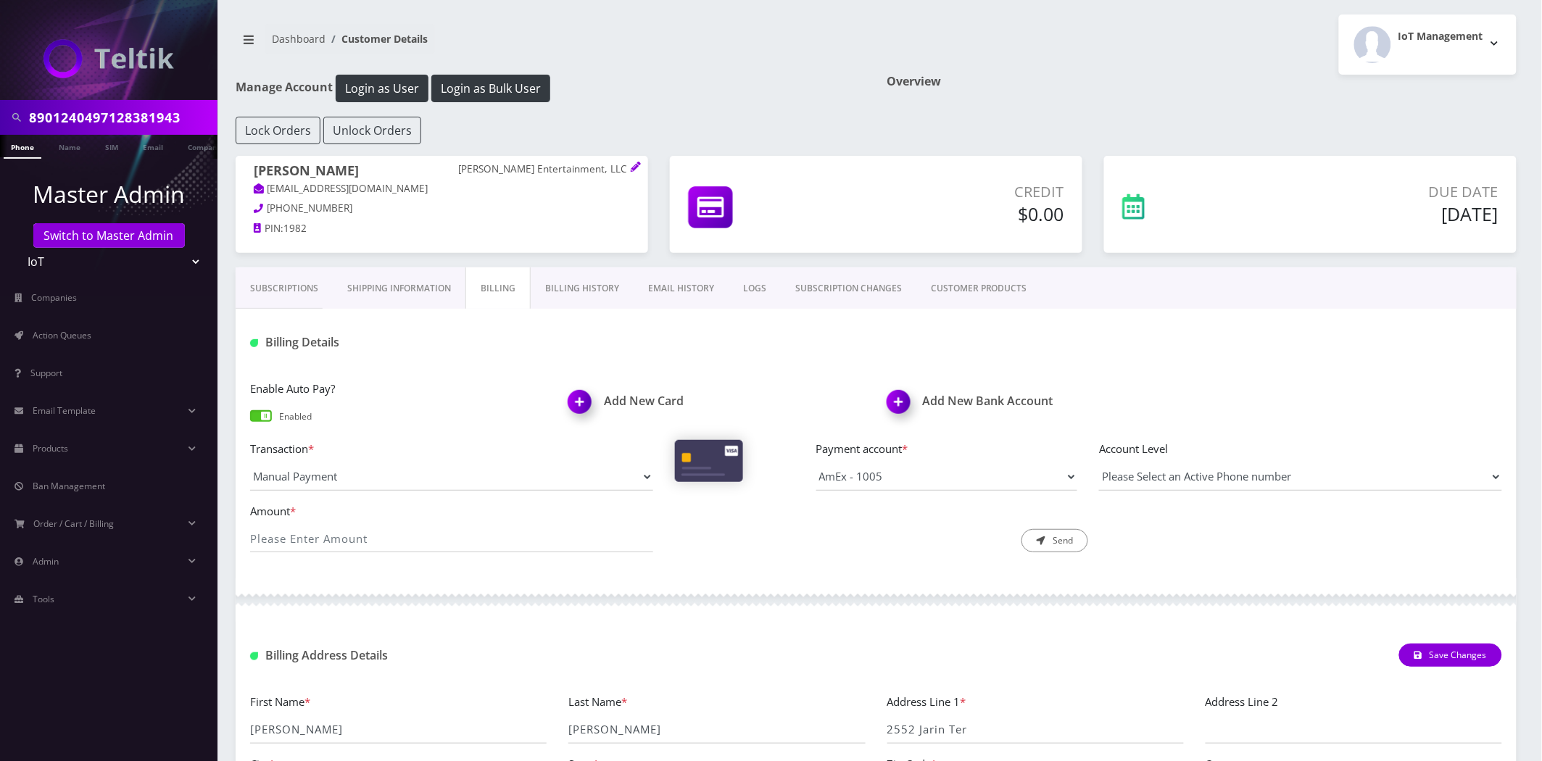
click at [977, 294] on link "CUSTOMER PRODUCTS" at bounding box center [978, 289] width 125 height 42
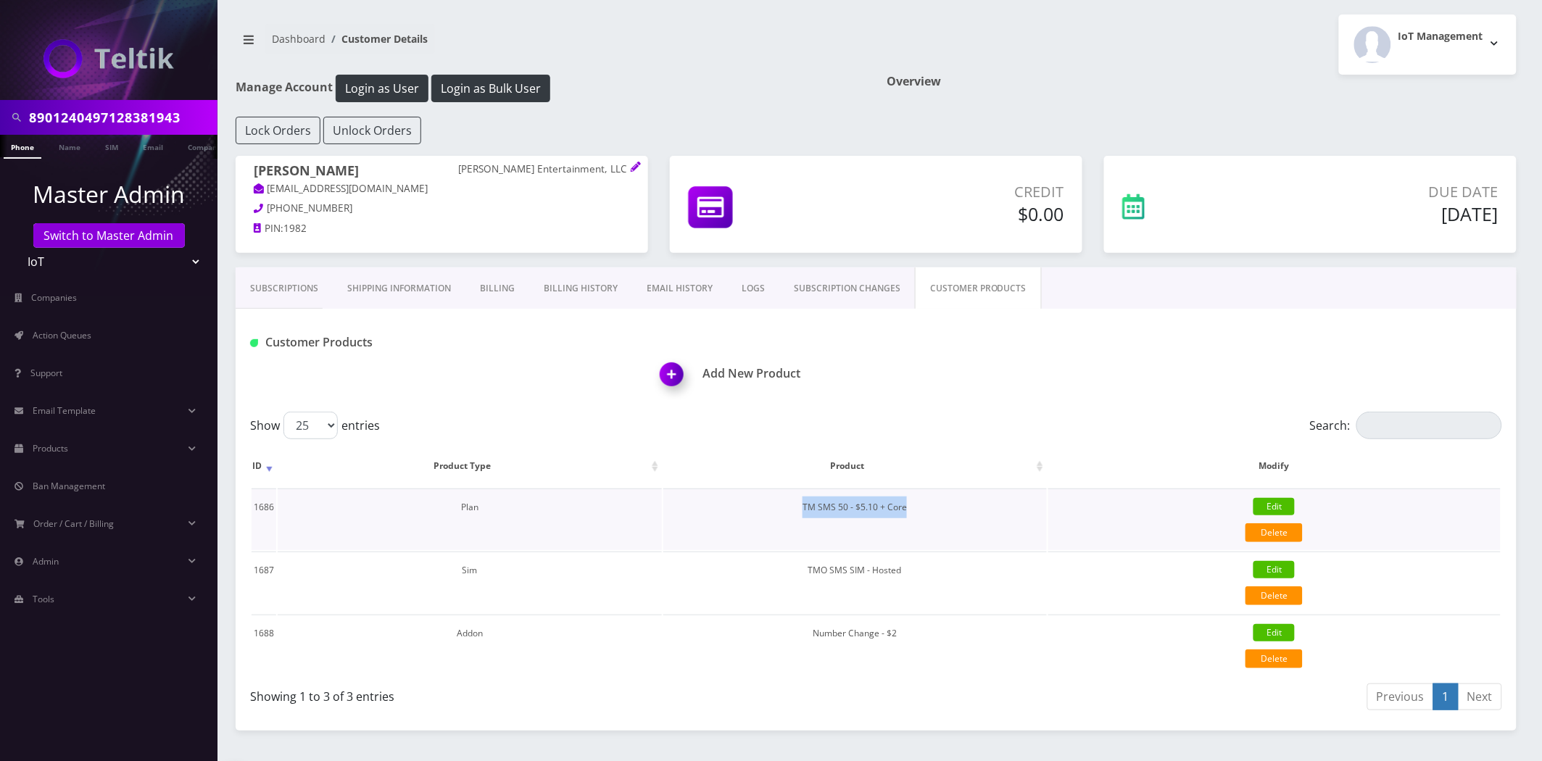
drag, startPoint x: 832, startPoint y: 515, endPoint x: 784, endPoint y: 512, distance: 48.0
click at [784, 512] on td "TM SMS 50 - $5.10 + Core" at bounding box center [855, 520] width 384 height 62
copy td "TM SMS 50 - $5.10 + Core"
click at [73, 452] on link "Products" at bounding box center [109, 449] width 218 height 30
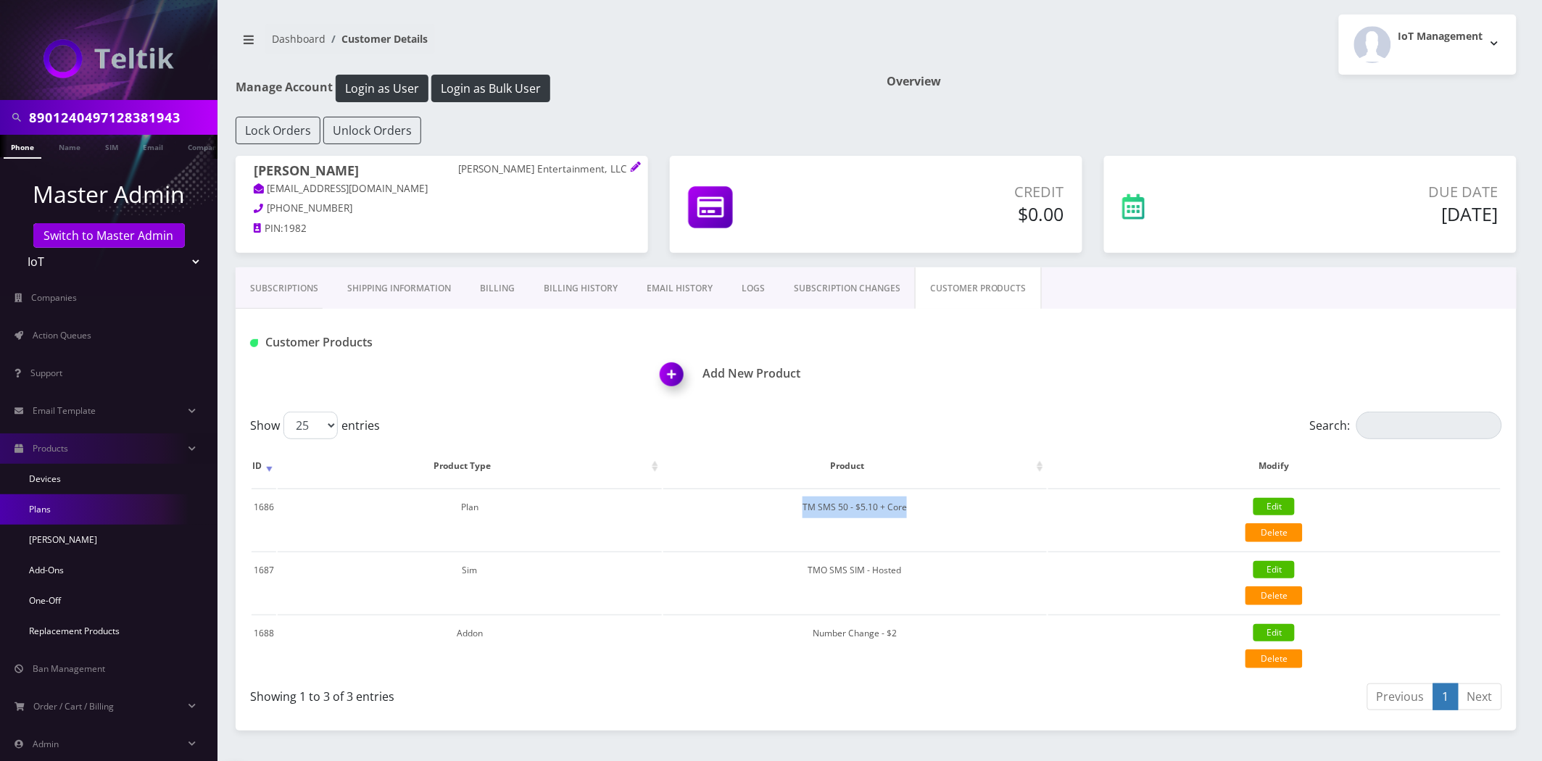
drag, startPoint x: 46, startPoint y: 537, endPoint x: 46, endPoint y: 512, distance: 24.7
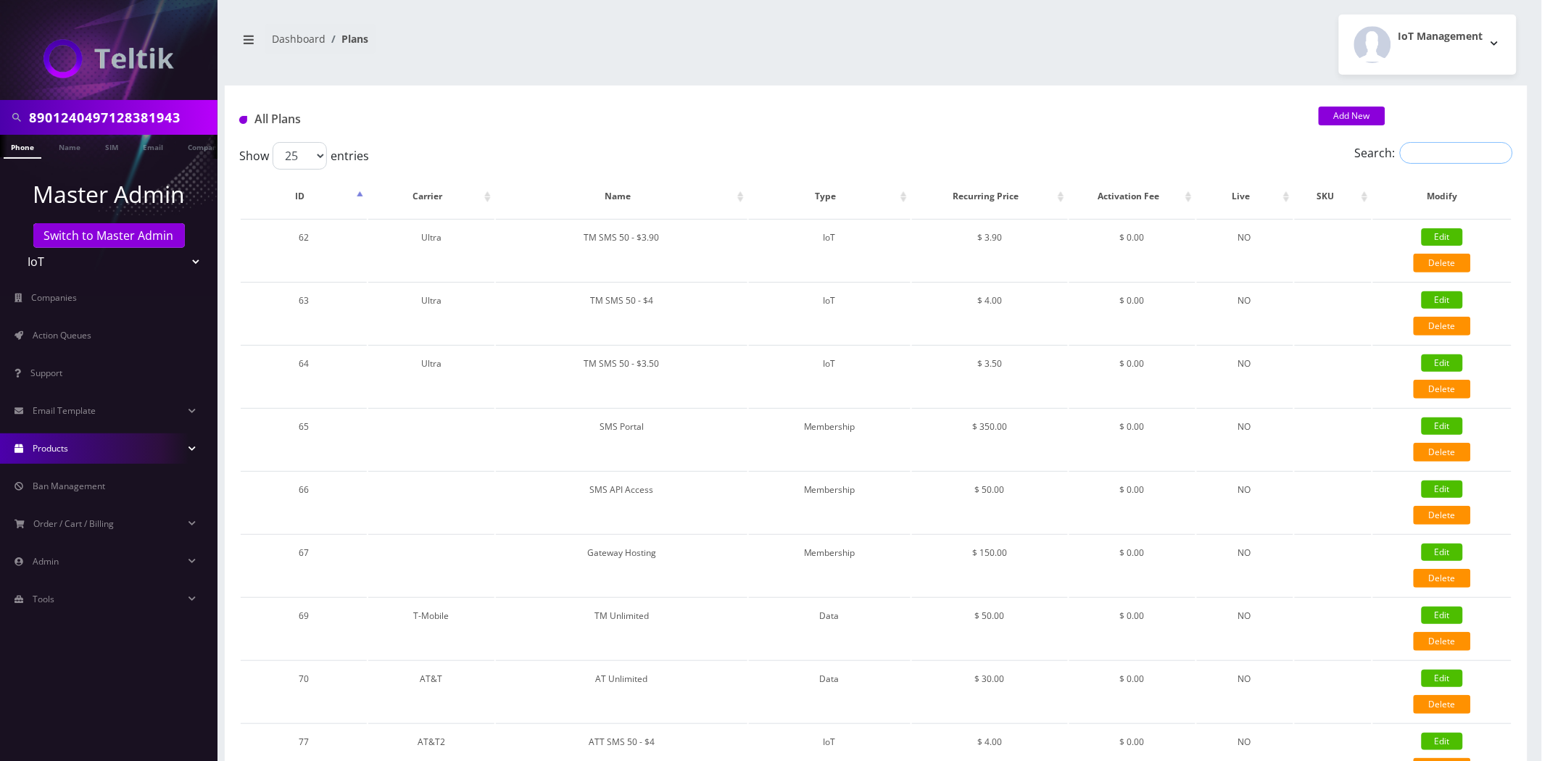
click at [1436, 151] on input "Search:" at bounding box center [1456, 153] width 113 height 22
paste input "TM SMS 50 - $5.10 + Core"
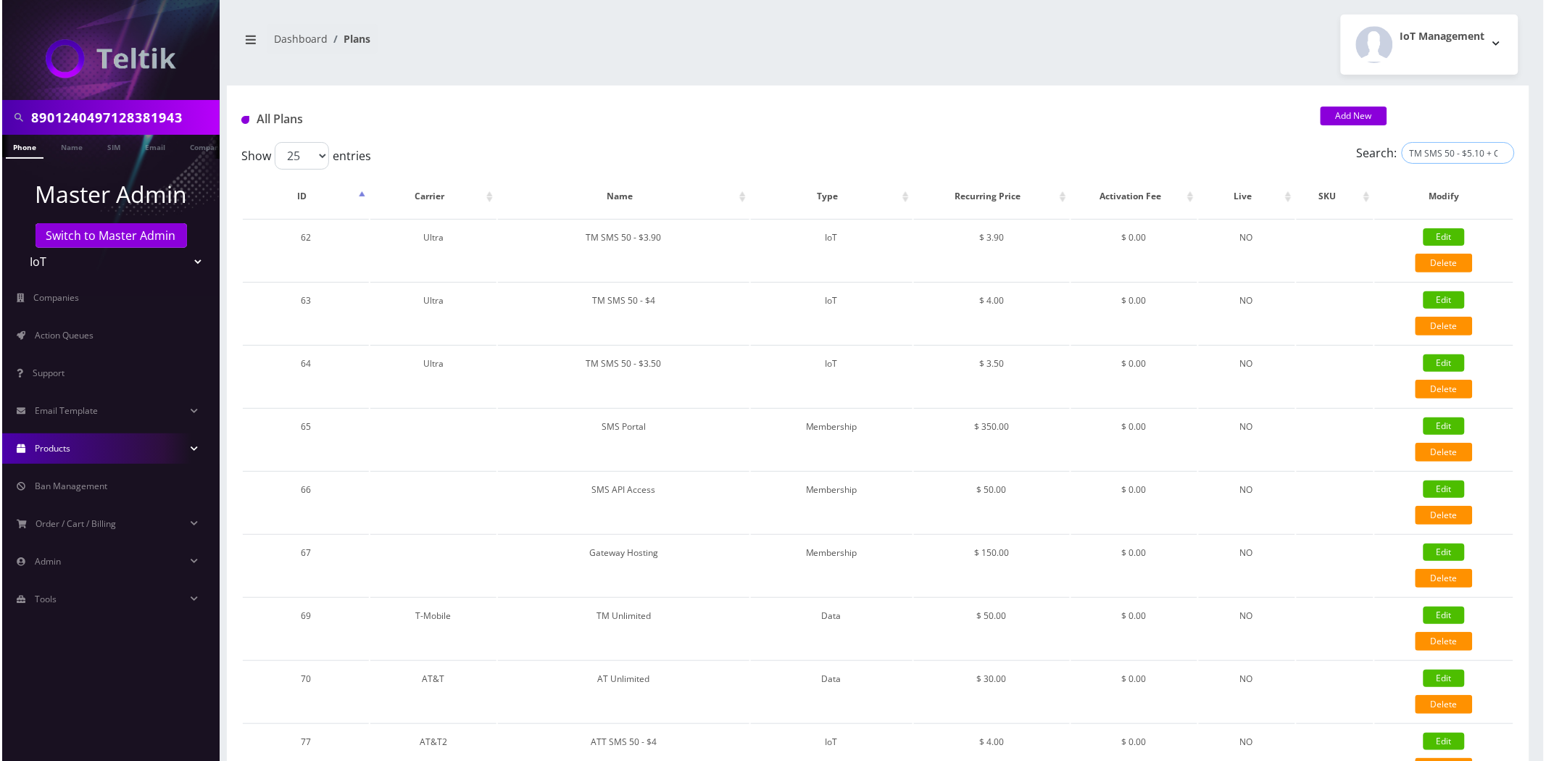
scroll to position [0, 7]
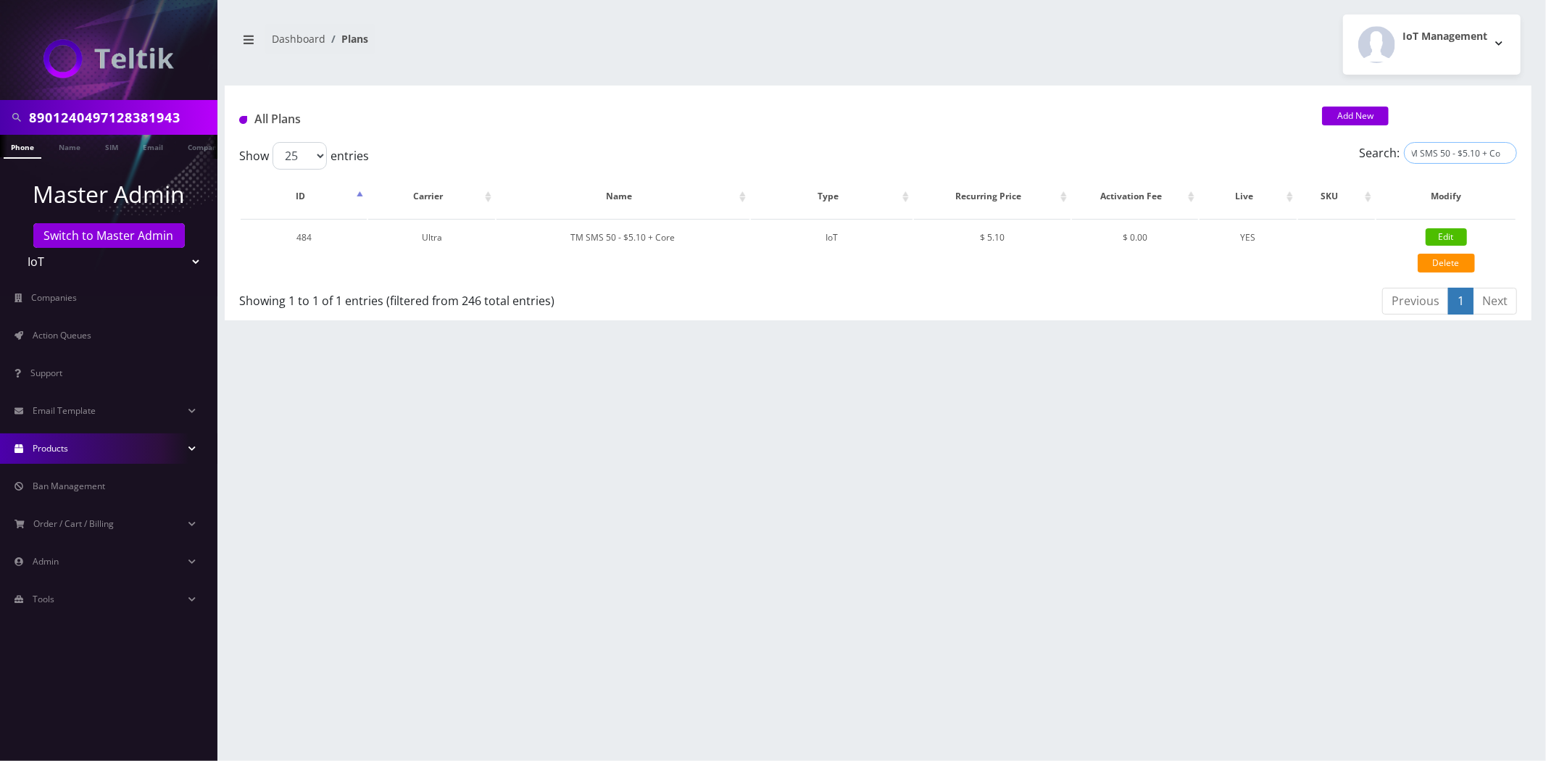
type input "TM SMS 50 - $5.10 + Core"
click at [1431, 230] on link "Edit" at bounding box center [1446, 236] width 41 height 17
type input "TM SMS 50 - $5.10 + Core"
select select "7"
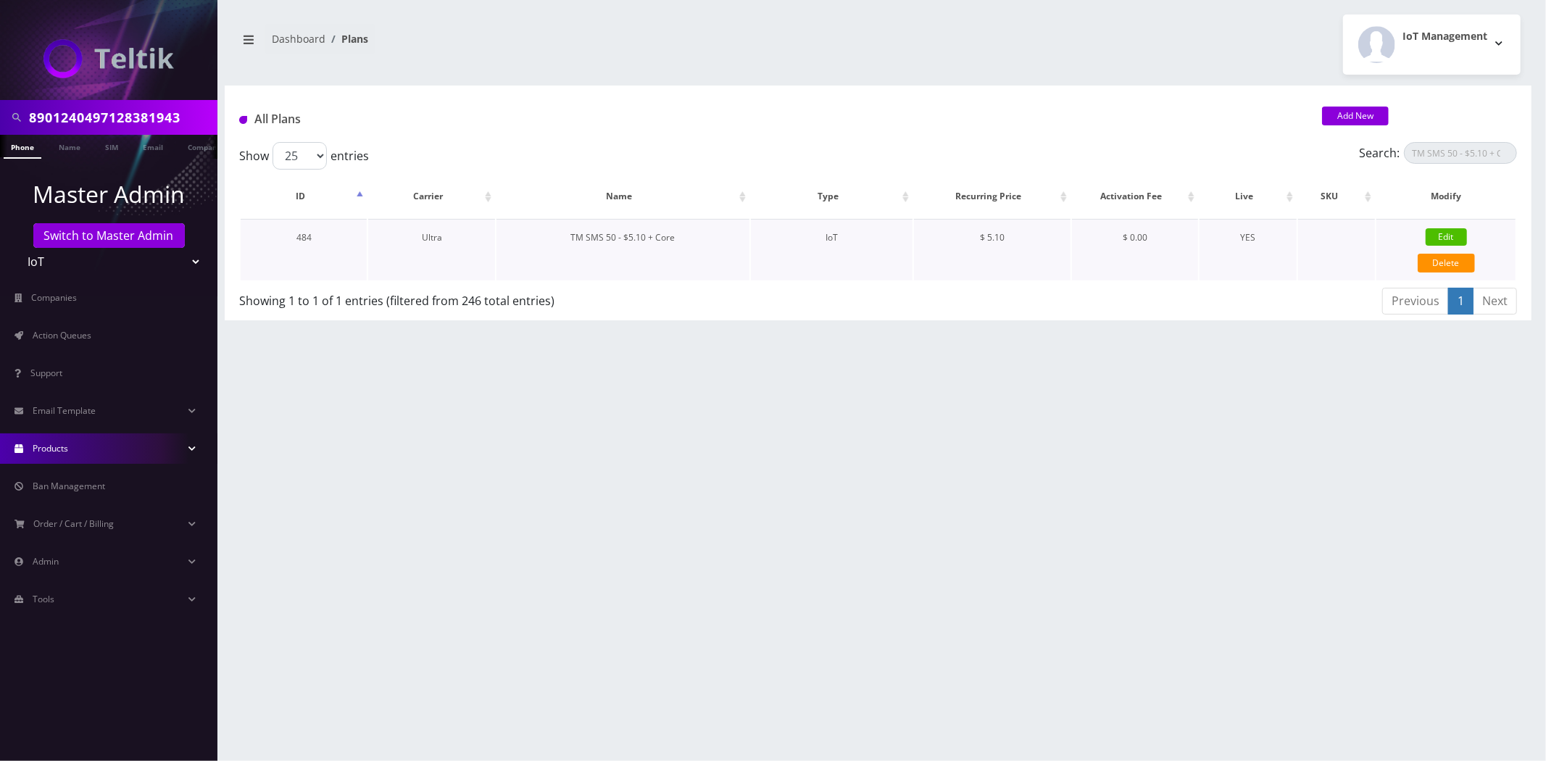
select select "5"
select select "0"
checkbox input "false"
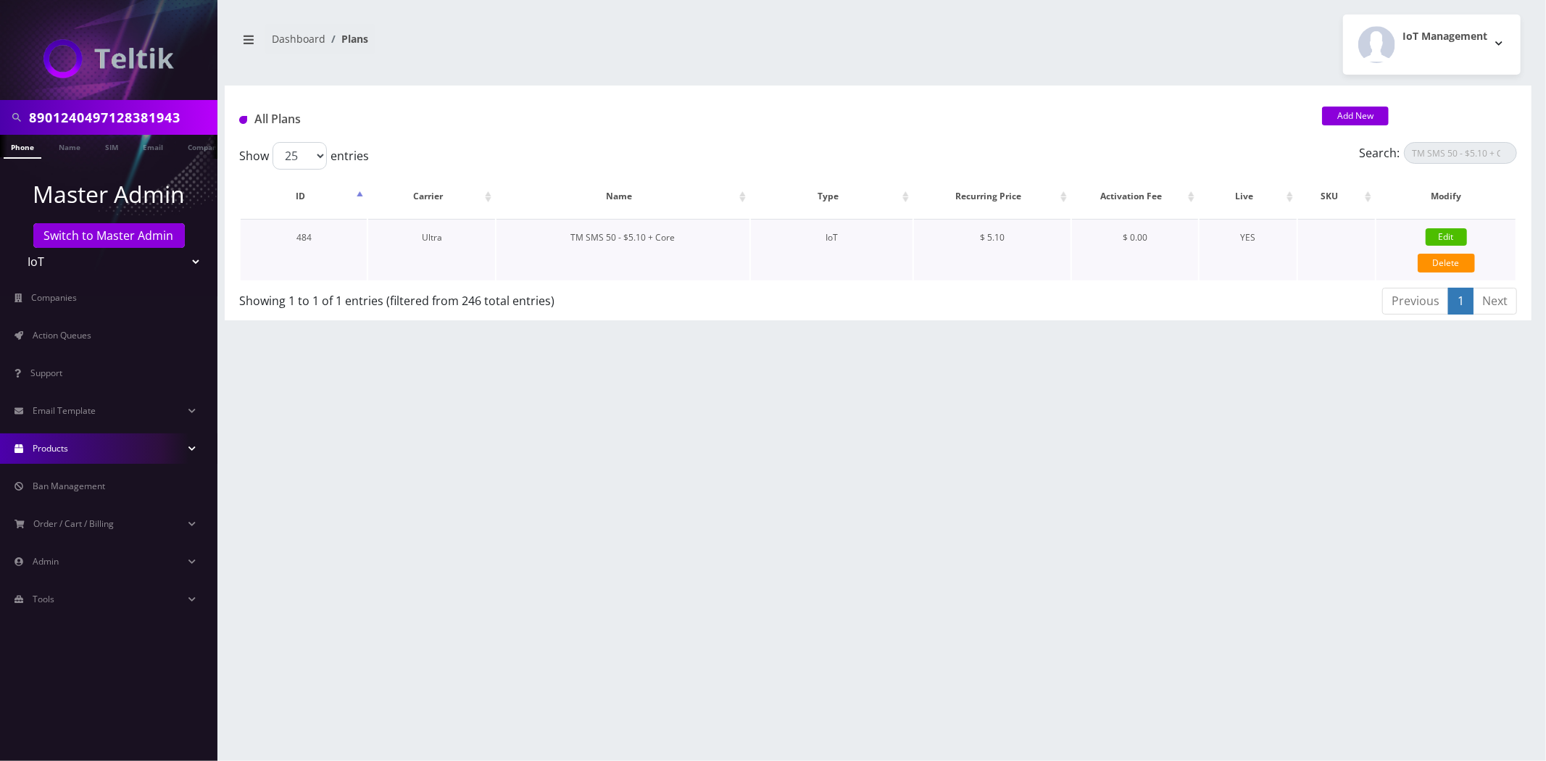
checkbox input "false"
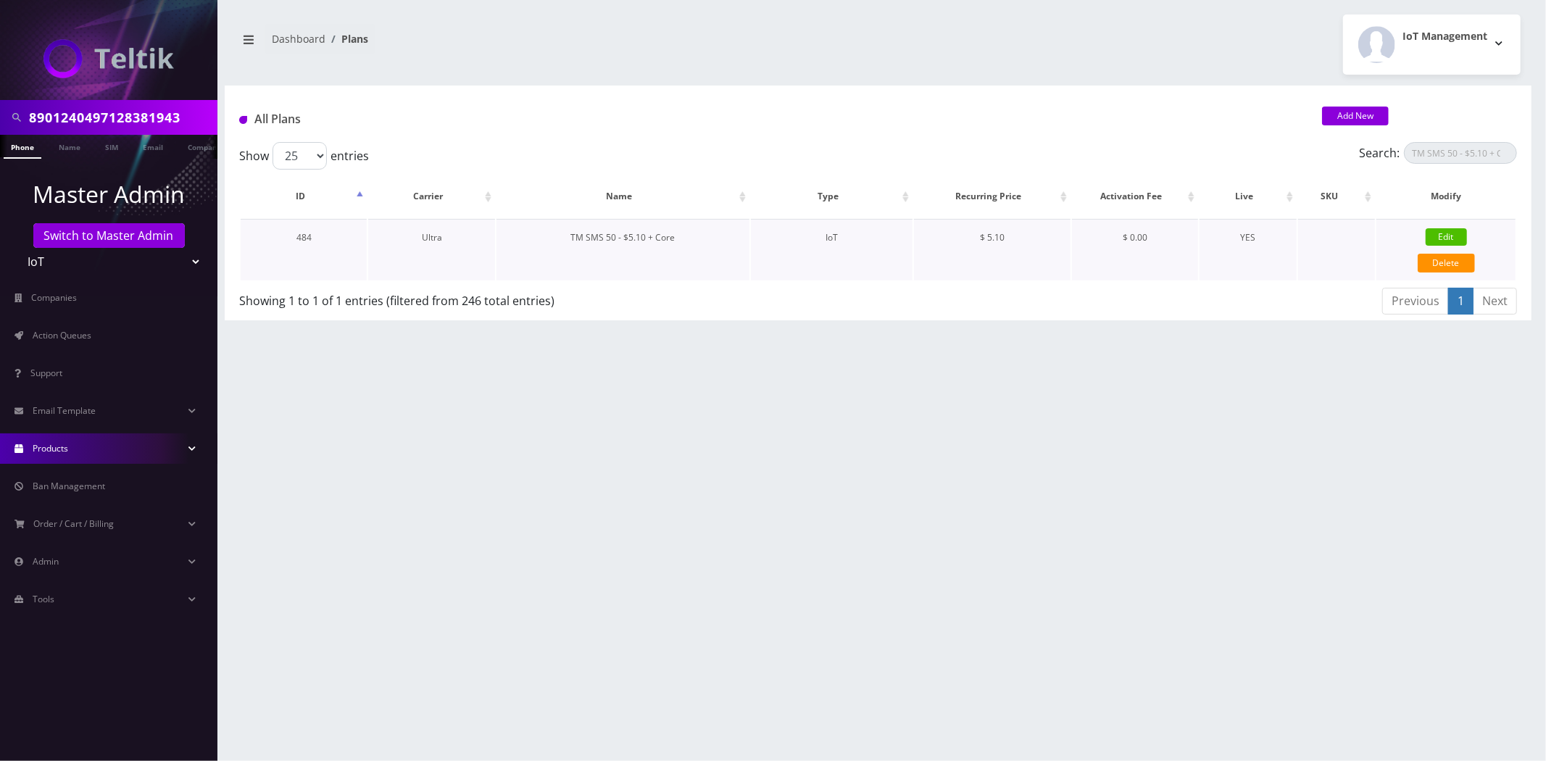
type input "326"
type input "IMSI"
checkbox input "true"
checkbox input "false"
type input "5.1"
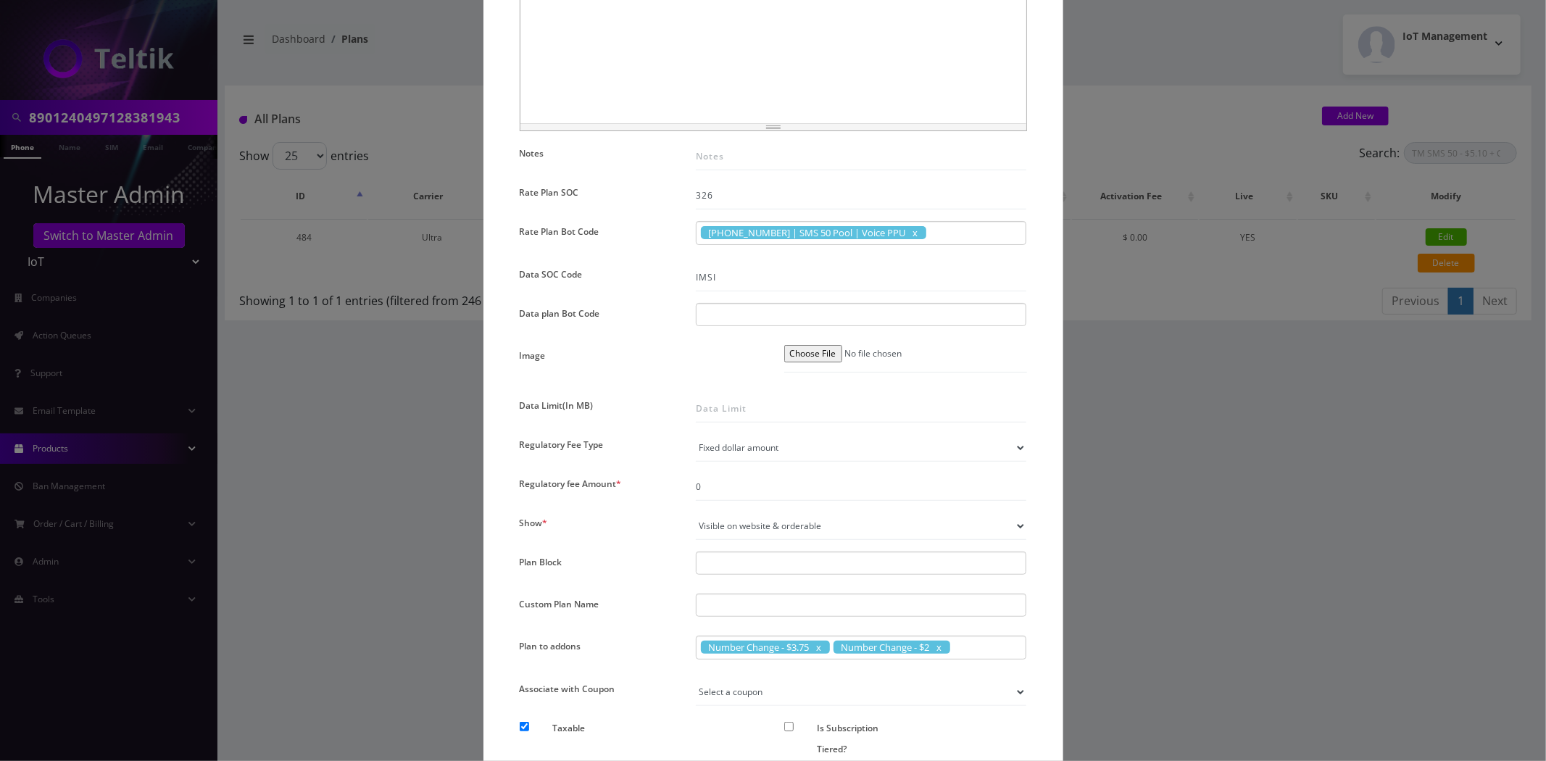
scroll to position [644, 0]
click at [730, 313] on div at bounding box center [861, 311] width 331 height 23
click at [757, 312] on div at bounding box center [861, 311] width 331 height 23
paste input "Vowifi Org"
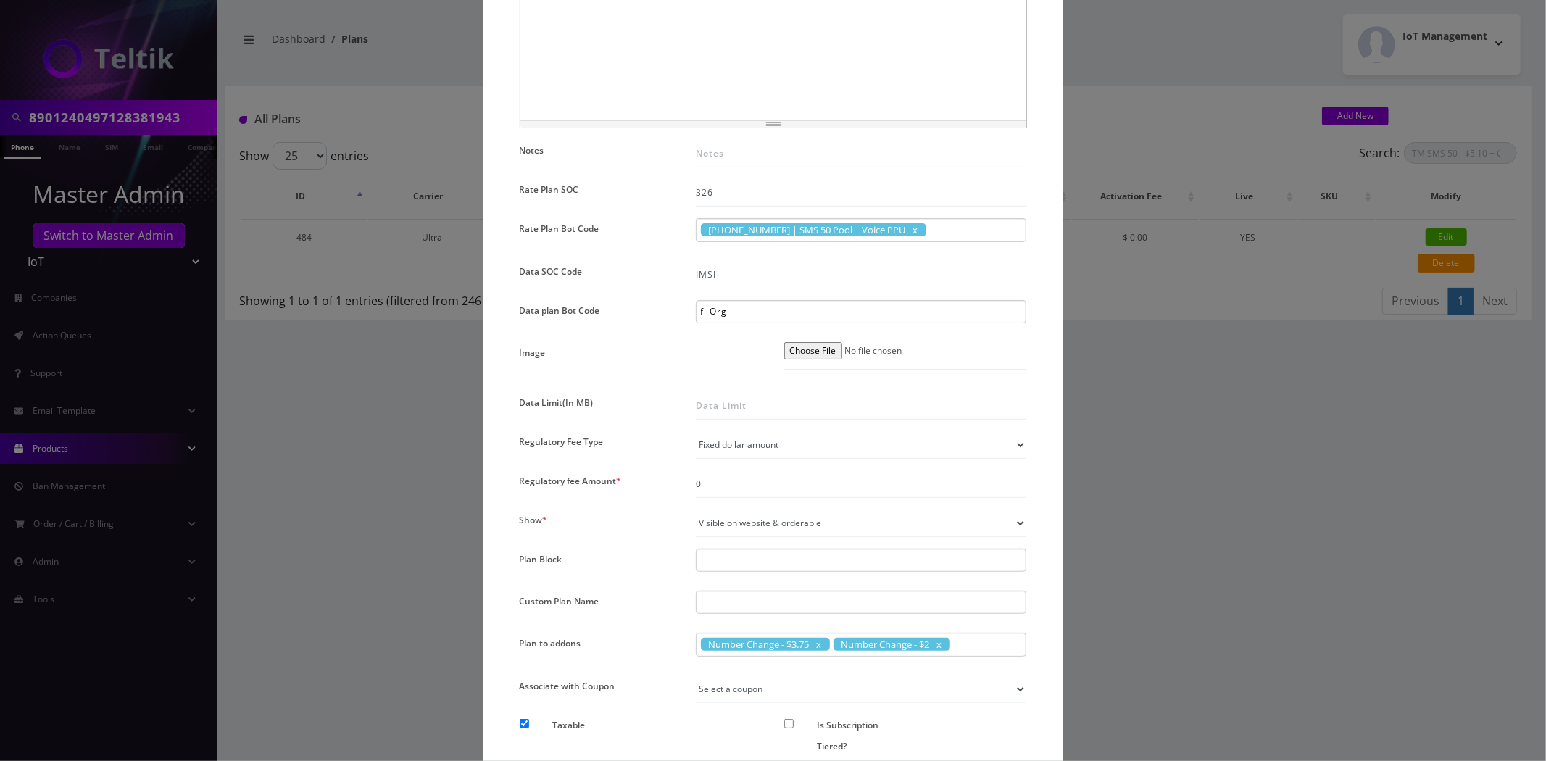
type input "Vowifi Org"
click at [733, 345] on div at bounding box center [707, 355] width 133 height 27
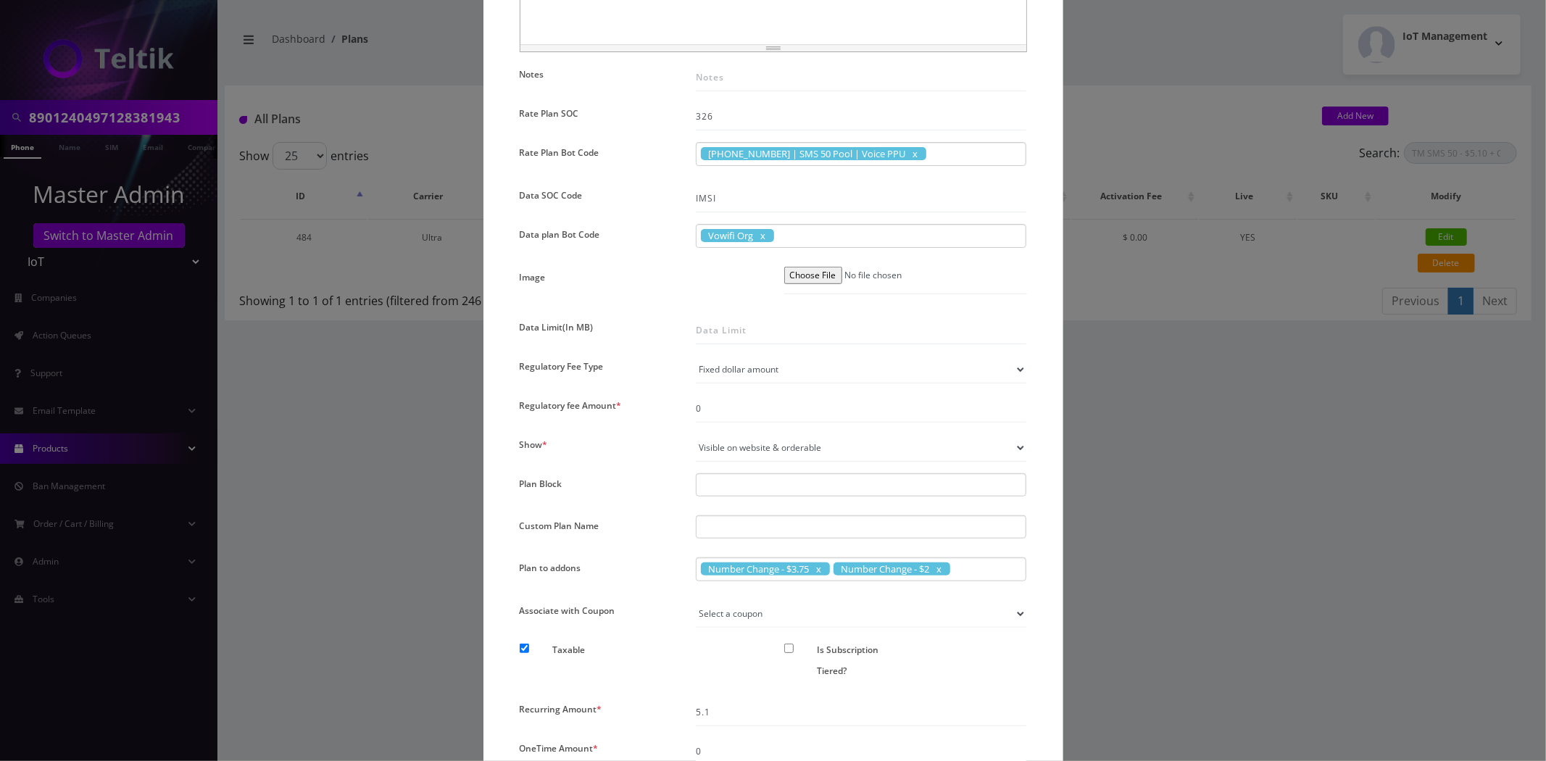
scroll to position [889, 0]
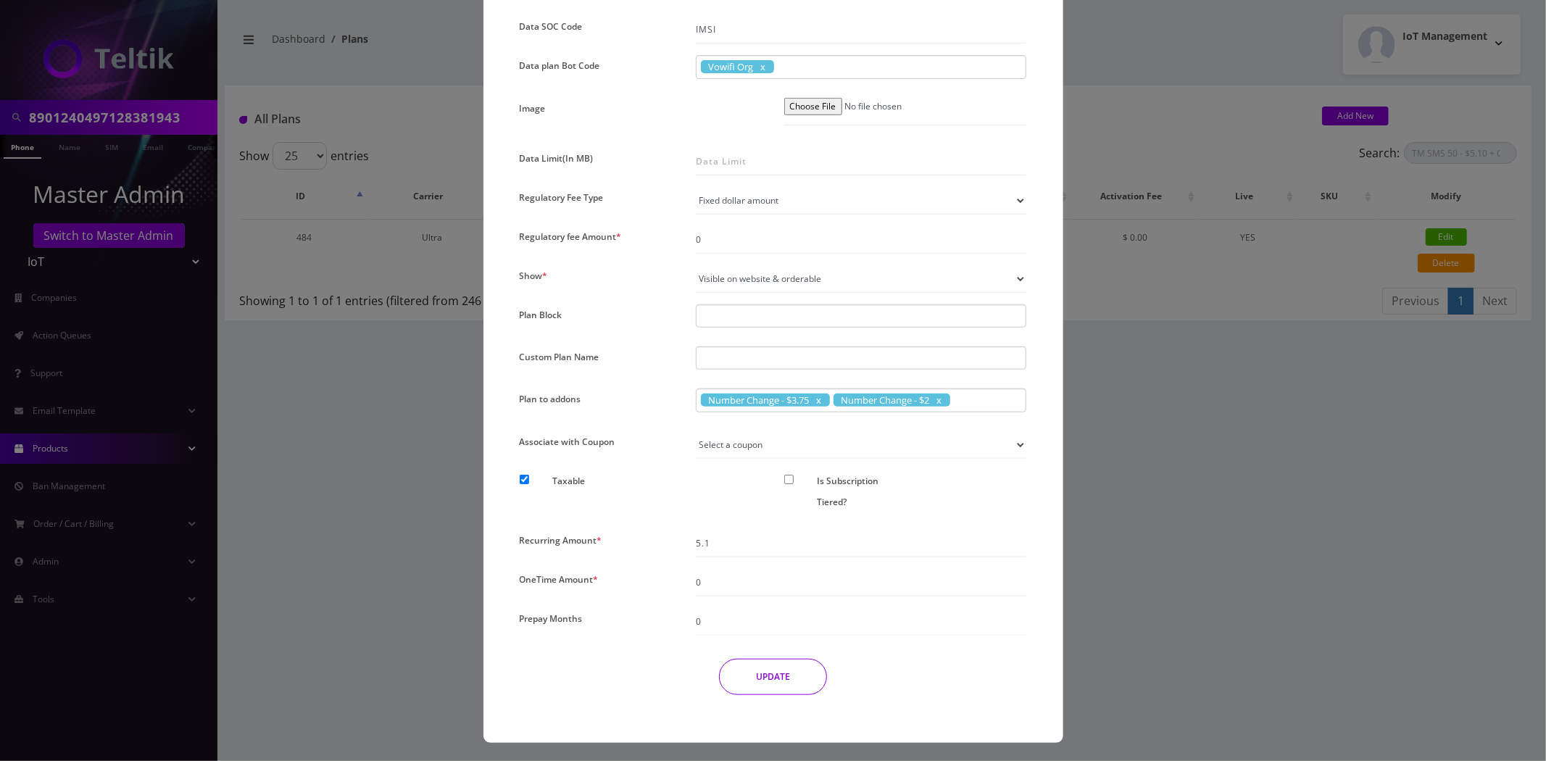
click at [789, 671] on button "UPDATE" at bounding box center [773, 677] width 108 height 36
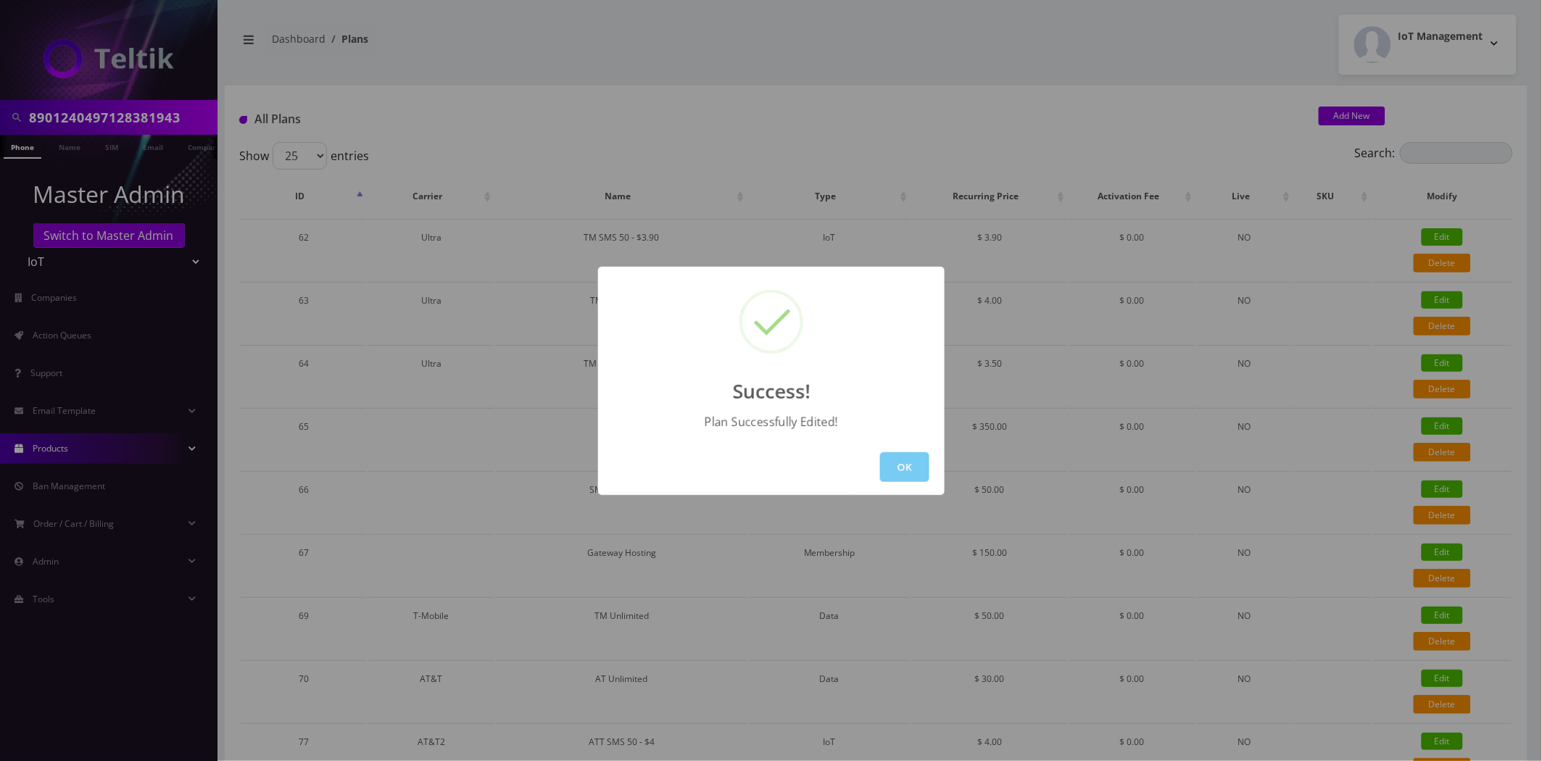
click at [902, 462] on button "OK" at bounding box center [904, 467] width 49 height 30
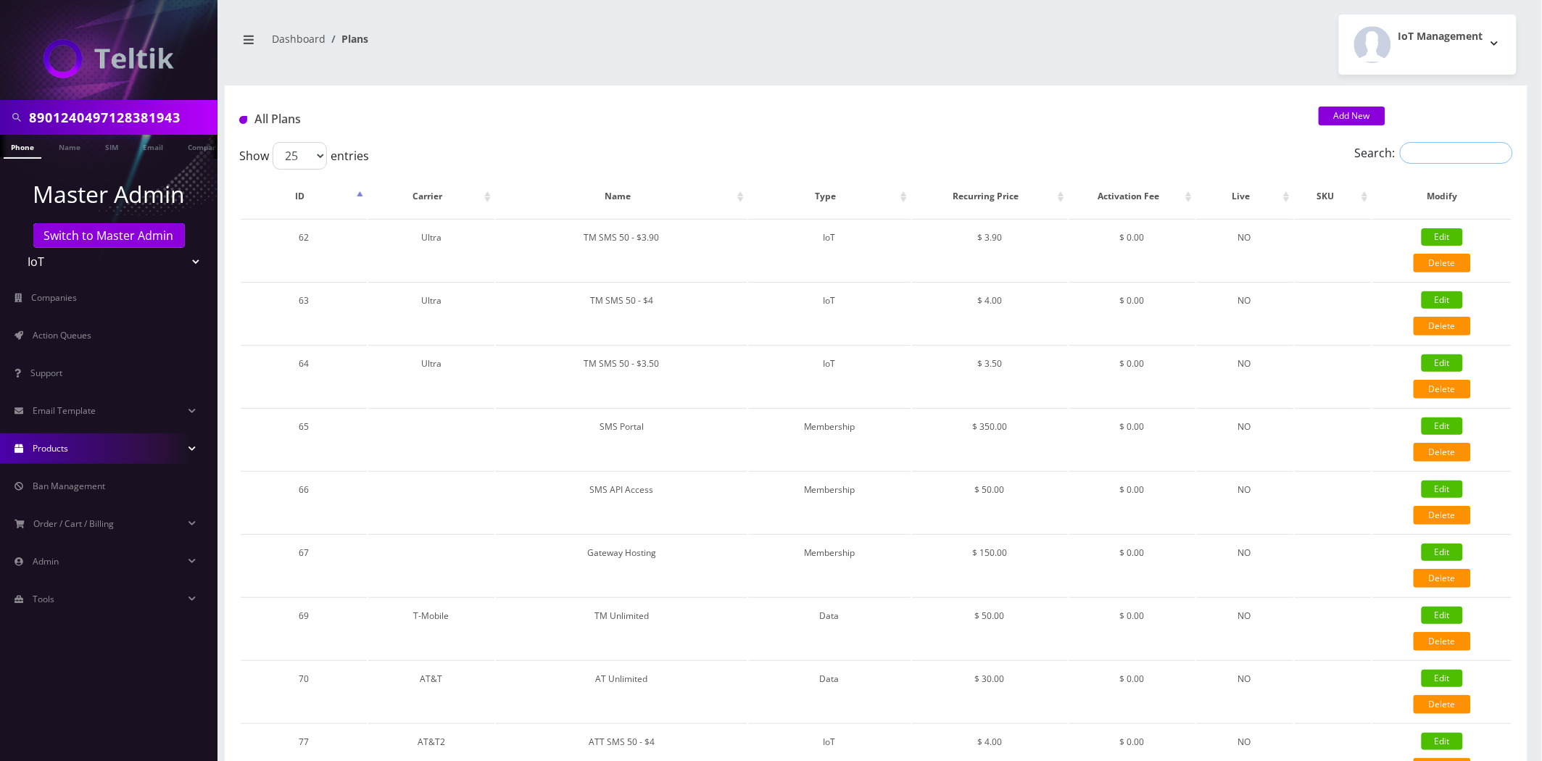
drag, startPoint x: 1428, startPoint y: 153, endPoint x: 1438, endPoint y: 157, distance: 10.1
click at [1430, 154] on input "Search:" at bounding box center [1456, 153] width 113 height 22
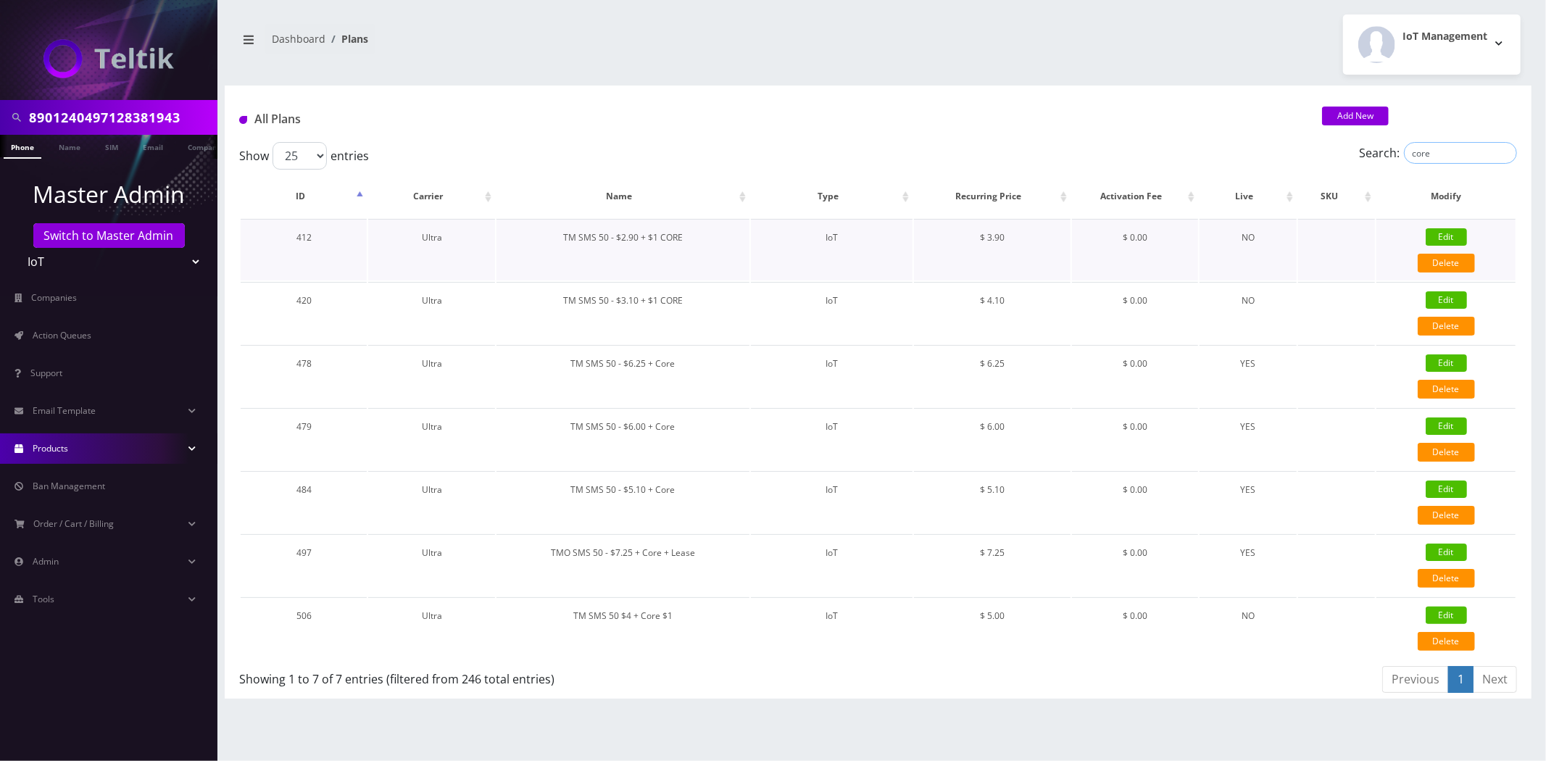
type input "core"
drag, startPoint x: 693, startPoint y: 238, endPoint x: 503, endPoint y: 240, distance: 190.0
click at [503, 240] on td "TM SMS 50 - $2.90 + $1 CORE" at bounding box center [623, 250] width 253 height 62
drag, startPoint x: 687, startPoint y: 302, endPoint x: 518, endPoint y: 307, distance: 169.7
click at [518, 307] on td "TM SMS 50 - $3.10 + $1 CORE" at bounding box center [623, 313] width 253 height 62
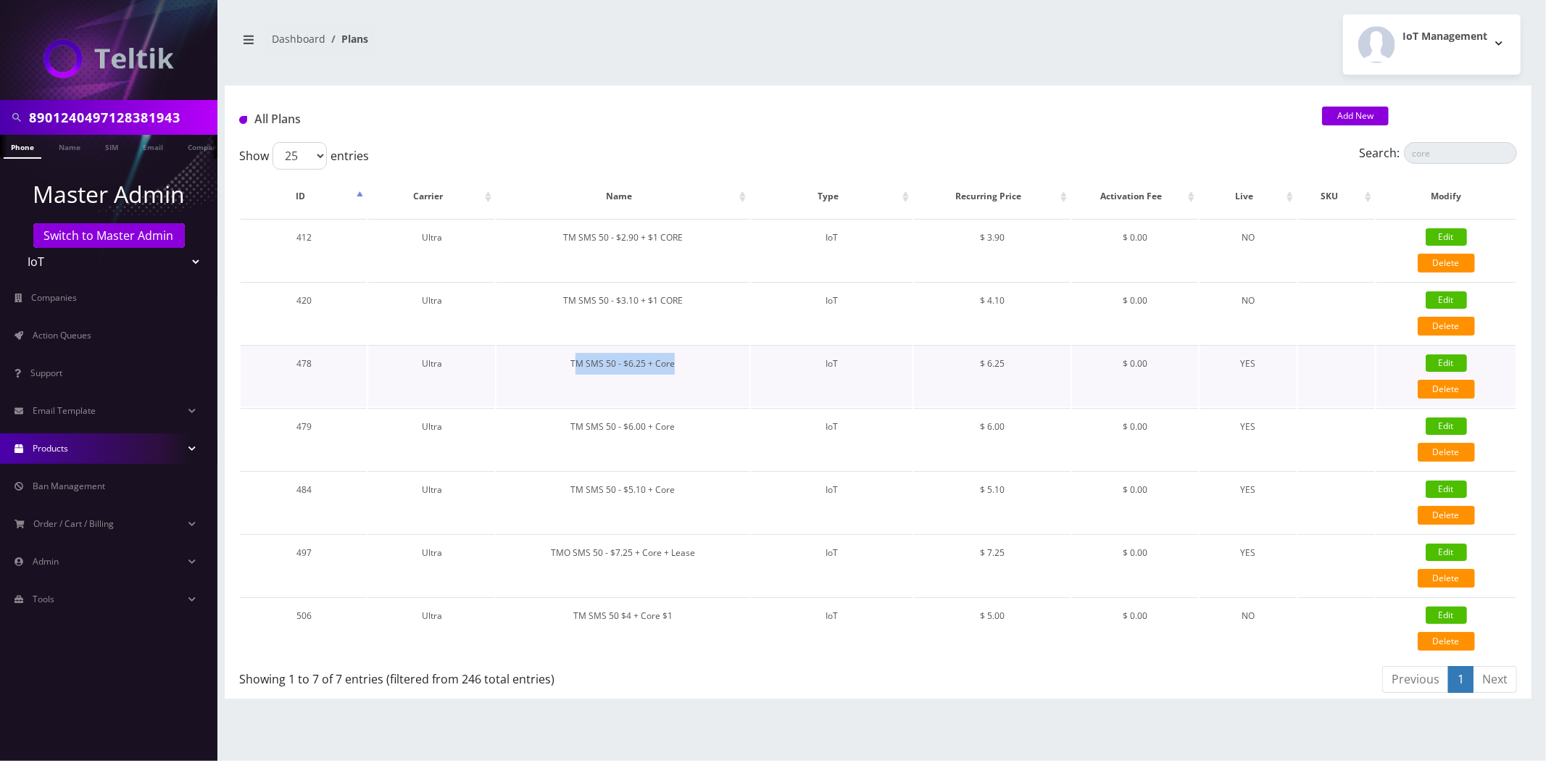
drag, startPoint x: 676, startPoint y: 389, endPoint x: 574, endPoint y: 401, distance: 103.0
click at [574, 401] on td "TM SMS 50 - $6.25 + Core" at bounding box center [623, 376] width 253 height 62
drag, startPoint x: 675, startPoint y: 421, endPoint x: 517, endPoint y: 415, distance: 158.2
click at [517, 415] on td "TM SMS 50 - $6.00 + Core" at bounding box center [623, 439] width 253 height 62
drag, startPoint x: 685, startPoint y: 487, endPoint x: 522, endPoint y: 484, distance: 163.2
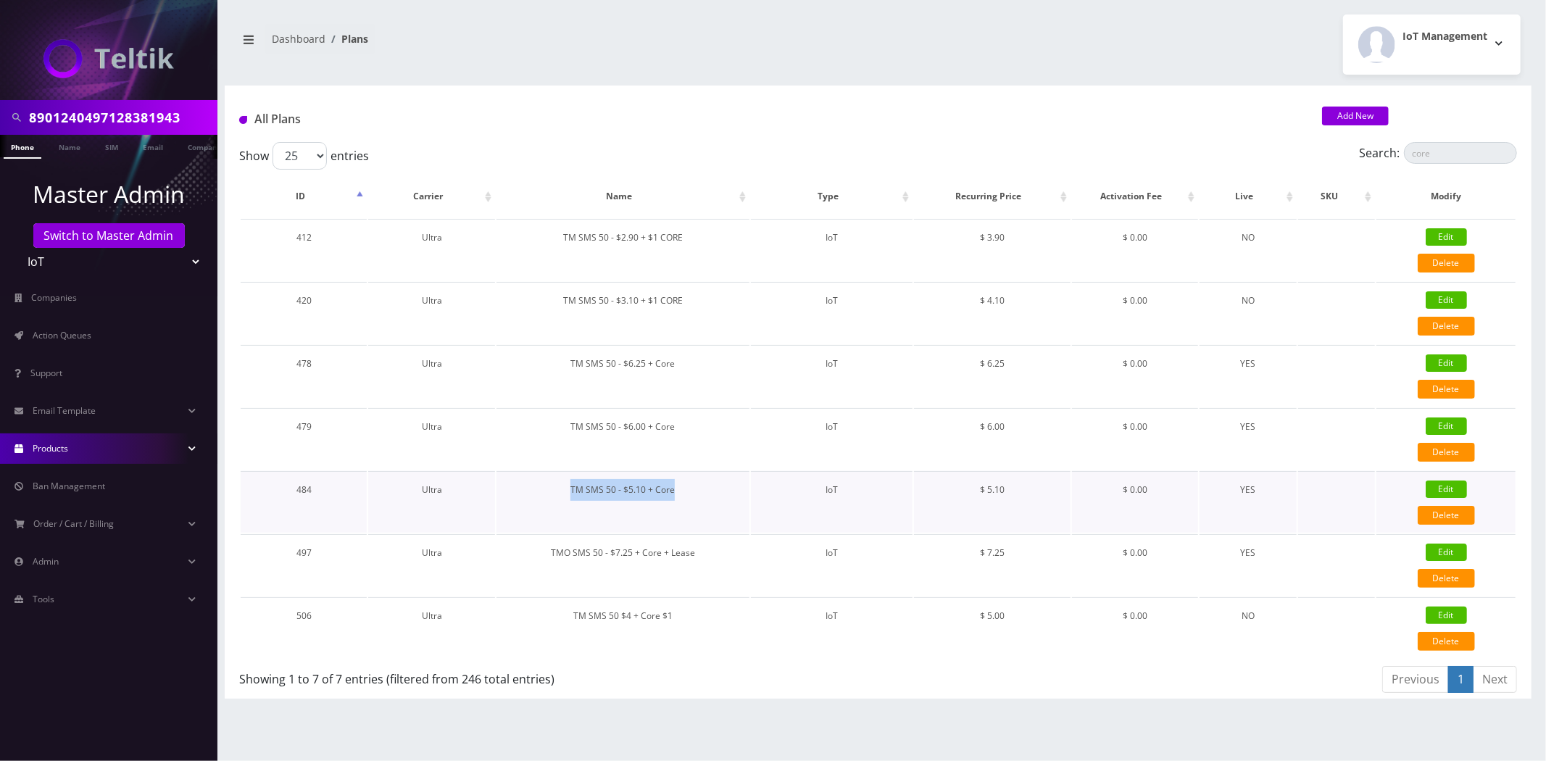
click at [522, 484] on td "TM SMS 50 - $5.10 + Core" at bounding box center [623, 502] width 253 height 62
drag, startPoint x: 629, startPoint y: 553, endPoint x: 535, endPoint y: 552, distance: 93.5
click at [535, 552] on td "TMO SMS 50 - $7.25 + Core + Lease" at bounding box center [623, 565] width 253 height 62
drag, startPoint x: 679, startPoint y: 605, endPoint x: 549, endPoint y: 606, distance: 130.5
click at [549, 606] on td "TM SMS 50 $4 + Core $1" at bounding box center [623, 628] width 253 height 62
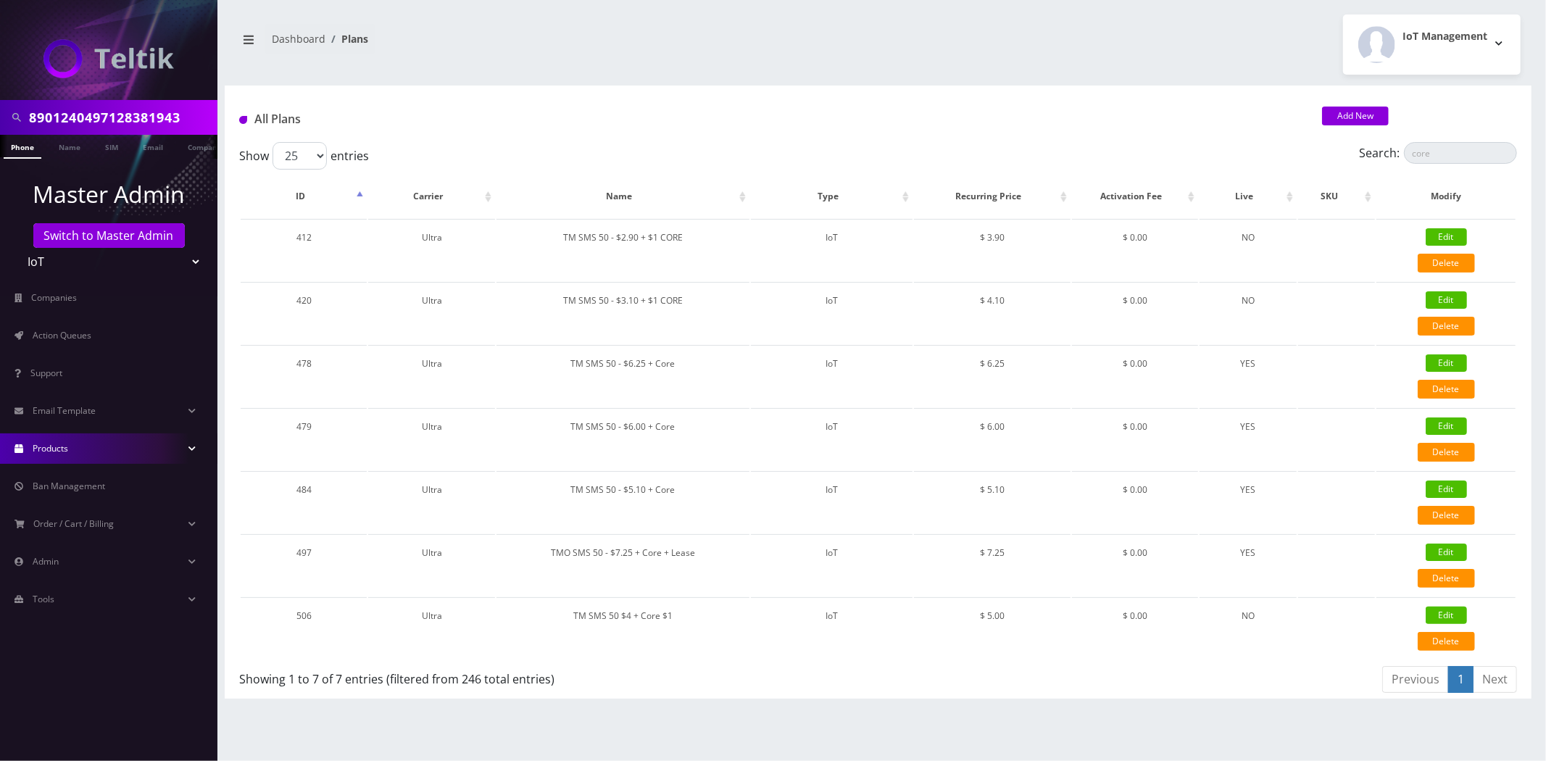
click at [124, 104] on input "8901240497128381943" at bounding box center [121, 118] width 185 height 28
type input "tpe"
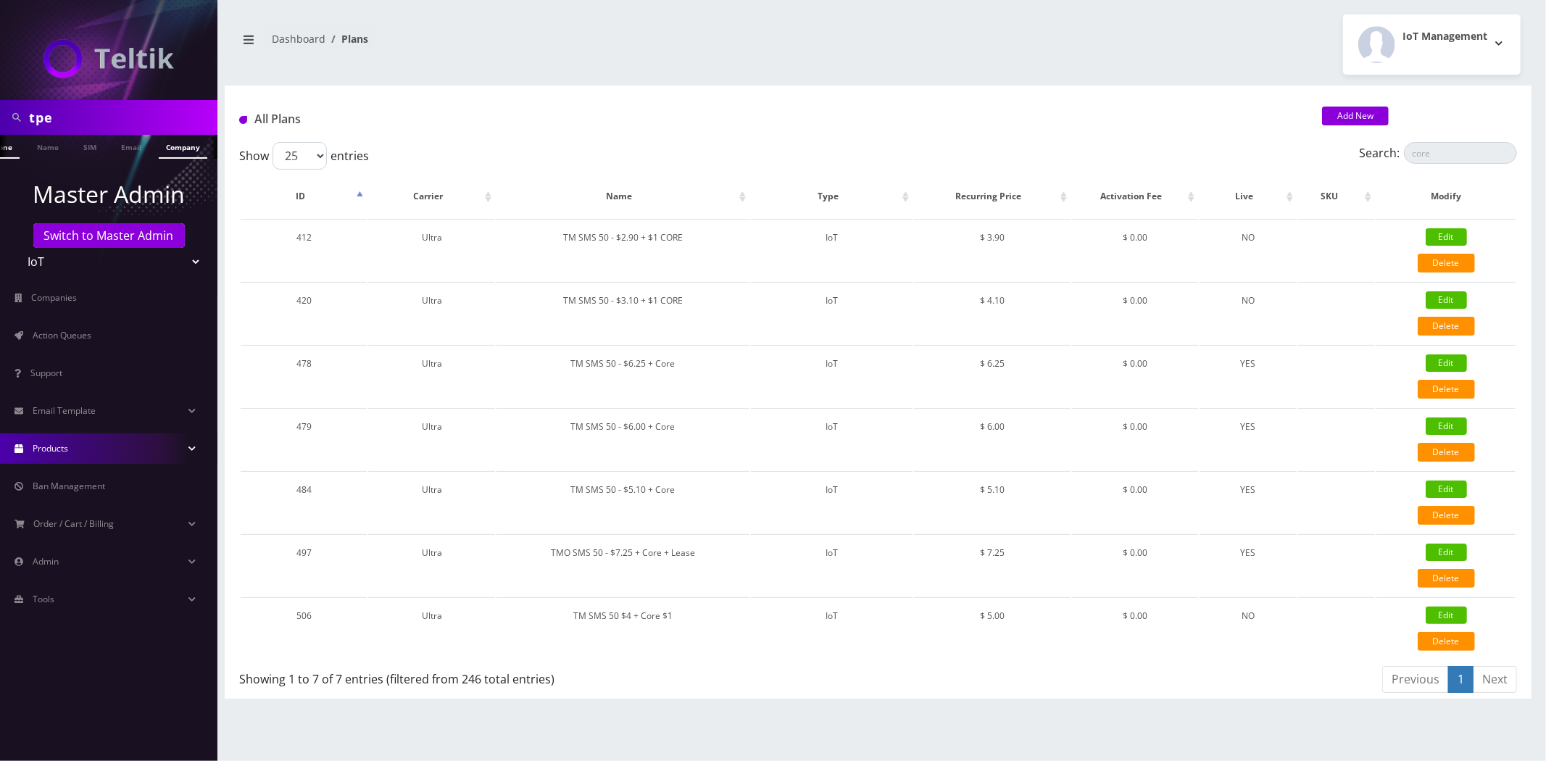
click at [184, 150] on link "Company" at bounding box center [183, 147] width 49 height 24
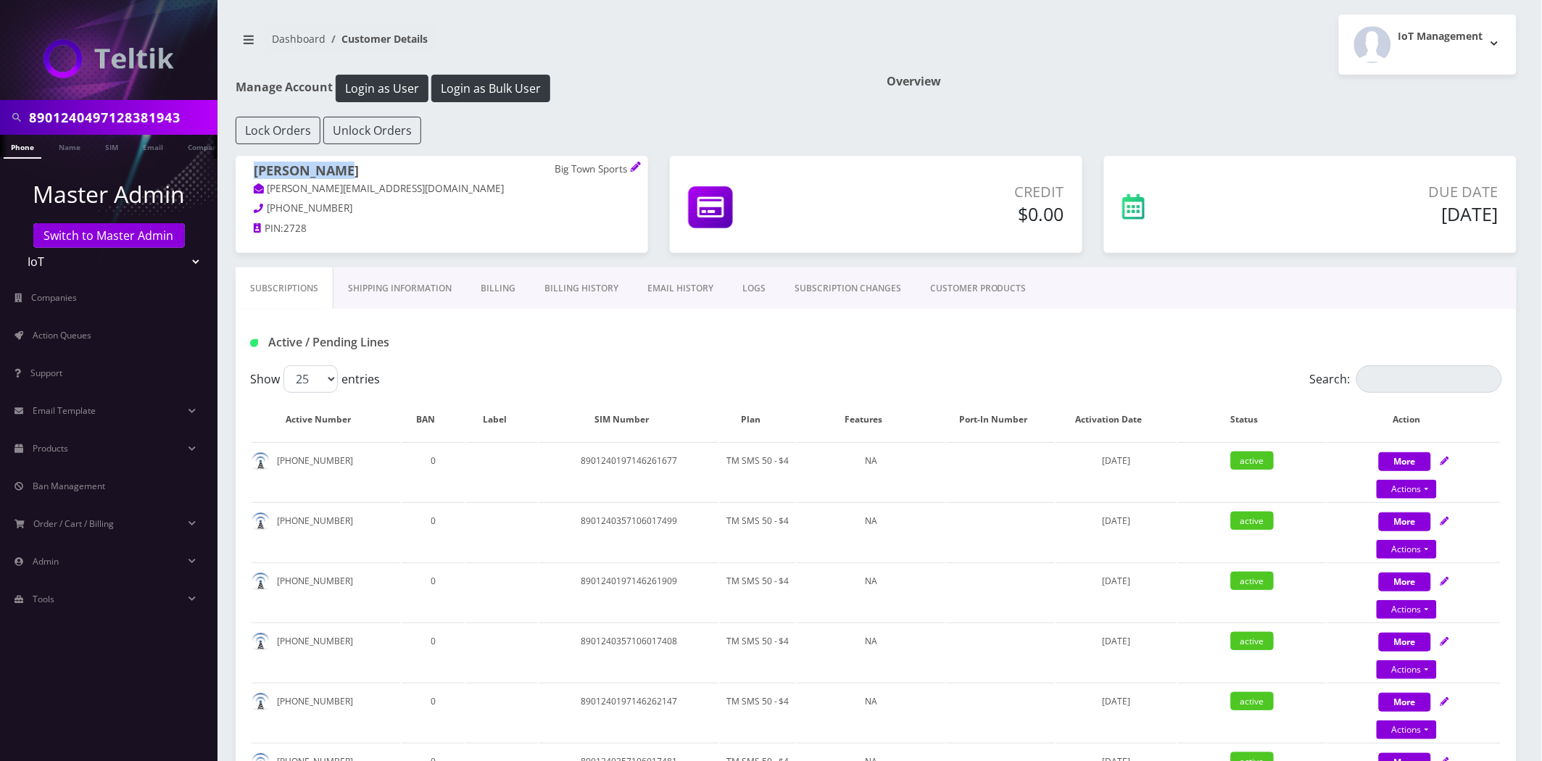
drag, startPoint x: 352, startPoint y: 160, endPoint x: 242, endPoint y: 168, distance: 109.8
click at [242, 168] on div "[PERSON_NAME] Big Town Sports [PERSON_NAME][EMAIL_ADDRESS][DOMAIN_NAME] [PHONE_…" at bounding box center [442, 202] width 413 height 92
copy h1 "[PERSON_NAME]"
click at [75, 128] on input "8901240497128381943" at bounding box center [121, 118] width 185 height 28
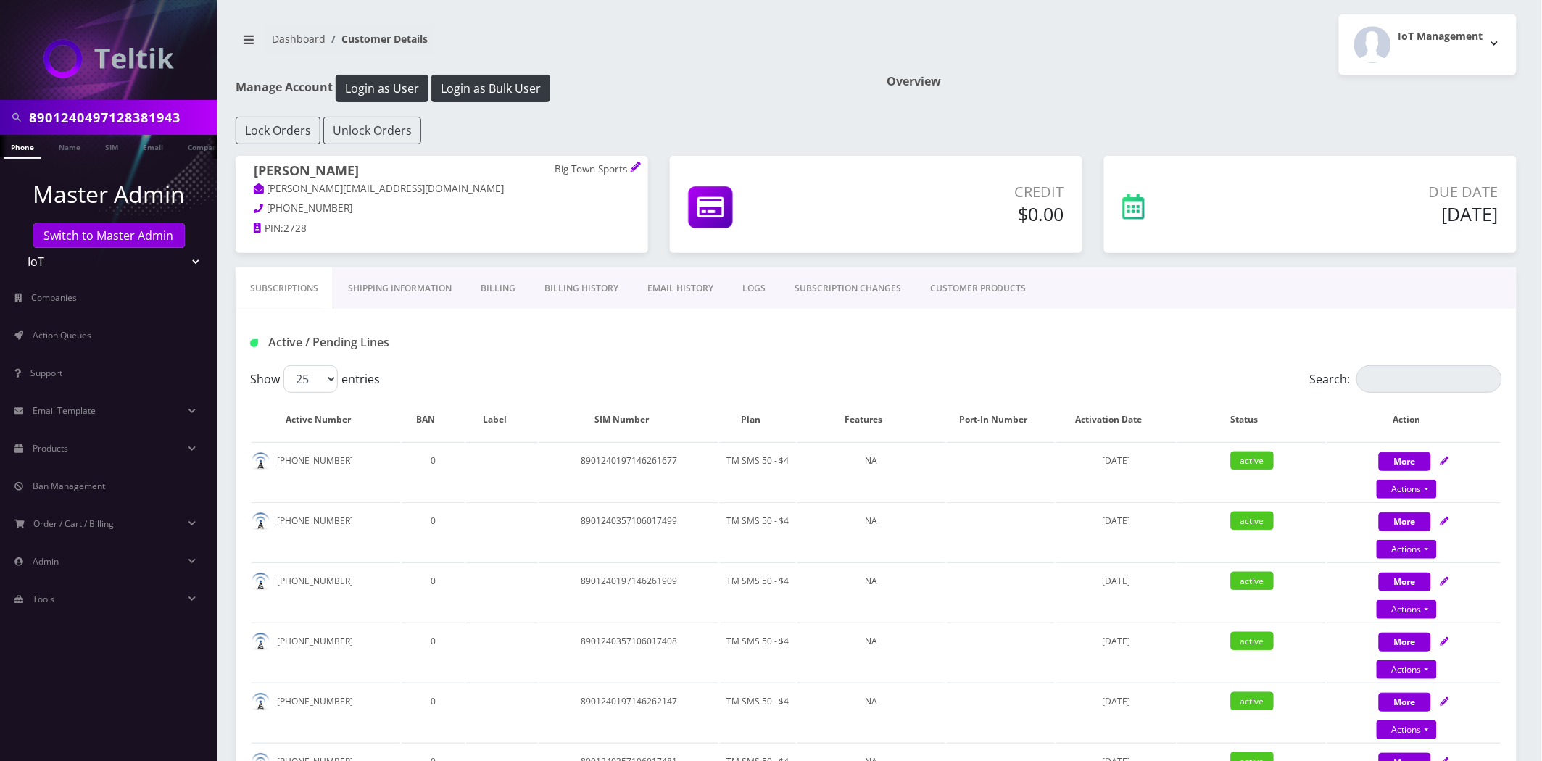
click at [75, 128] on input "8901240497128381943" at bounding box center [121, 118] width 185 height 28
paste input "[PERSON_NAME]"
type input "[PERSON_NAME]"
click at [62, 150] on link "Name" at bounding box center [69, 147] width 36 height 24
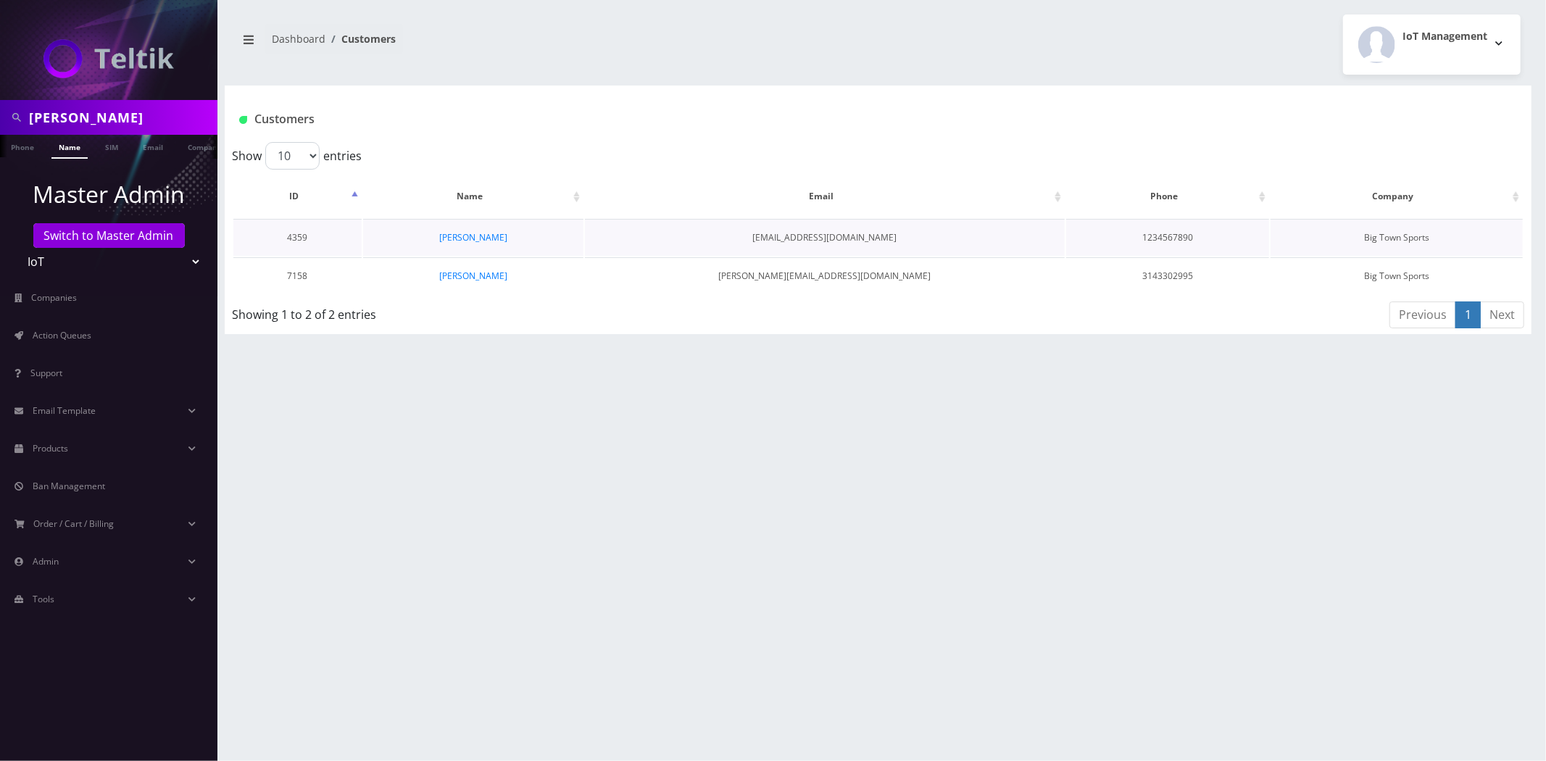
click at [286, 237] on td "4359" at bounding box center [297, 237] width 128 height 37
click at [466, 235] on link "[PERSON_NAME]" at bounding box center [473, 237] width 68 height 12
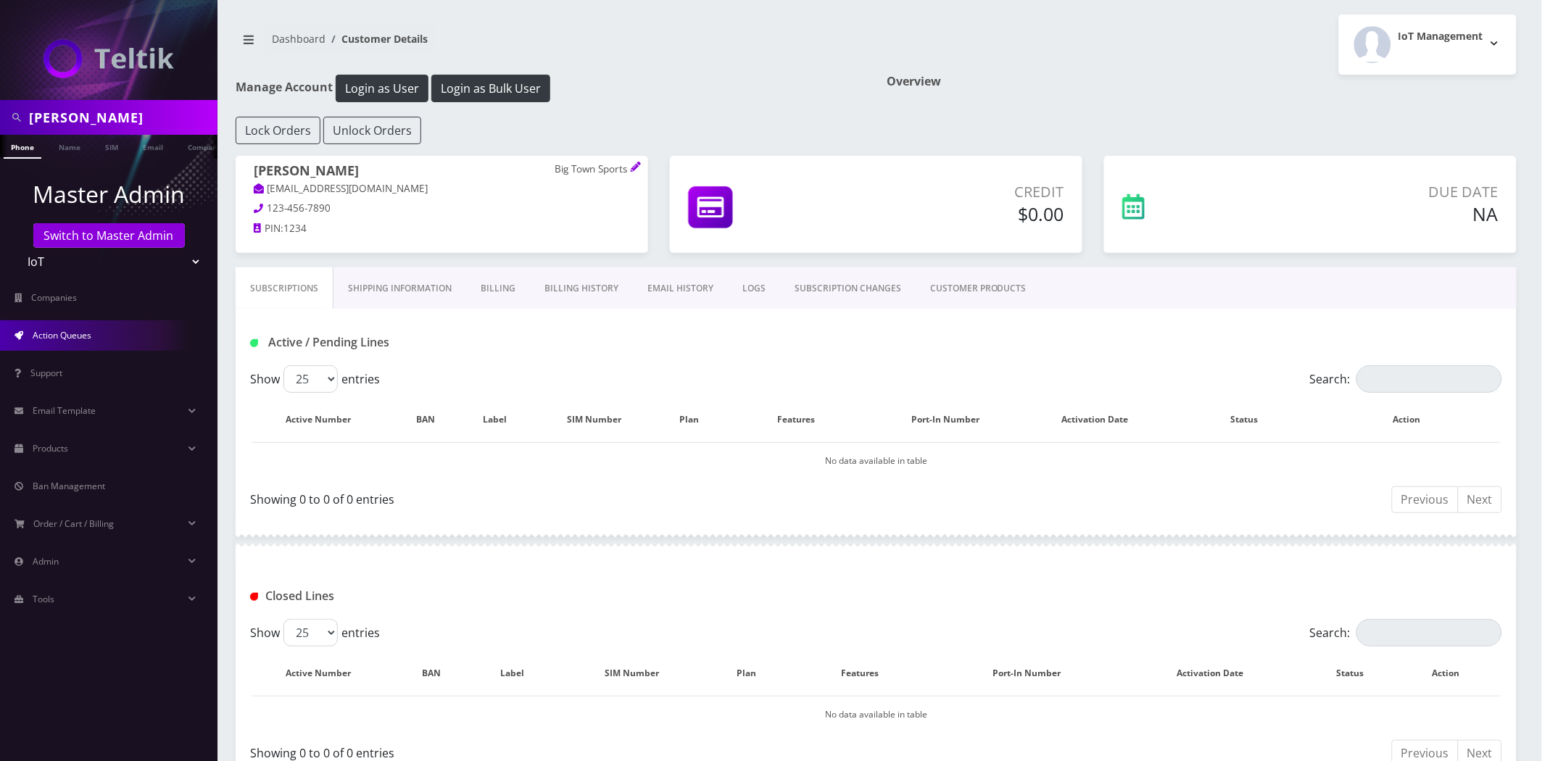
click at [74, 338] on span "Action Queues" at bounding box center [62, 335] width 59 height 12
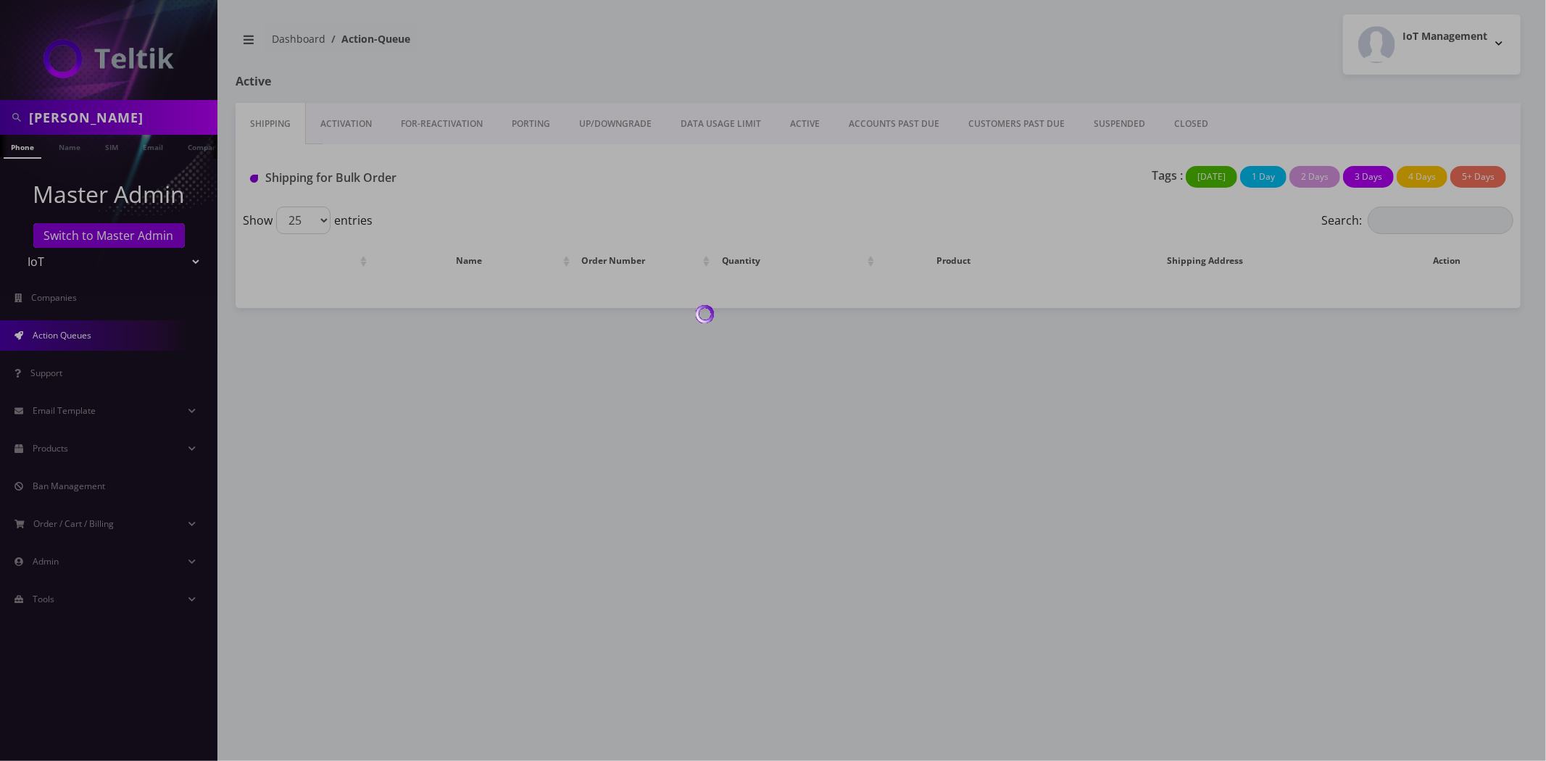
click at [803, 121] on div at bounding box center [773, 380] width 1546 height 761
click at [798, 124] on div at bounding box center [773, 380] width 1546 height 761
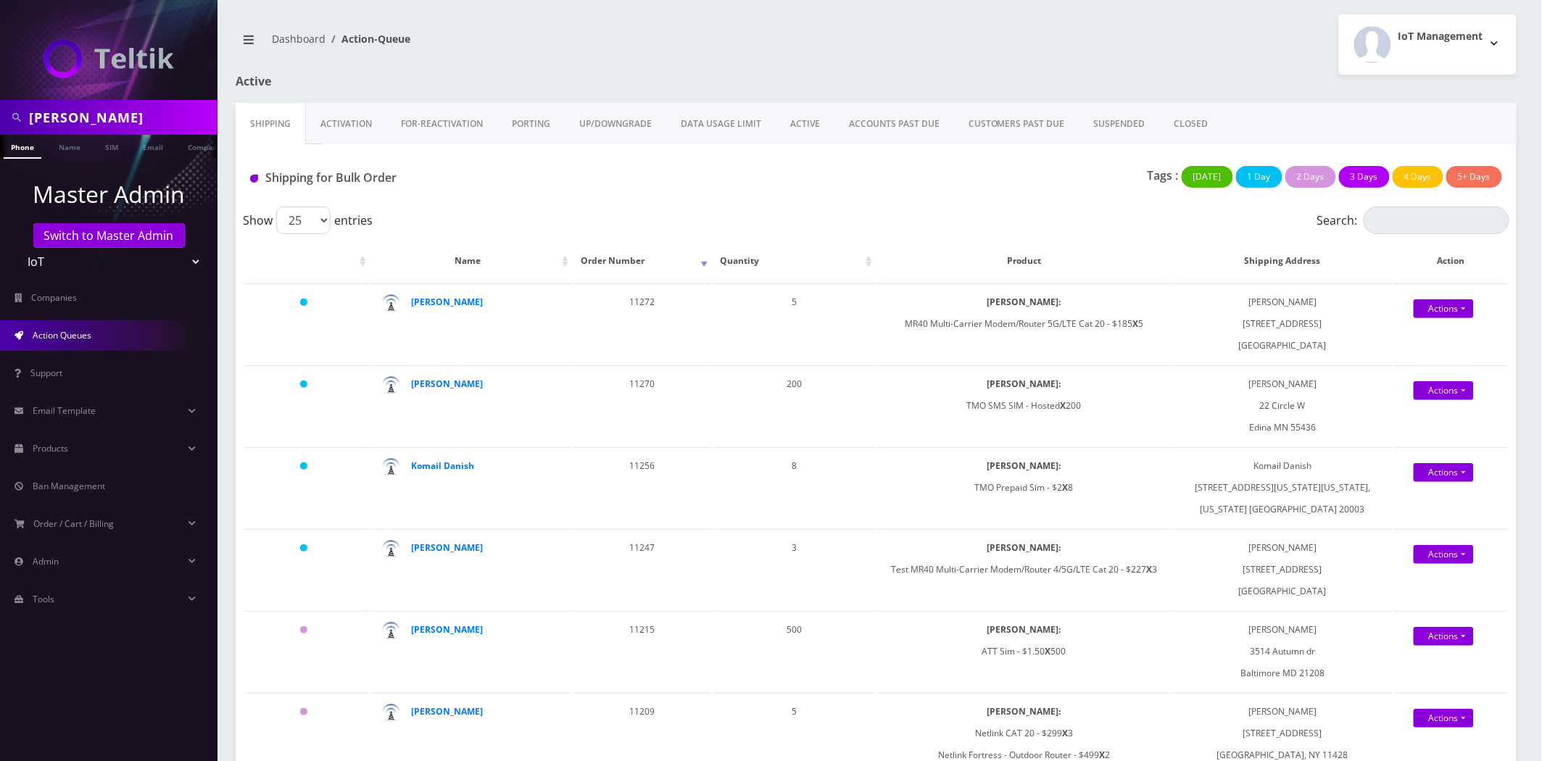
click at [798, 124] on link "ACTIVE" at bounding box center [805, 124] width 59 height 42
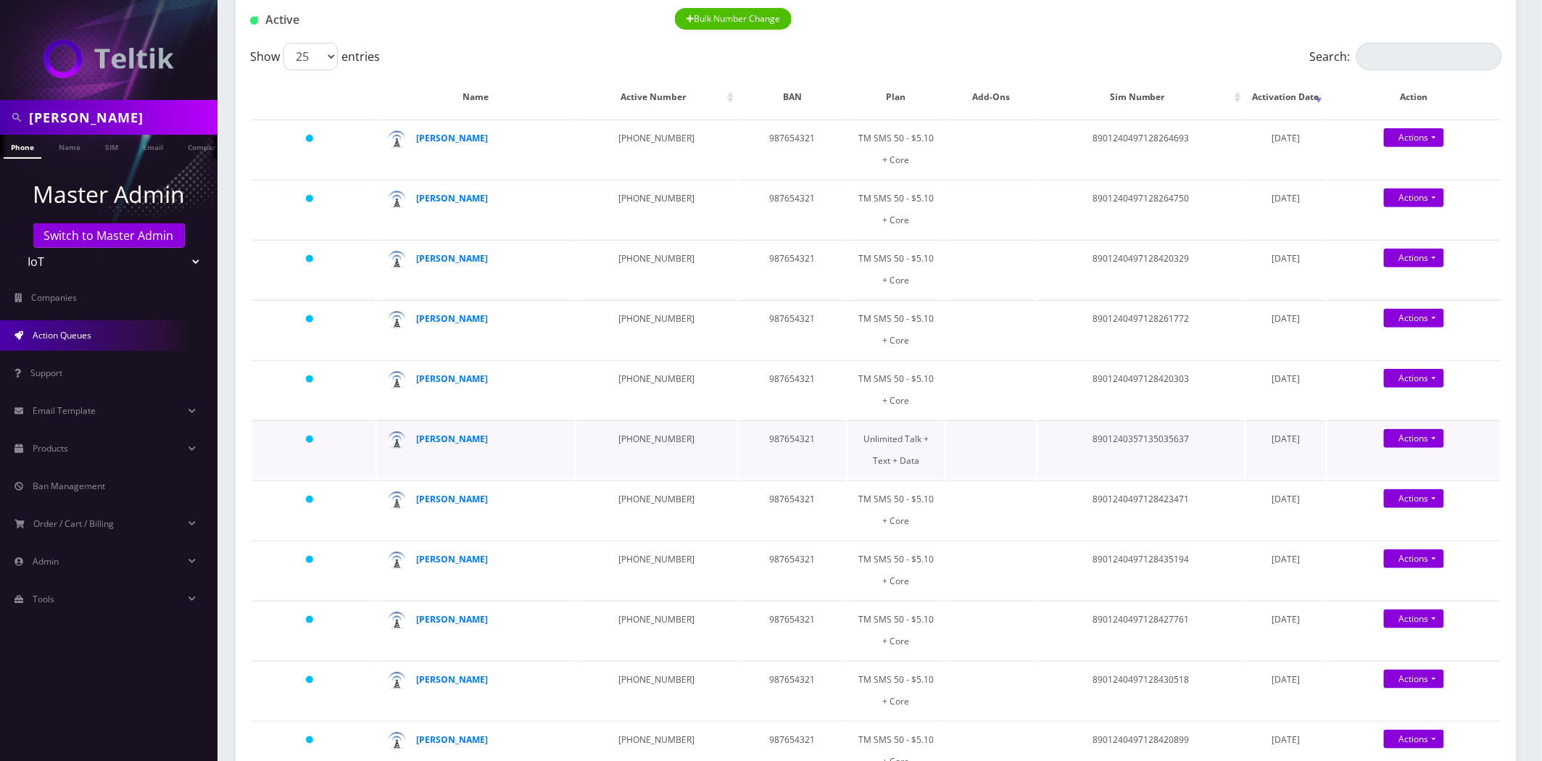
scroll to position [241, 0]
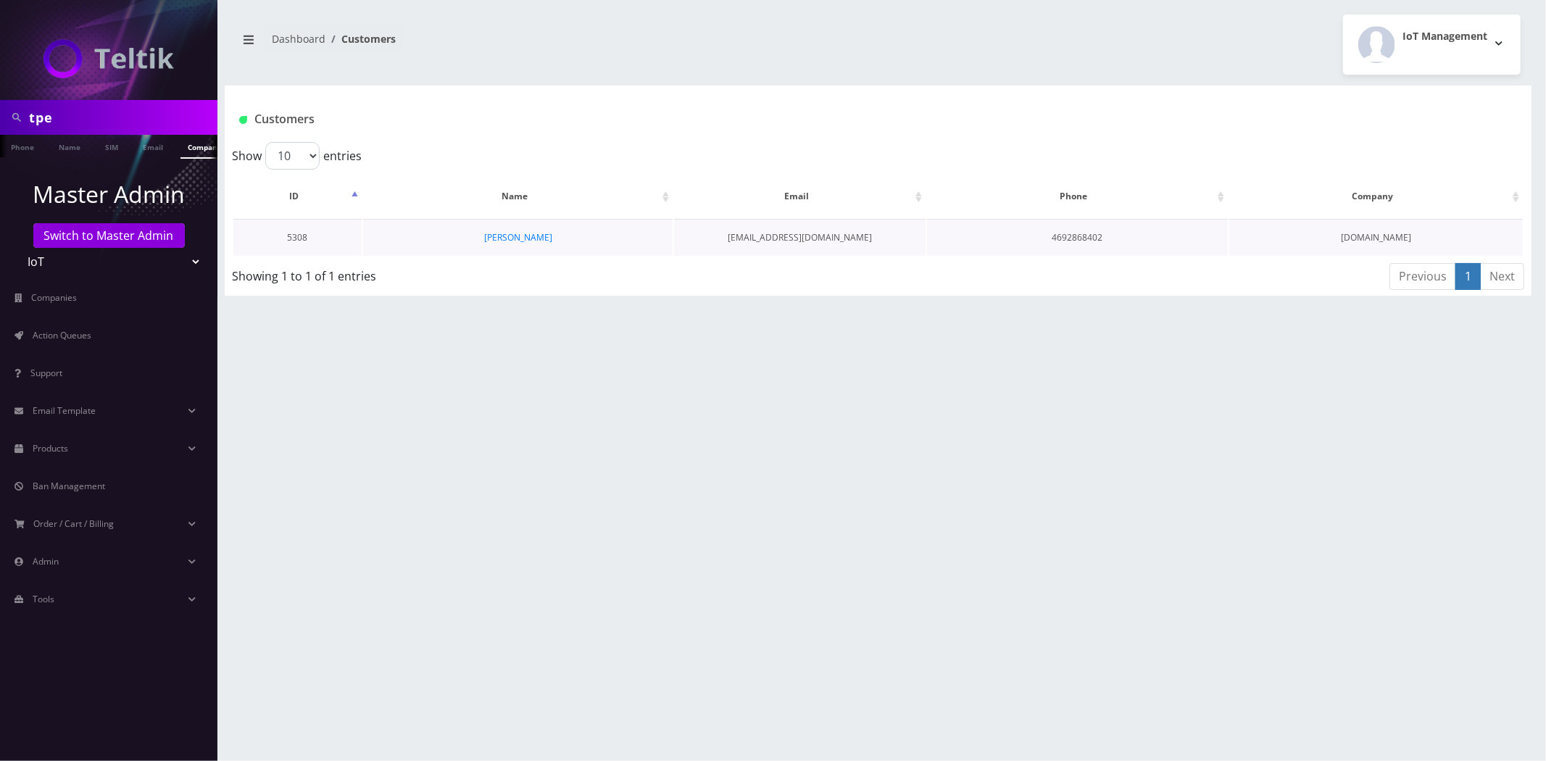
click at [484, 236] on td "[PERSON_NAME]" at bounding box center [518, 237] width 310 height 37
click at [505, 237] on link "[PERSON_NAME]" at bounding box center [518, 237] width 68 height 12
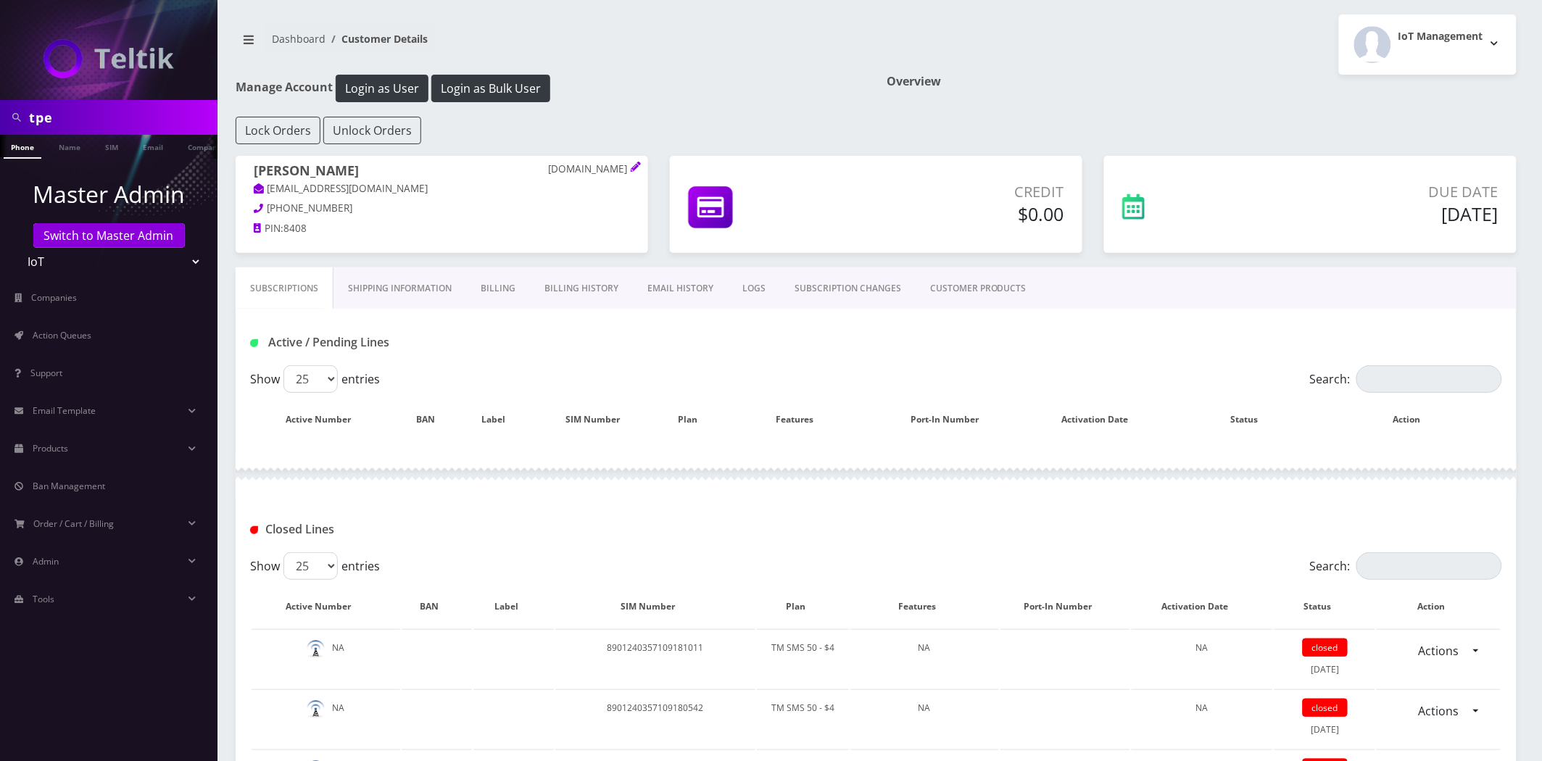
click at [932, 288] on link "CUSTOMER PRODUCTS" at bounding box center [978, 289] width 125 height 42
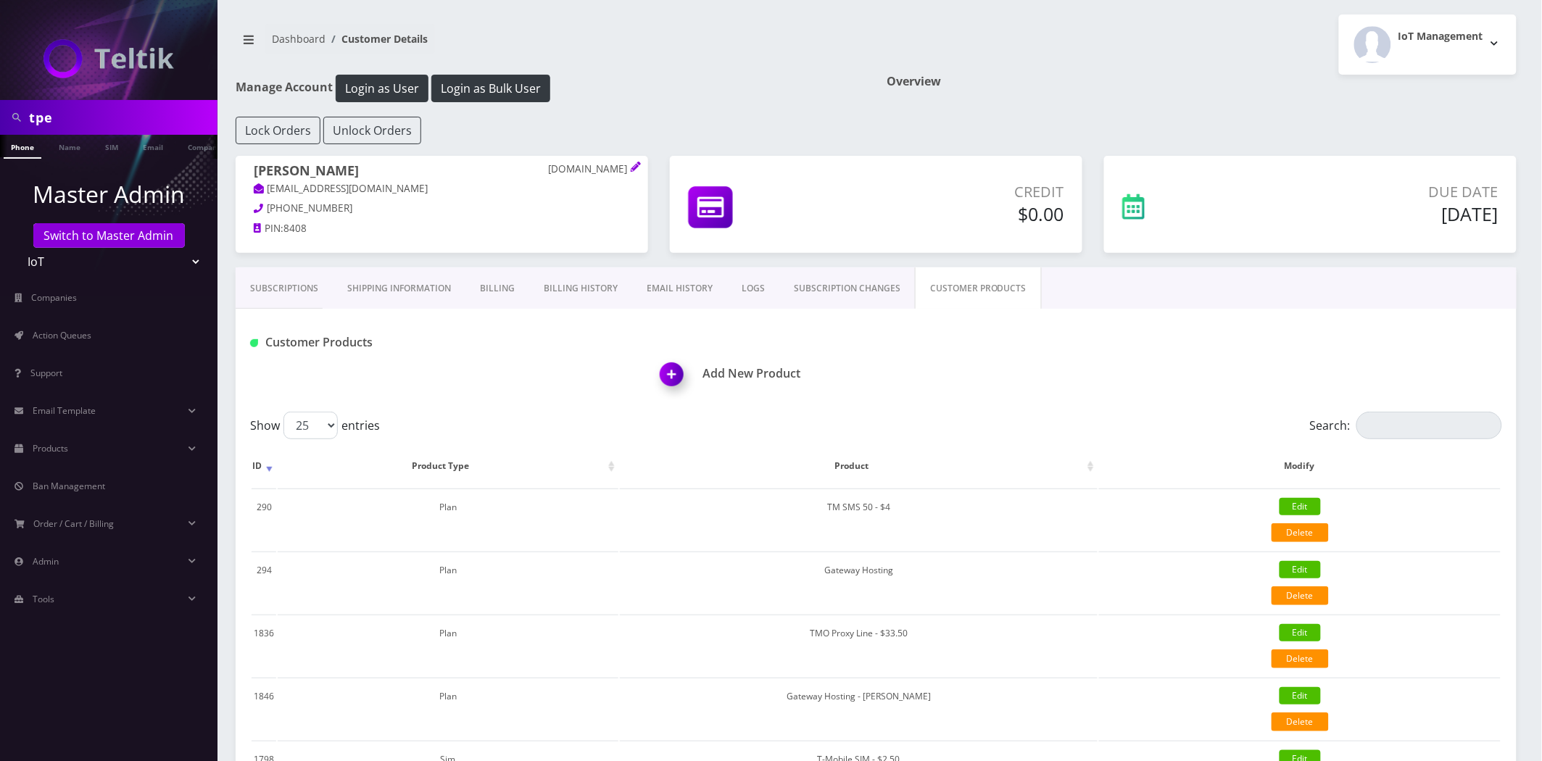
click at [291, 297] on link "Subscriptions" at bounding box center [284, 289] width 97 height 42
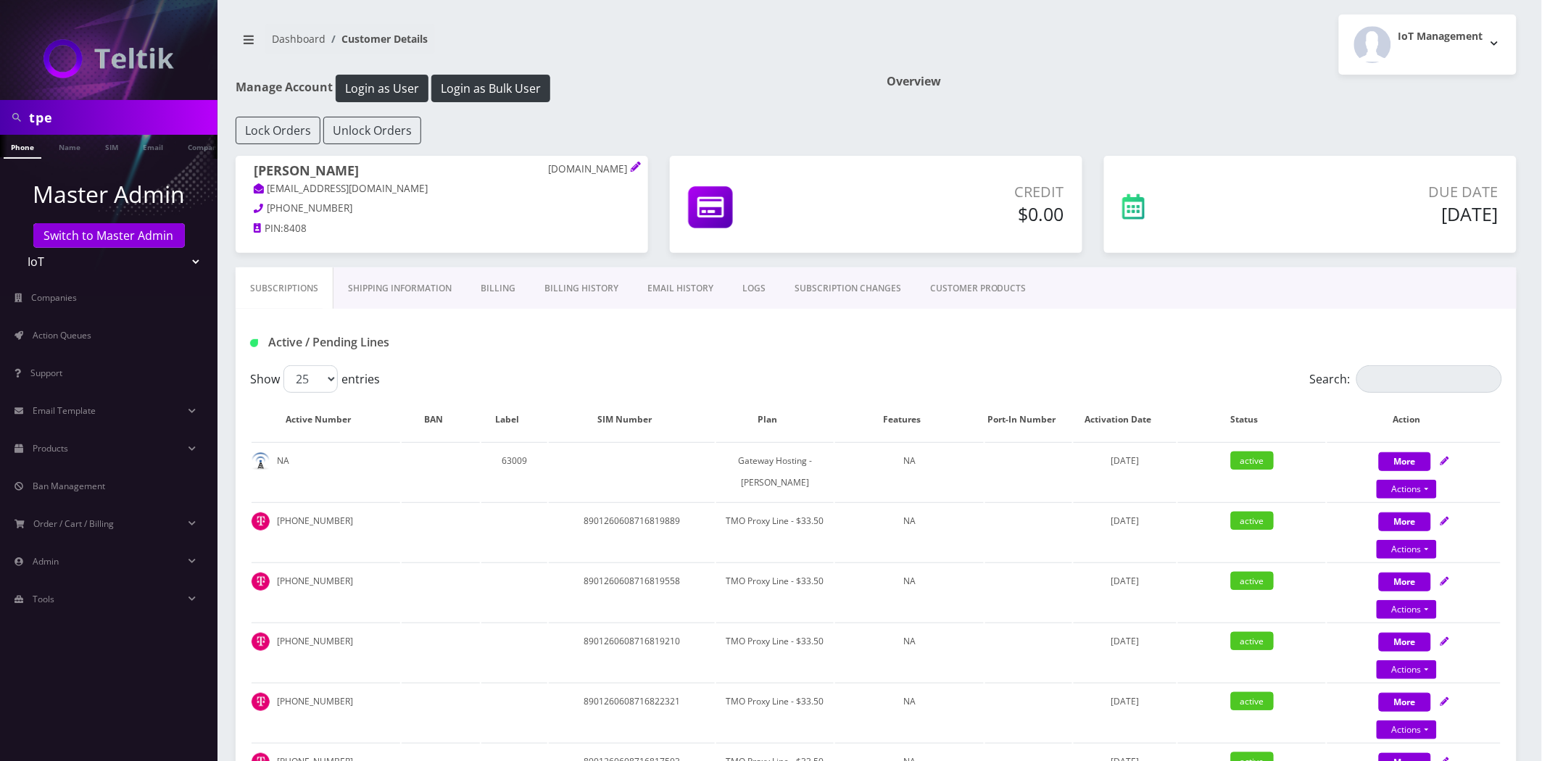
click at [1137, 422] on th "Activation Date" at bounding box center [1125, 420] width 102 height 42
click at [1137, 422] on th "Activation Date" at bounding box center [1120, 420] width 113 height 42
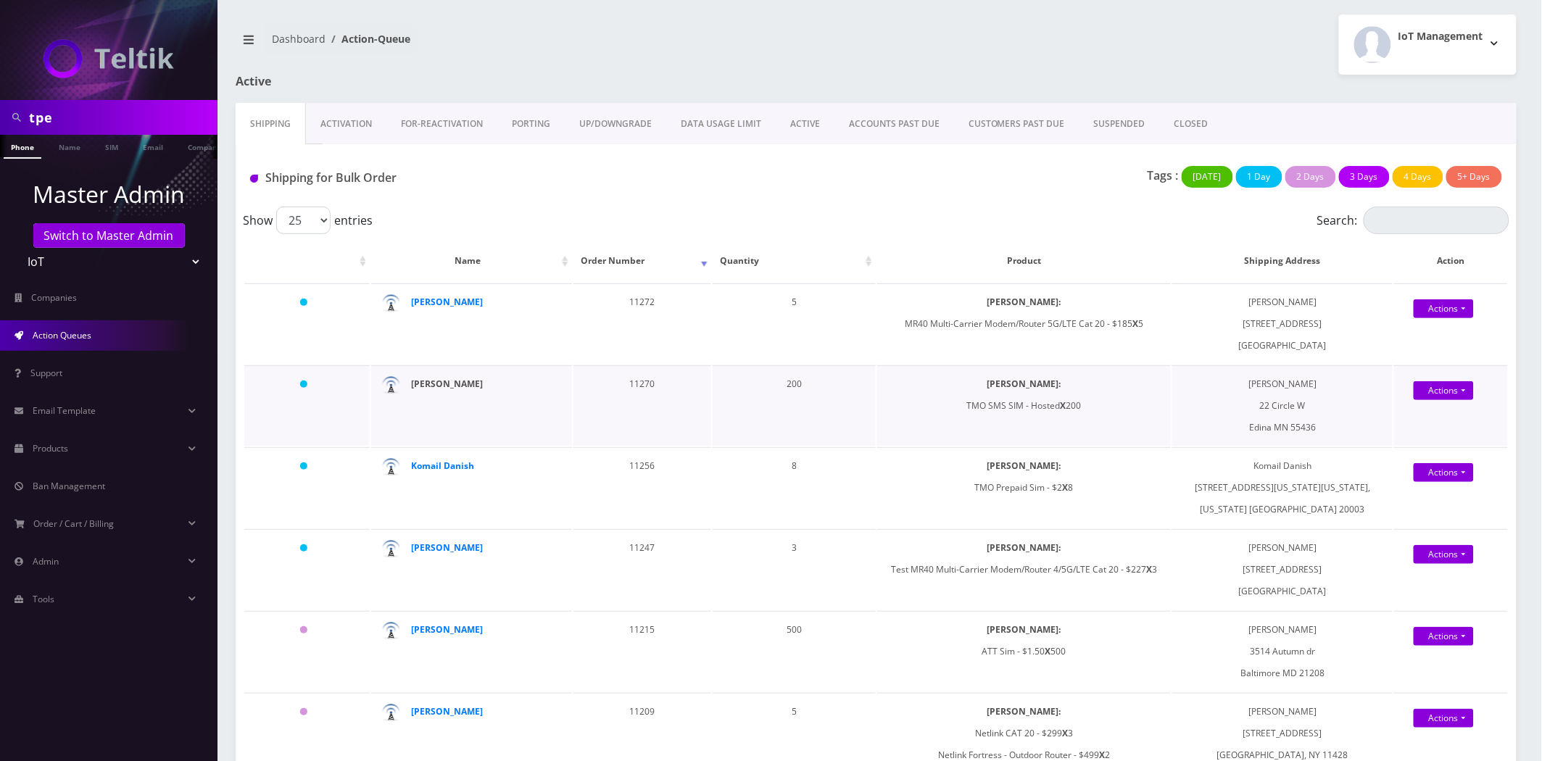
click at [450, 381] on div "[PERSON_NAME]" at bounding box center [476, 384] width 131 height 22
click at [450, 381] on strong "[PERSON_NAME]" at bounding box center [447, 384] width 72 height 12
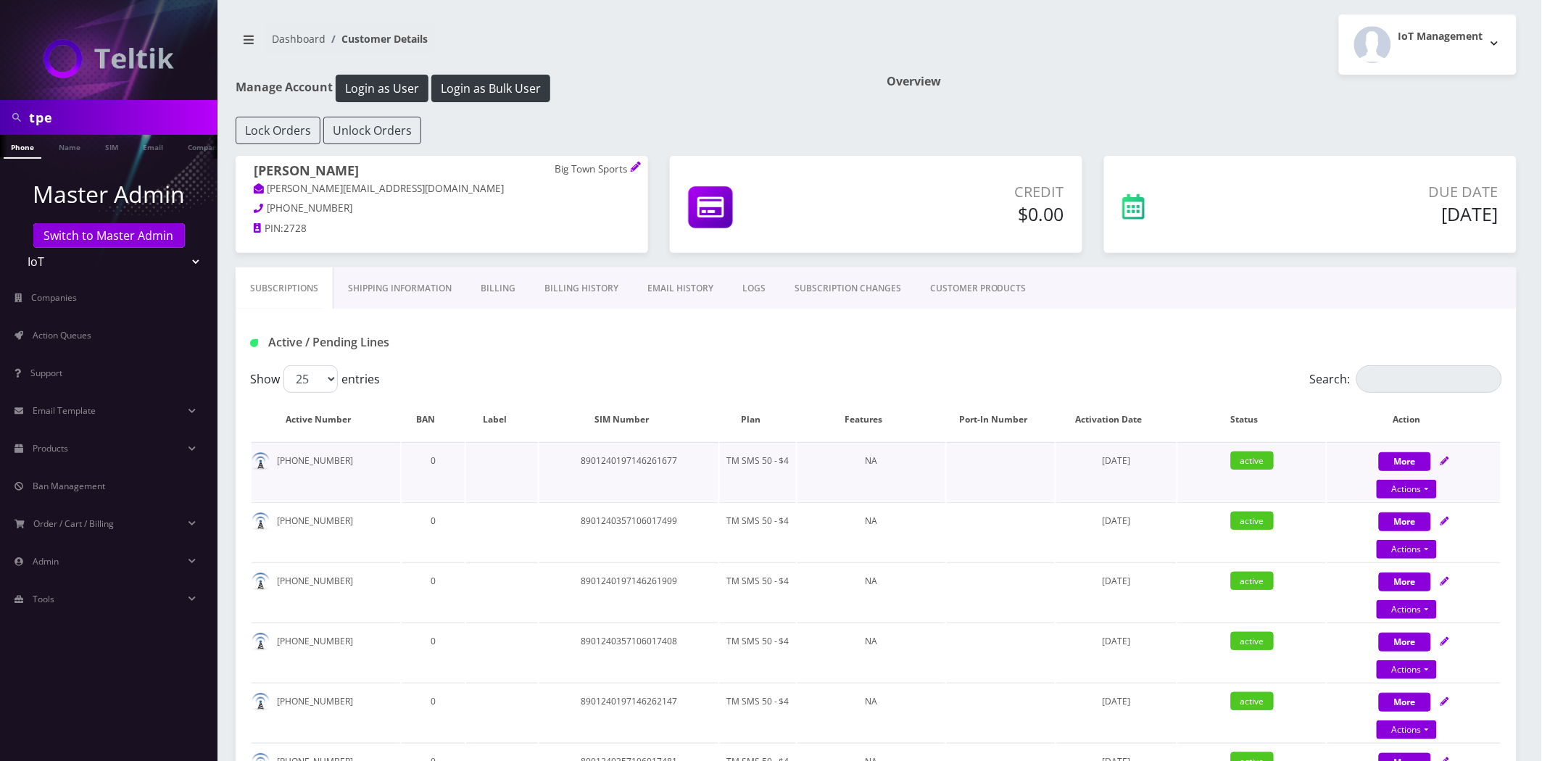
click at [632, 460] on td "8901240197146261677" at bounding box center [629, 471] width 180 height 59
copy td "8901240197146261677"
click at [76, 336] on span "Action Queues" at bounding box center [62, 335] width 59 height 12
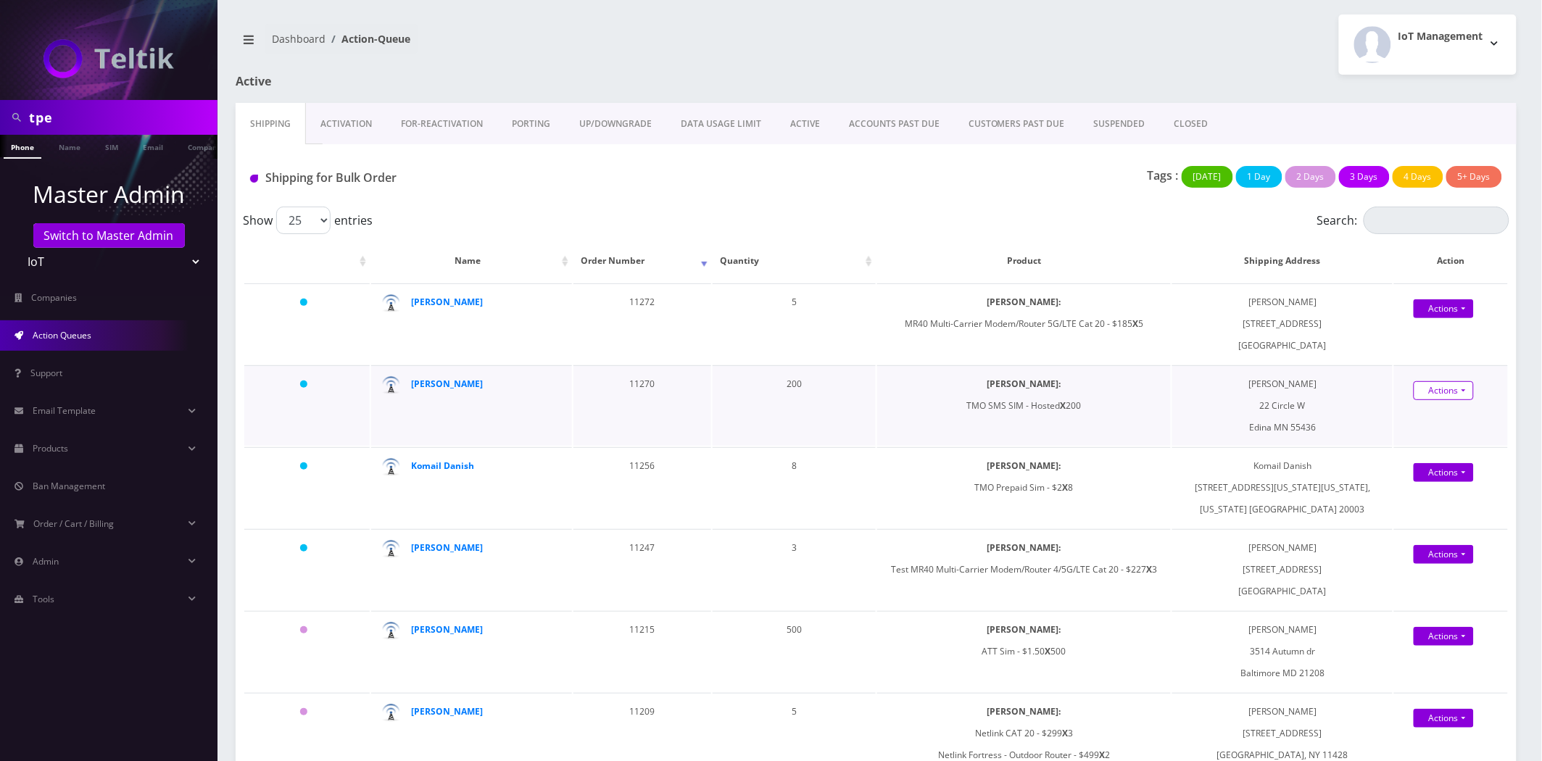
click at [1415, 388] on link "Actions" at bounding box center [1444, 390] width 60 height 19
click at [1415, 424] on link "Shipped" at bounding box center [1454, 419] width 116 height 22
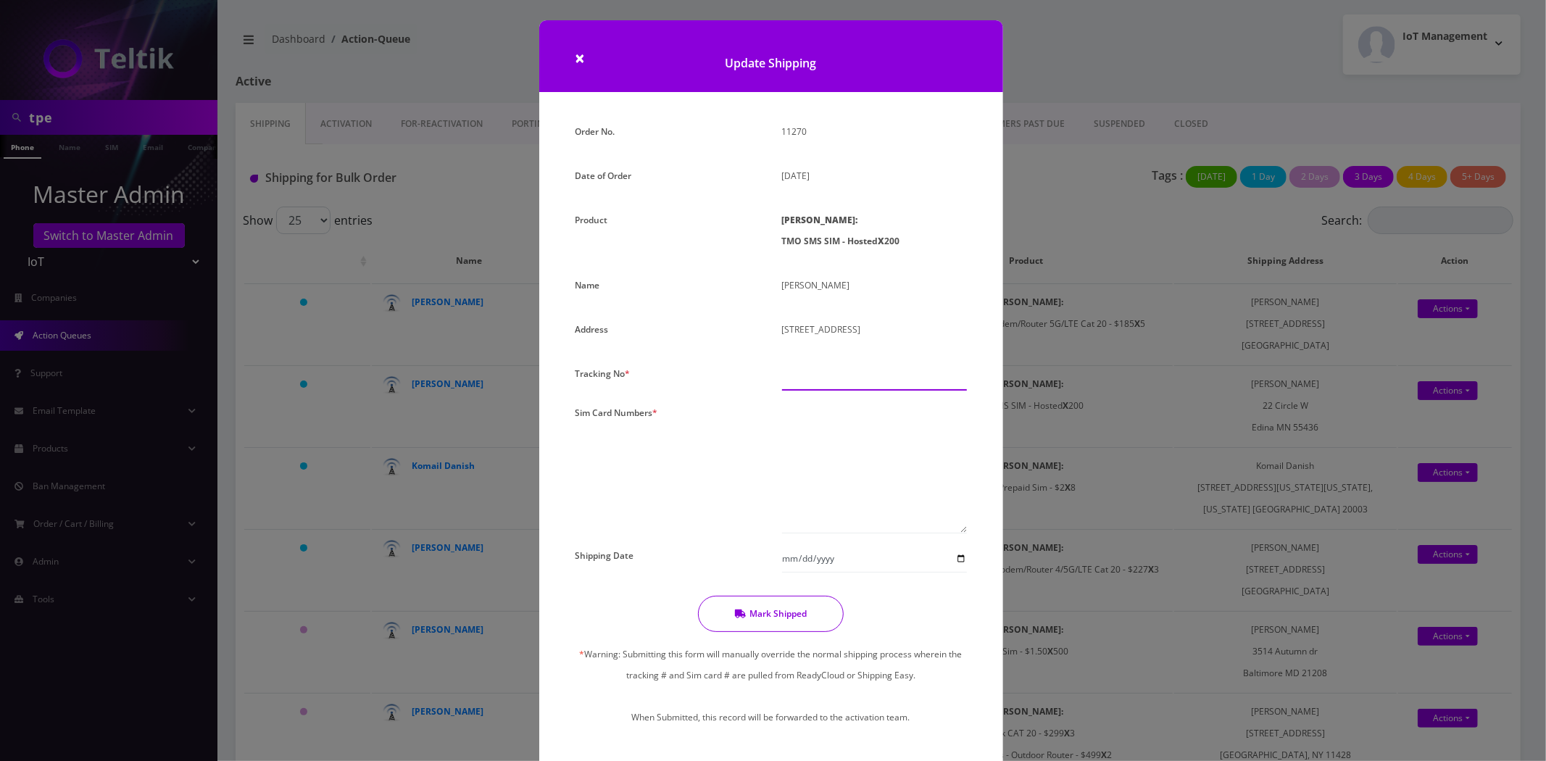
click at [830, 371] on input "text" at bounding box center [874, 377] width 185 height 28
type input "000000"
click at [860, 447] on textarea at bounding box center [874, 467] width 185 height 131
paste textarea "8901240357105832054 8901240357105832328 8901240357105831395 8901240357127254089…"
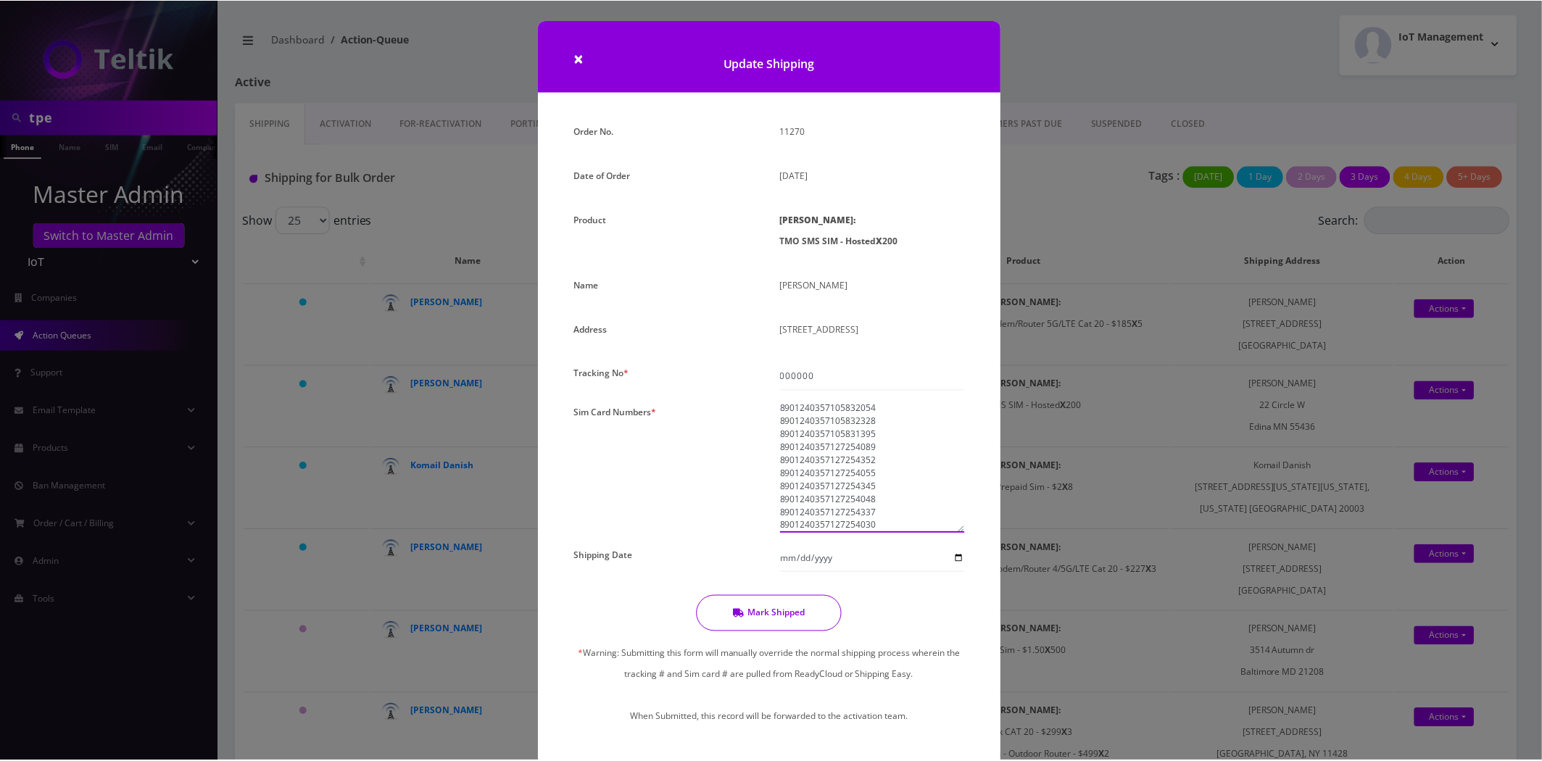
scroll to position [417, 0]
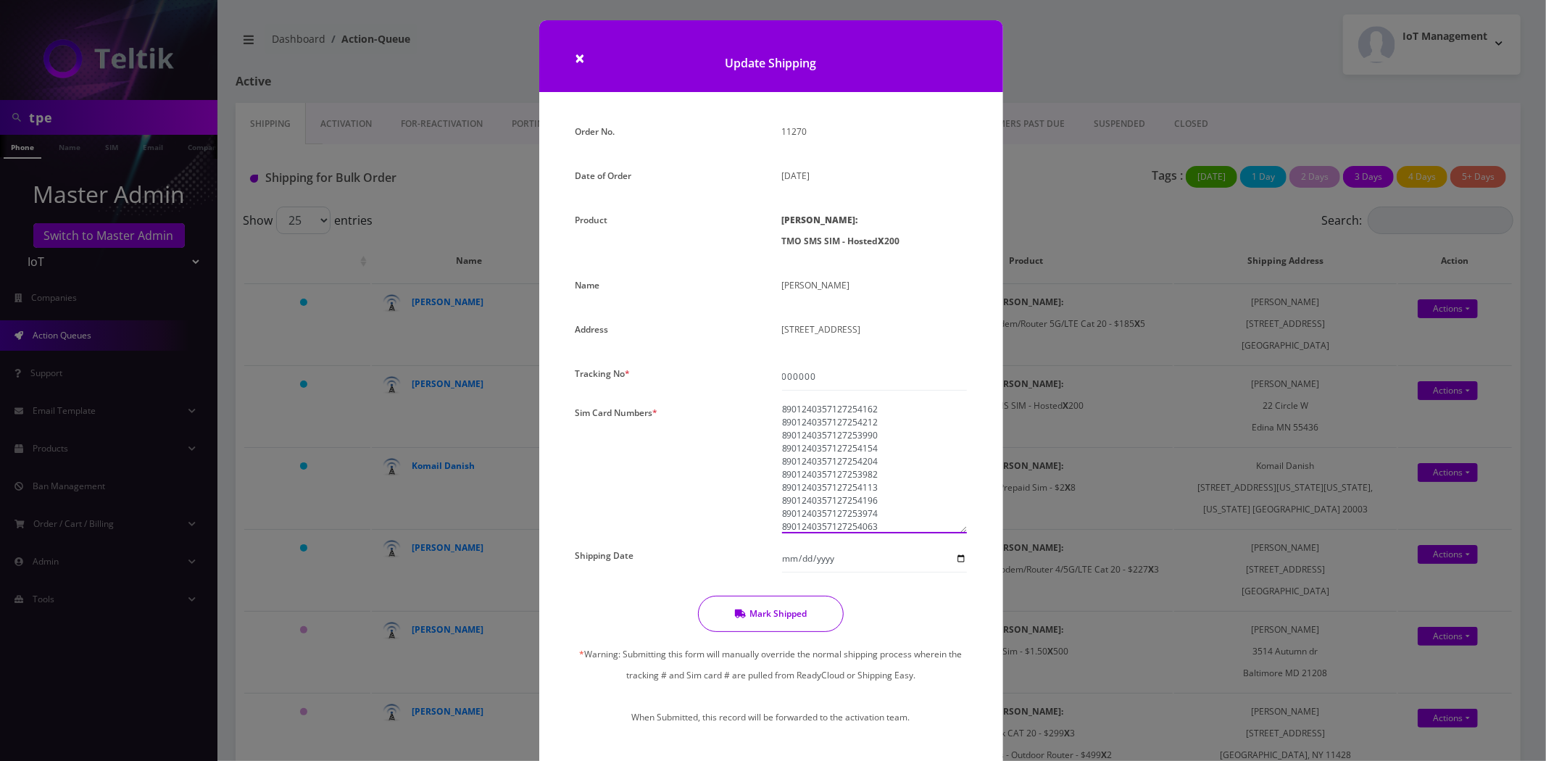
type textarea "8901240357105832054 8901240357105832328 8901240357105831395 8901240357127254089…"
click at [784, 618] on button "Mark Shipped" at bounding box center [771, 614] width 146 height 36
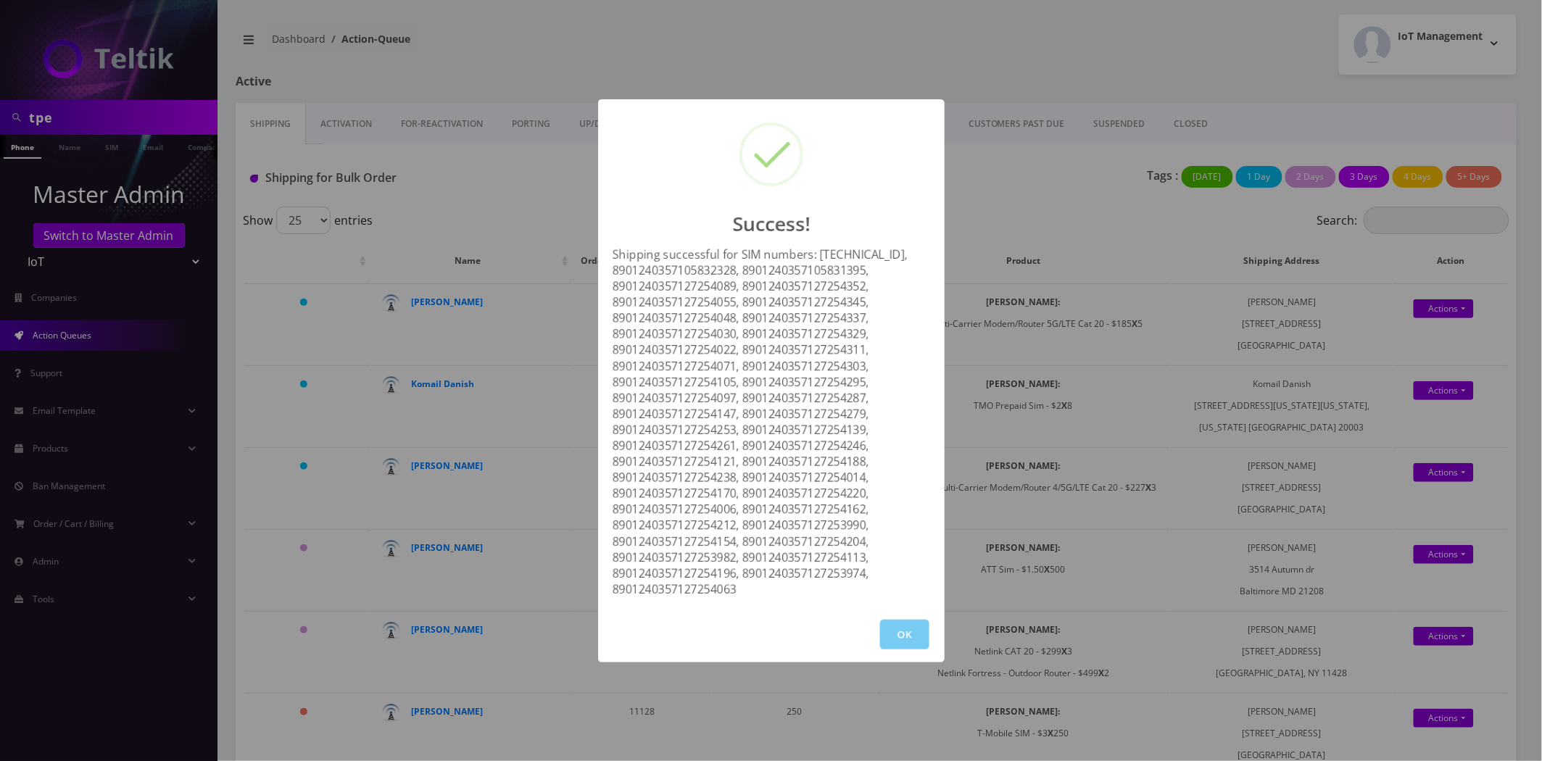
click at [901, 620] on button "OK" at bounding box center [904, 635] width 49 height 30
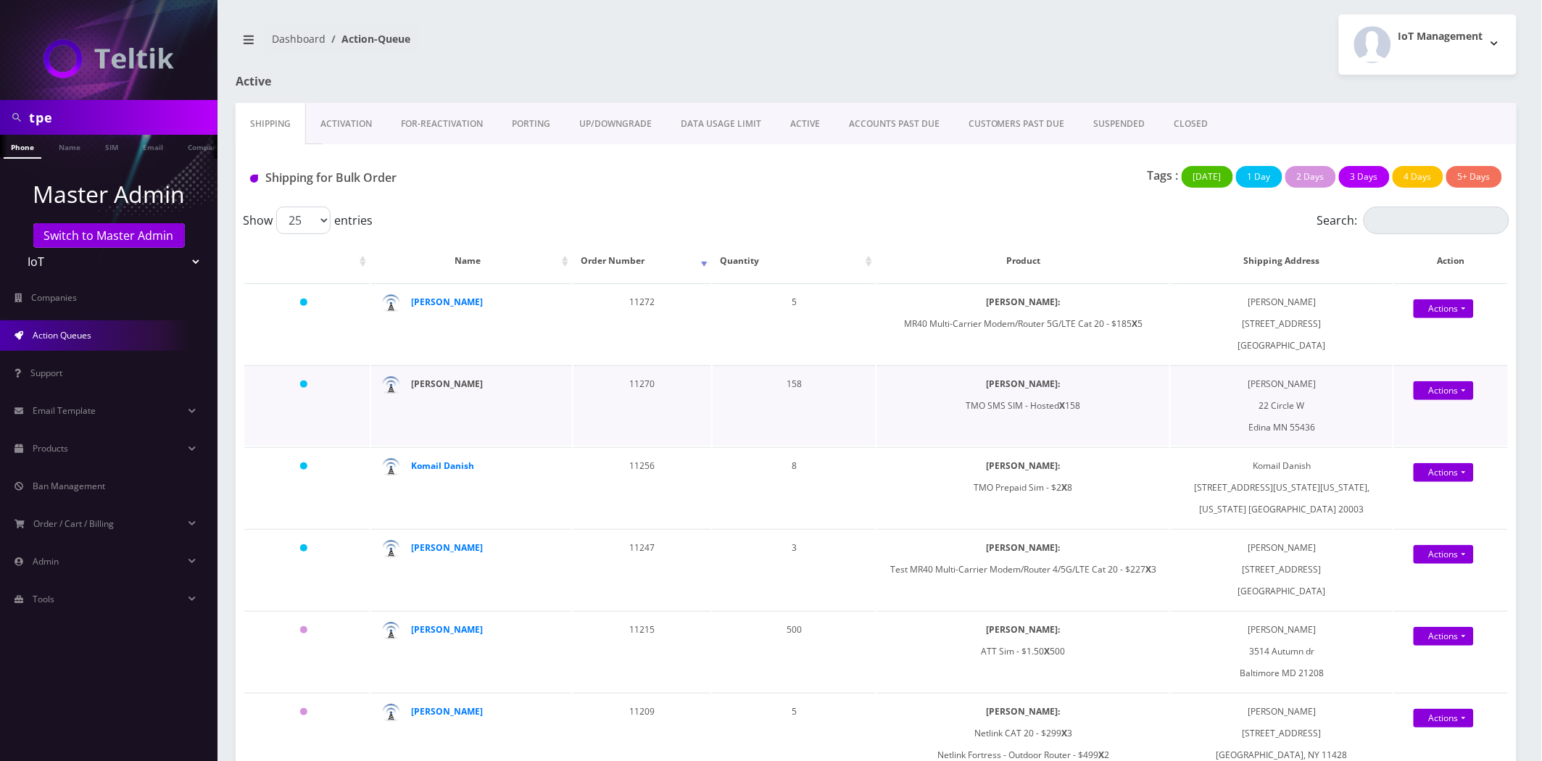
click at [431, 381] on strong "Pete Weseloh" at bounding box center [447, 384] width 72 height 12
click at [436, 384] on strong "[PERSON_NAME]" at bounding box center [447, 384] width 72 height 12
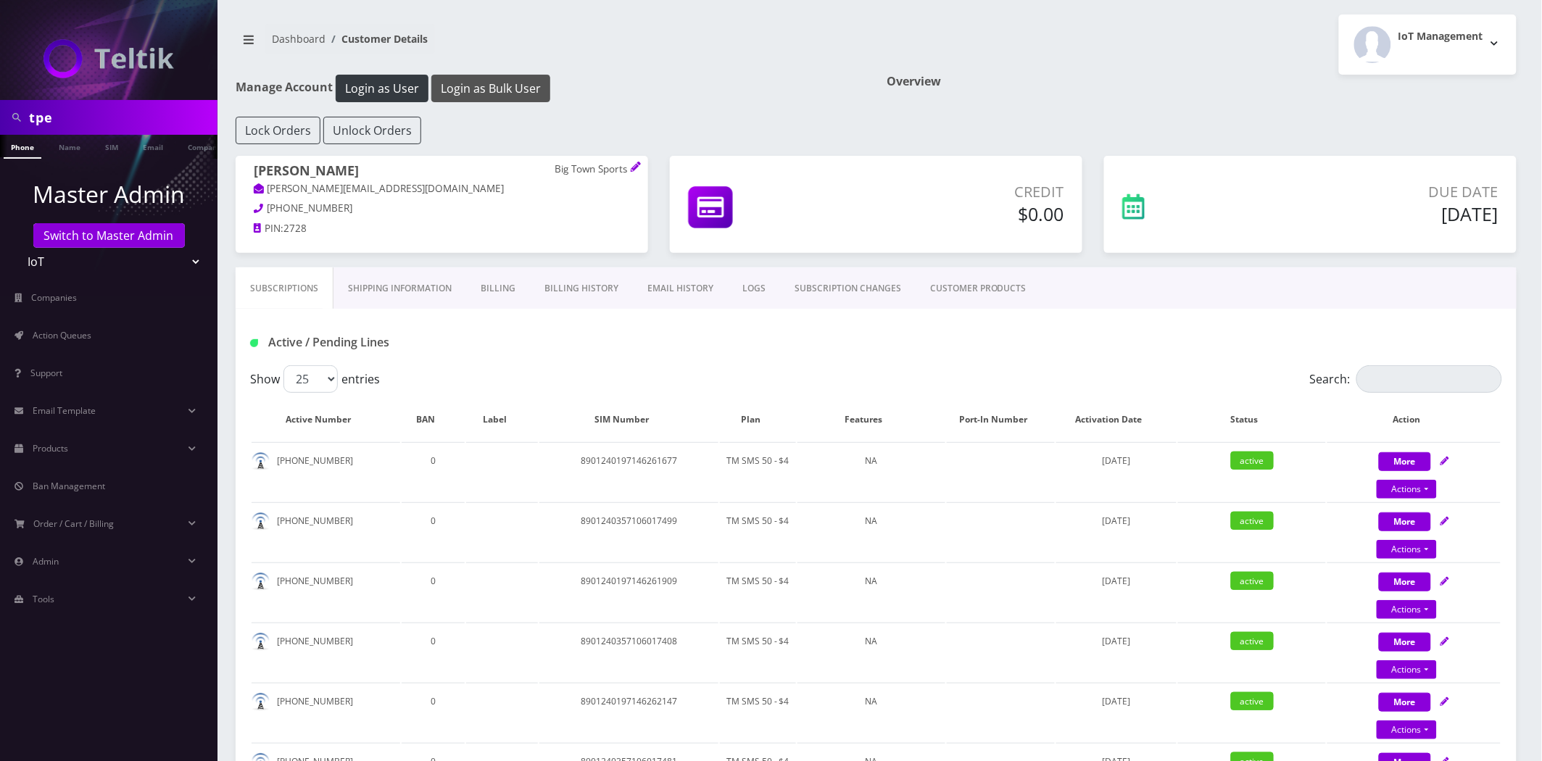
click at [492, 94] on button "Login as Bulk User" at bounding box center [490, 89] width 119 height 28
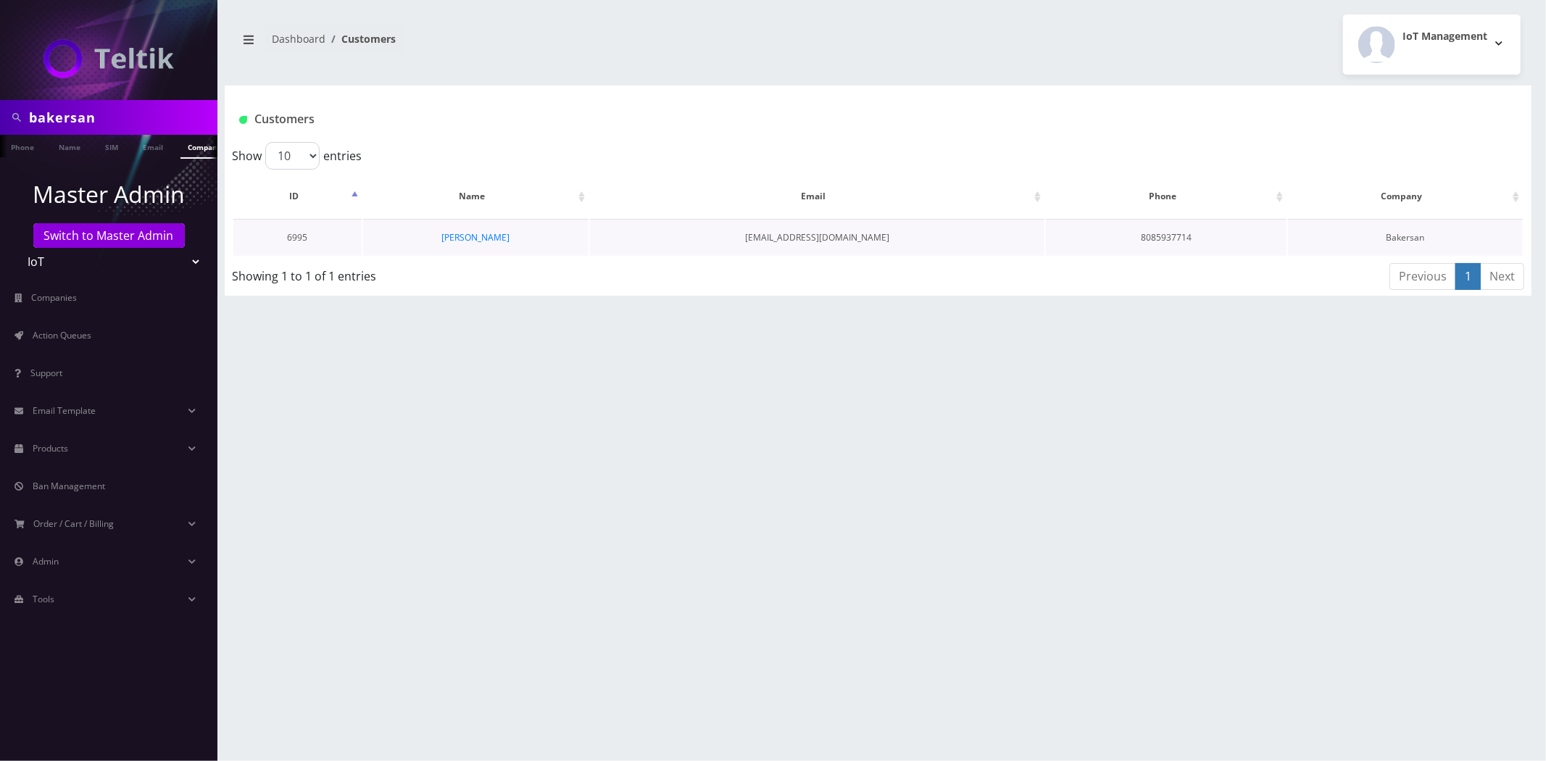
scroll to position [0, 7]
click at [452, 236] on link "[PERSON_NAME]" at bounding box center [476, 237] width 68 height 12
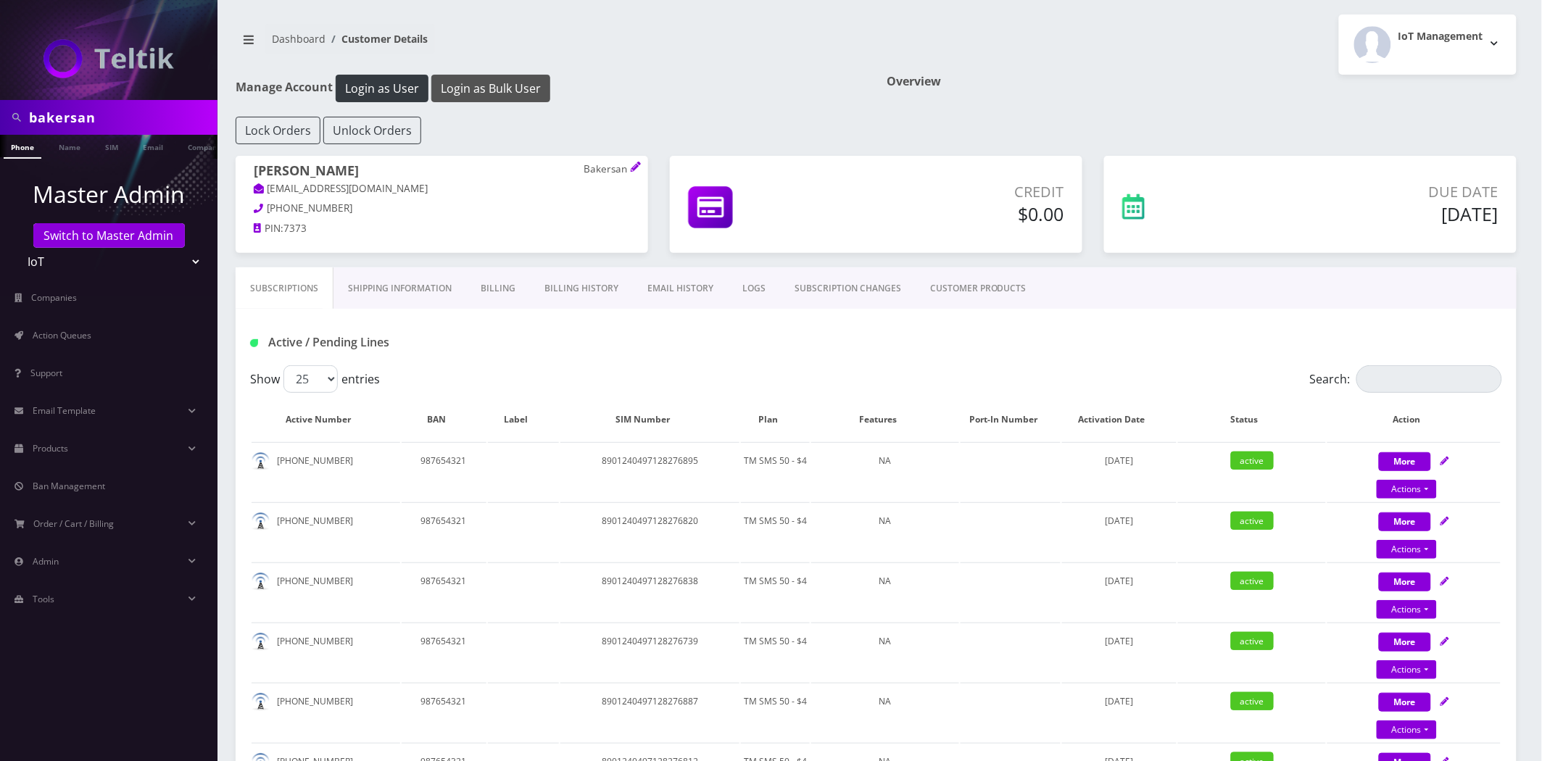
click at [473, 88] on button "Login as Bulk User" at bounding box center [490, 89] width 119 height 28
click at [599, 290] on link "Billing History" at bounding box center [581, 289] width 103 height 42
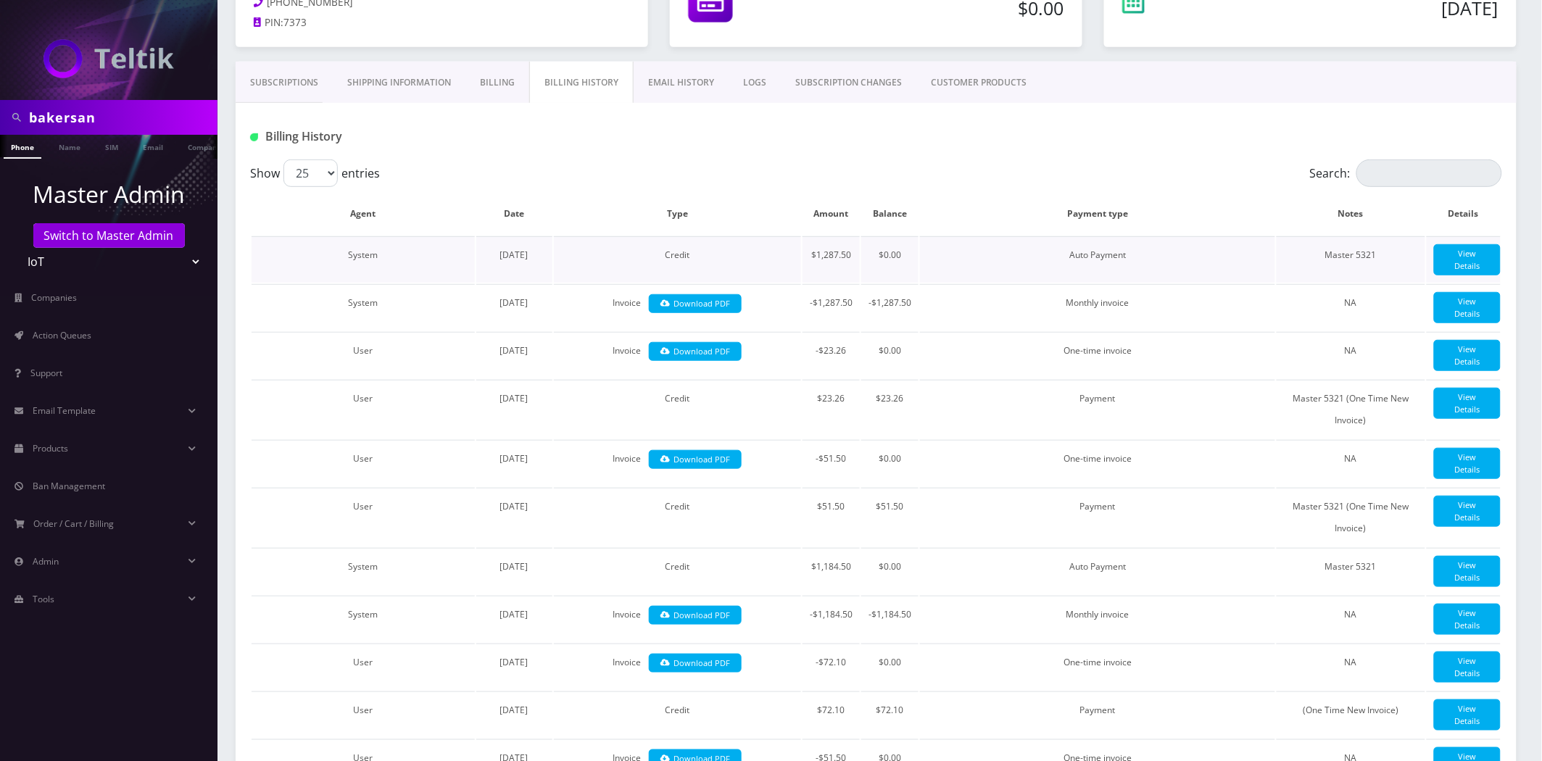
scroll to position [241, 0]
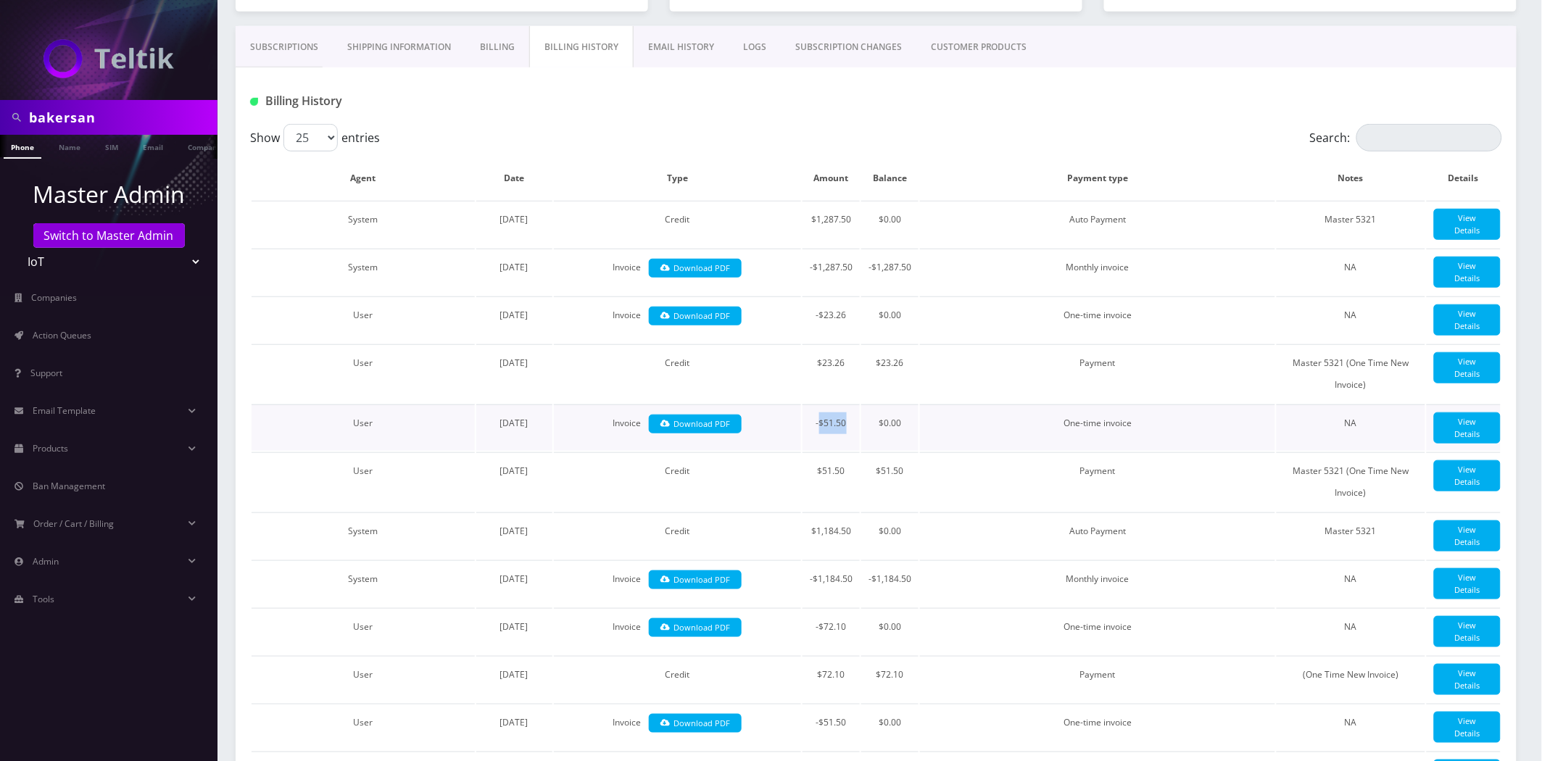
drag, startPoint x: 849, startPoint y: 460, endPoint x: 819, endPoint y: 460, distance: 29.7
click at [819, 451] on td "-$51.50" at bounding box center [831, 428] width 57 height 46
copy td "$51.50"
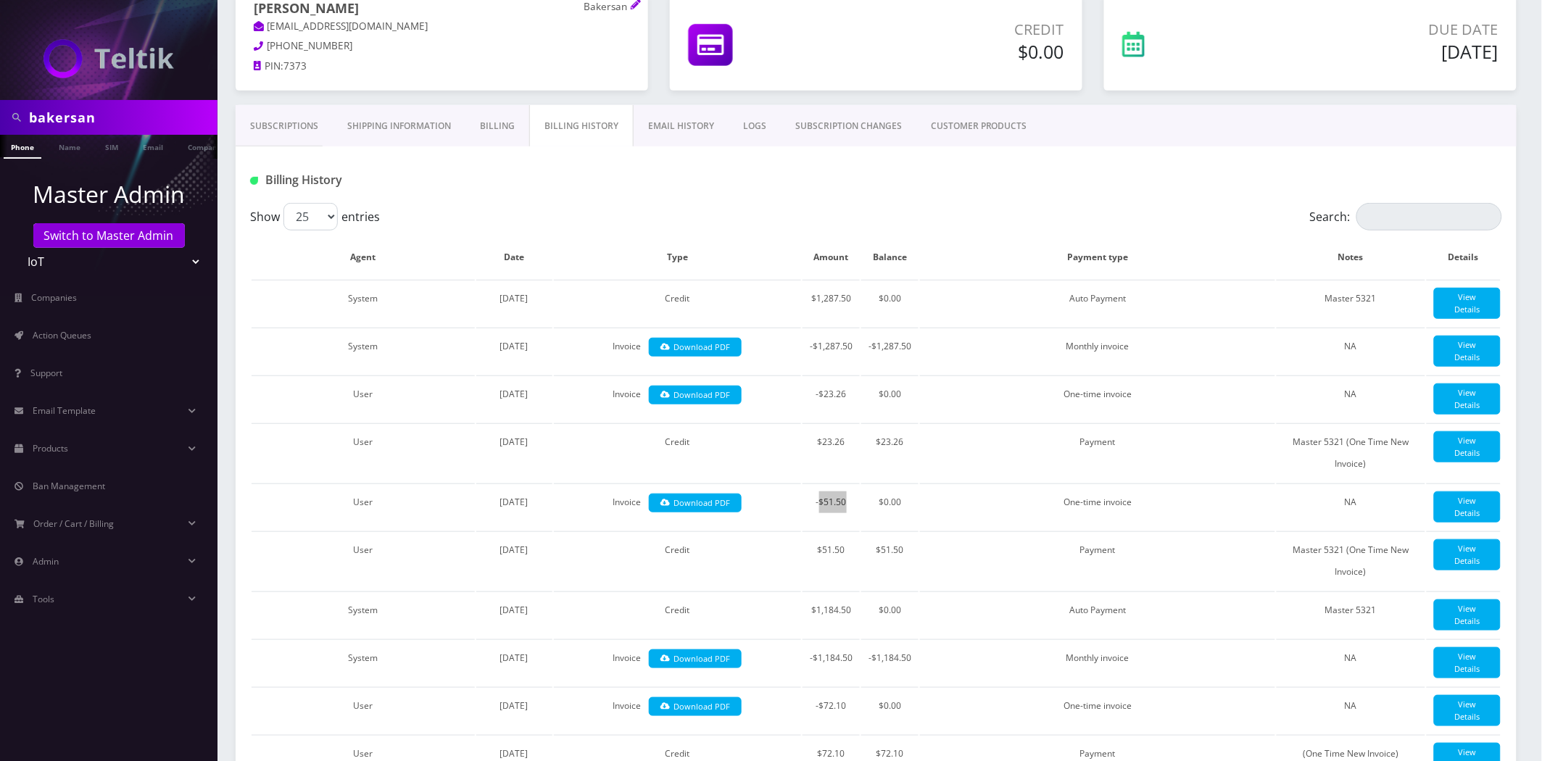
scroll to position [0, 0]
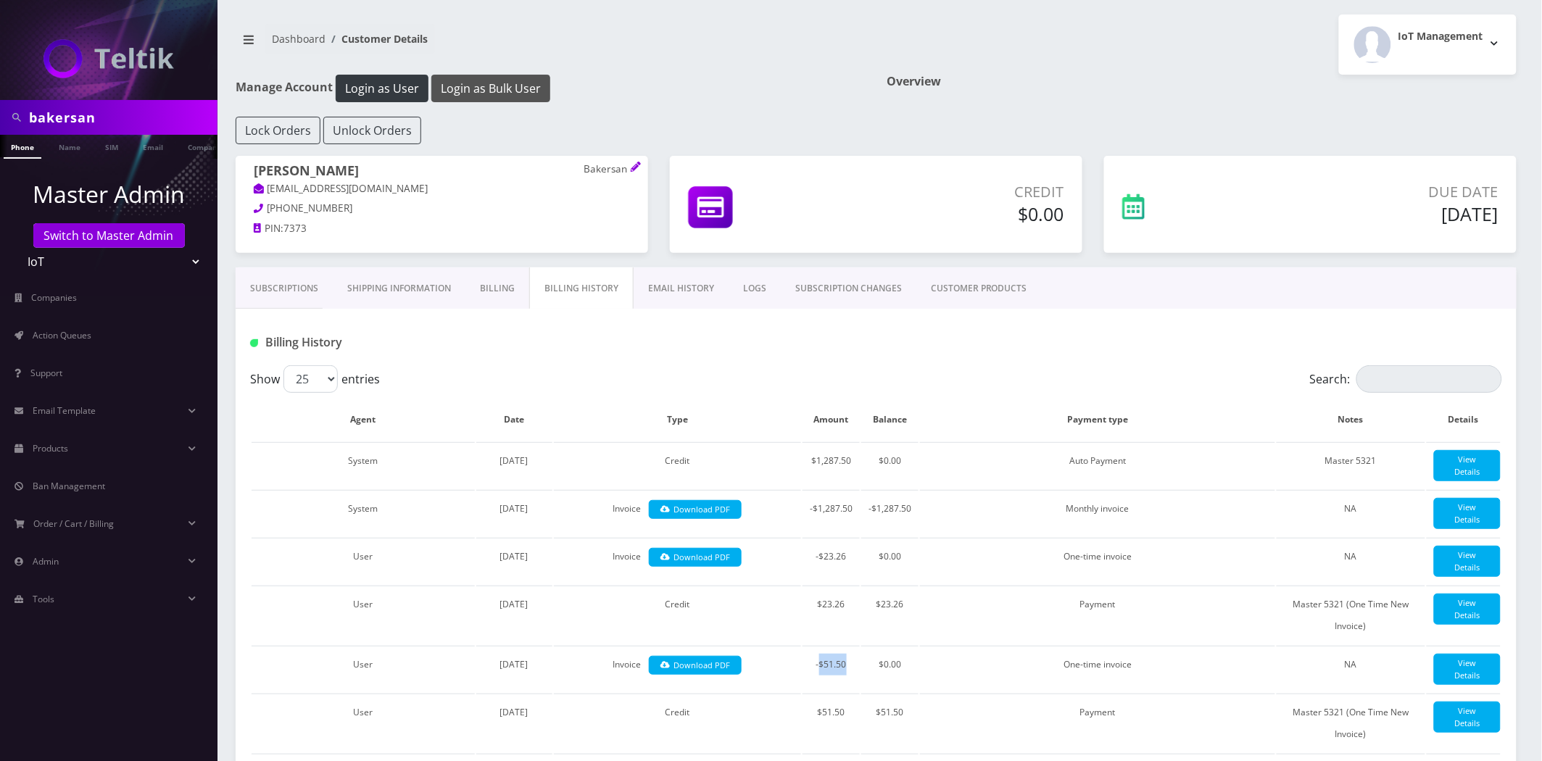
click at [479, 80] on button "Login as Bulk User" at bounding box center [490, 89] width 119 height 28
click at [480, 83] on button "Login as Bulk User" at bounding box center [490, 89] width 119 height 28
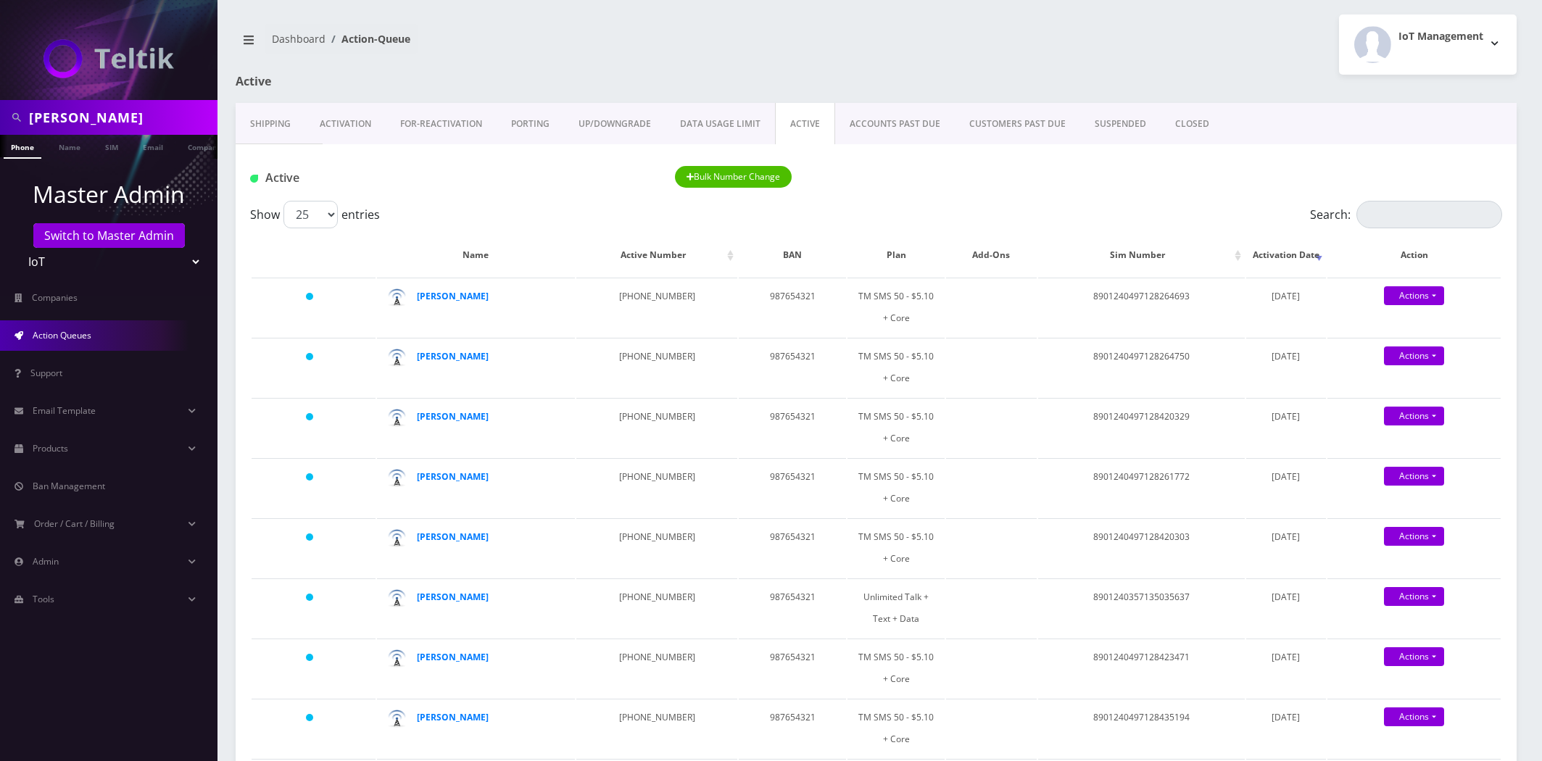
scroll to position [241, 0]
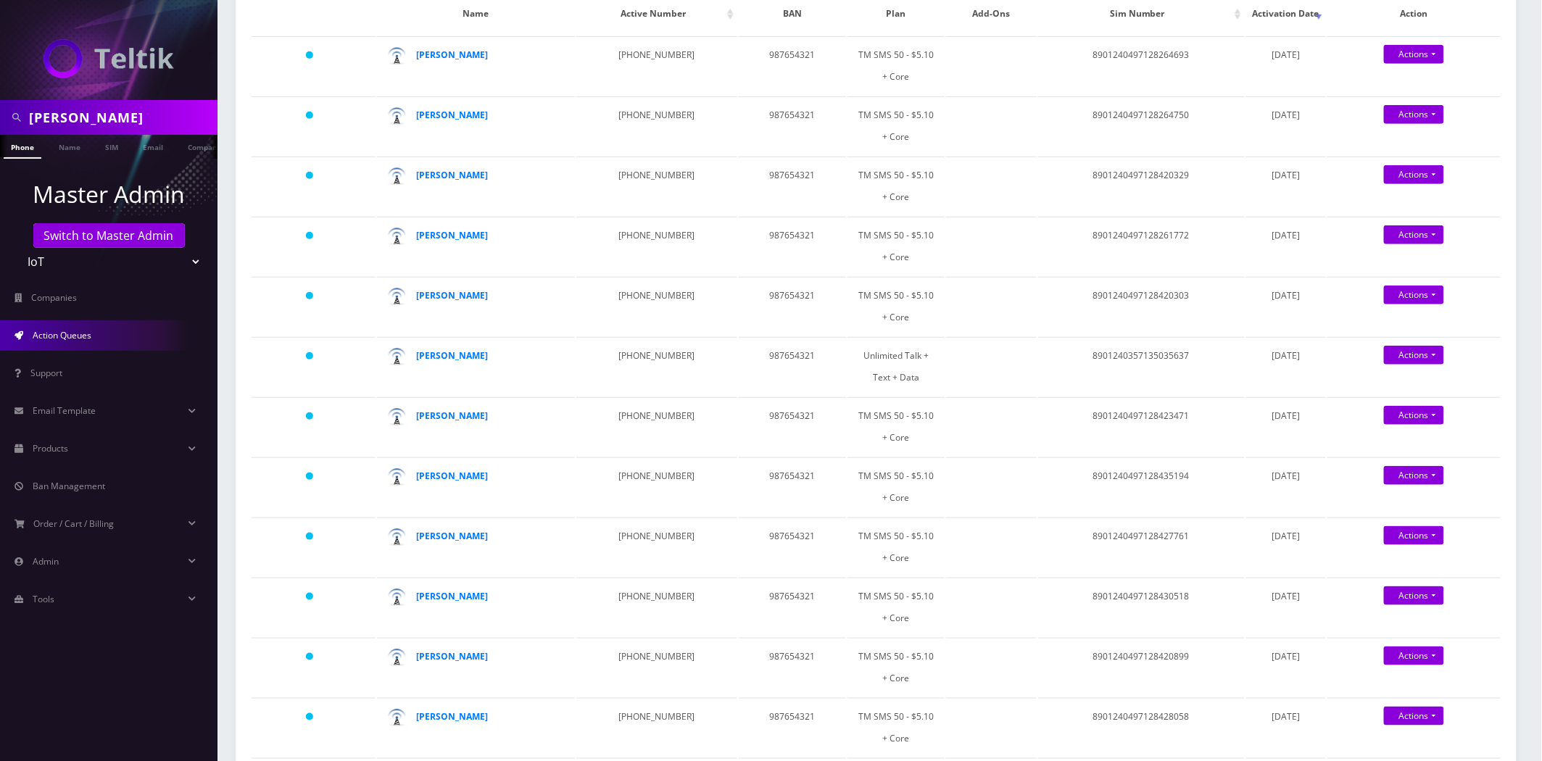
click at [74, 109] on input "Pete Weseloh" at bounding box center [121, 118] width 185 height 28
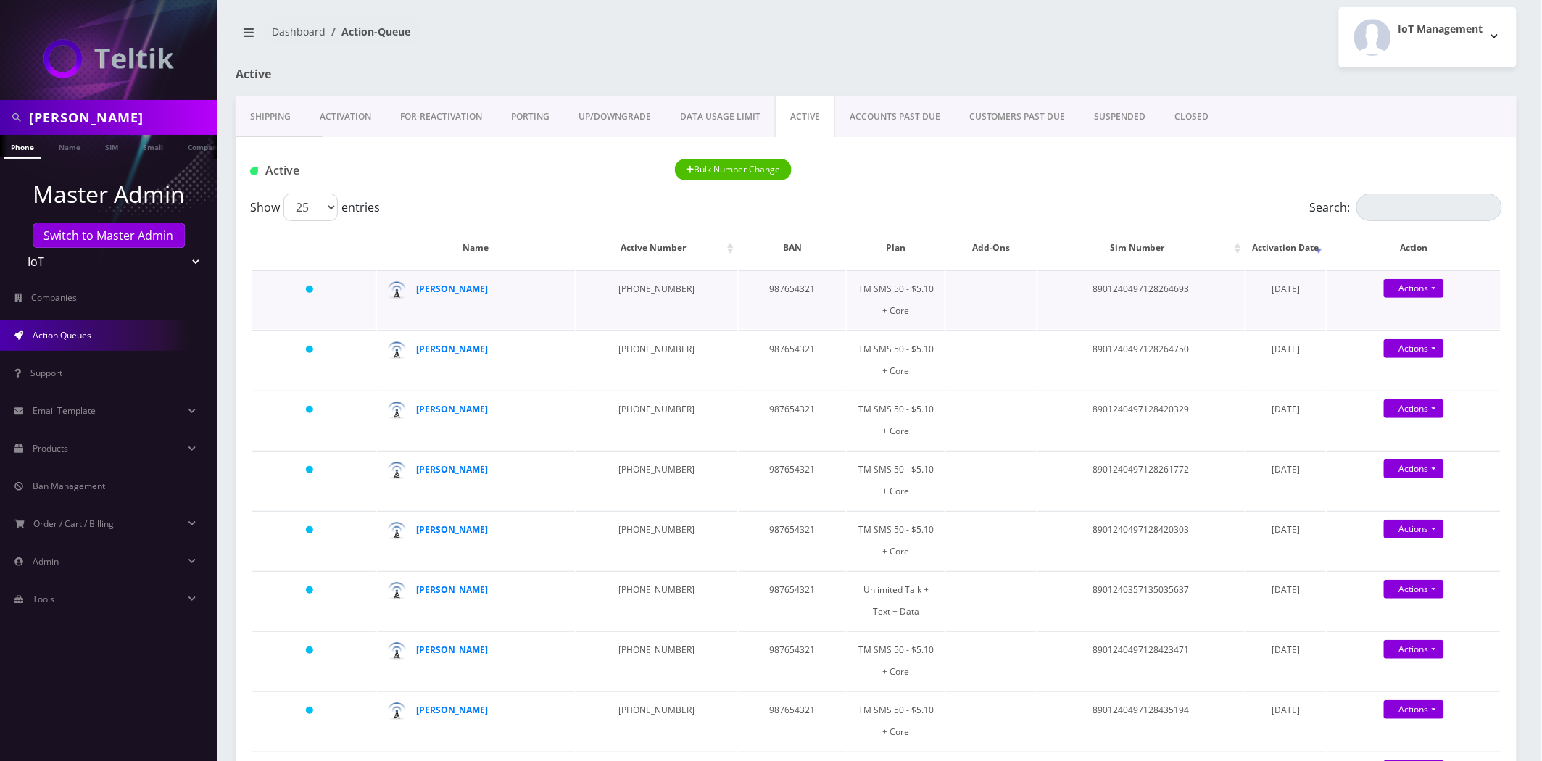
scroll to position [0, 0]
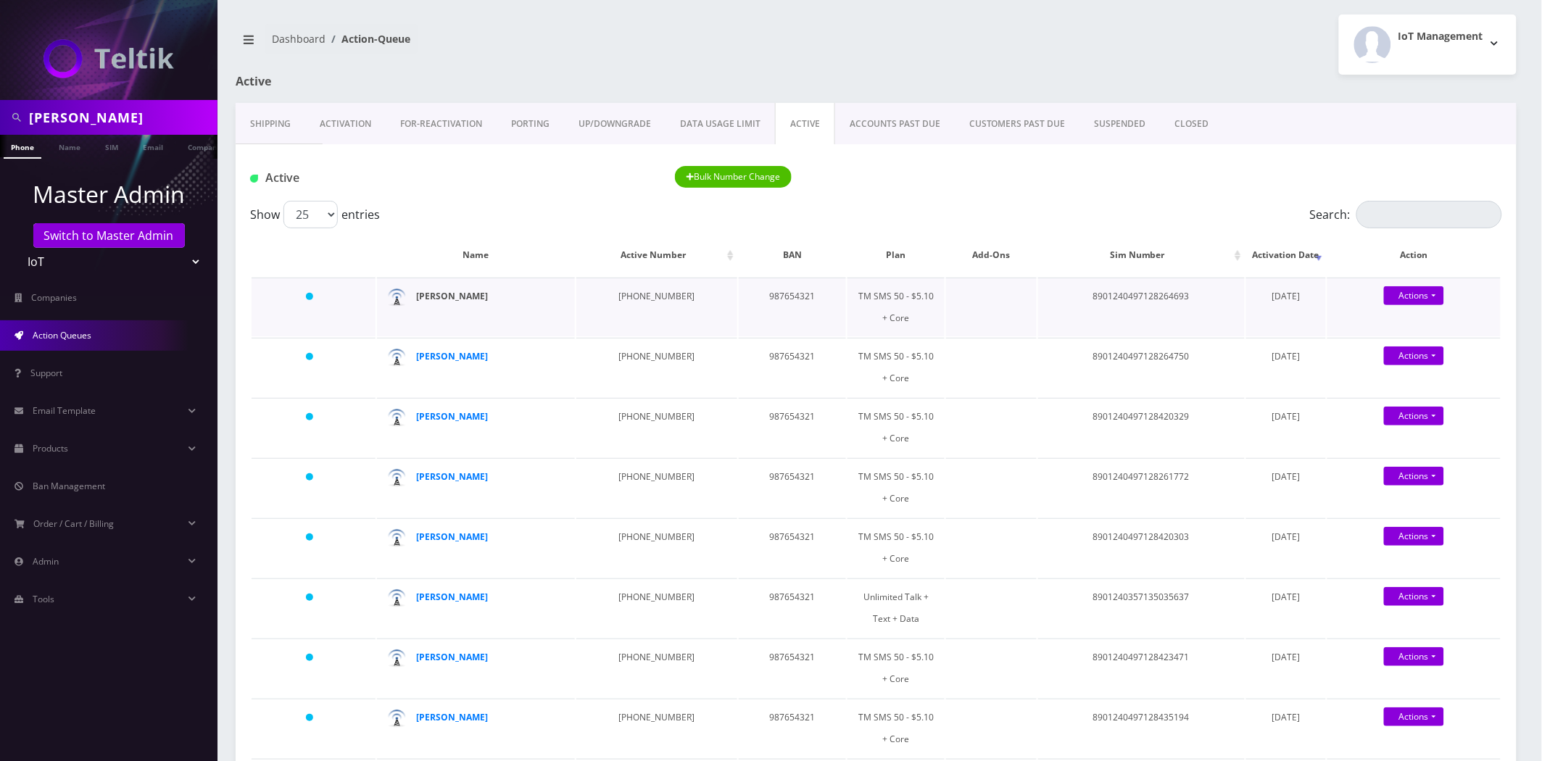
click at [433, 294] on strong "Matt Swiger" at bounding box center [453, 296] width 72 height 12
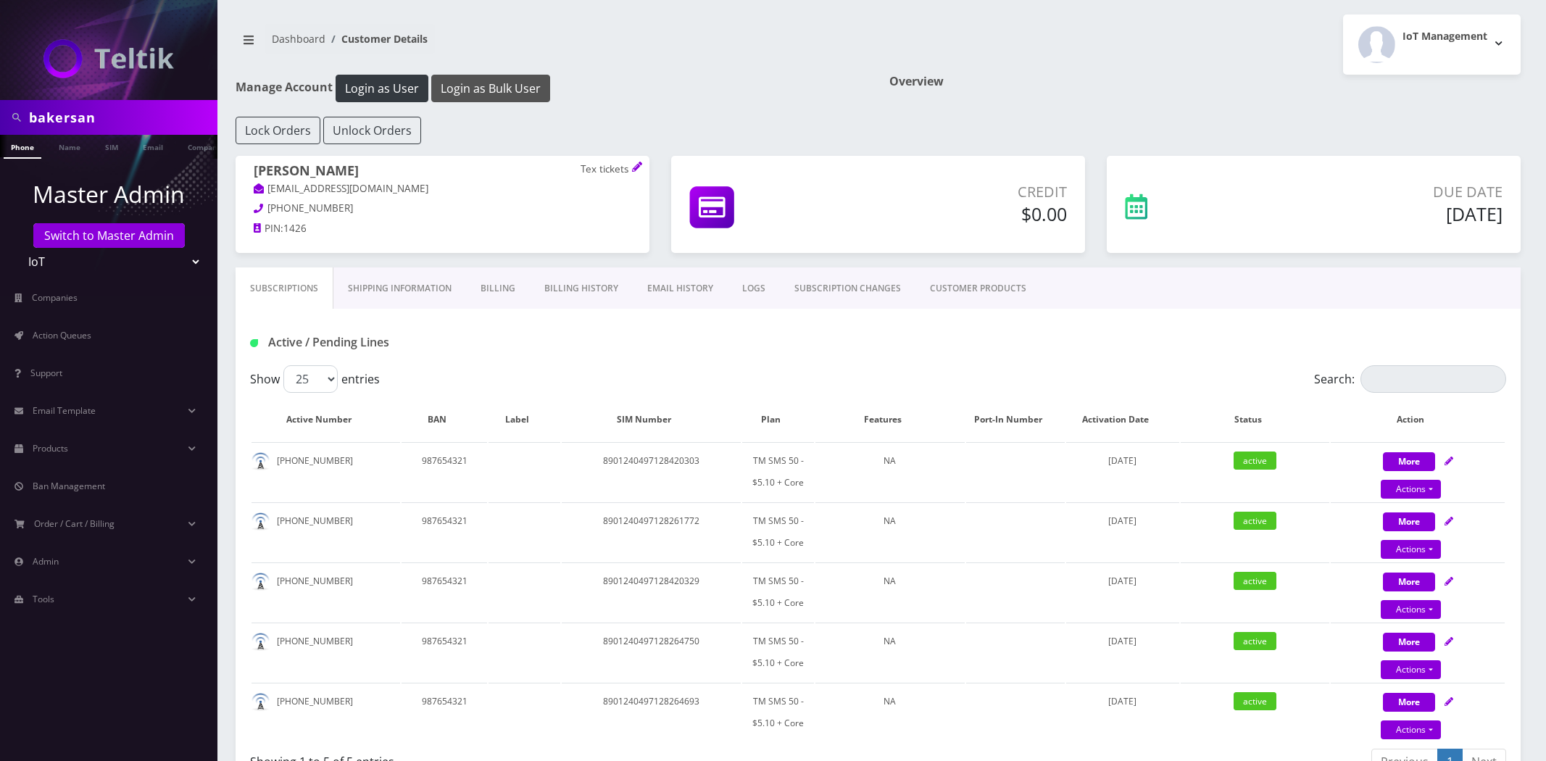
click at [477, 91] on button "Login as Bulk User" at bounding box center [490, 89] width 119 height 28
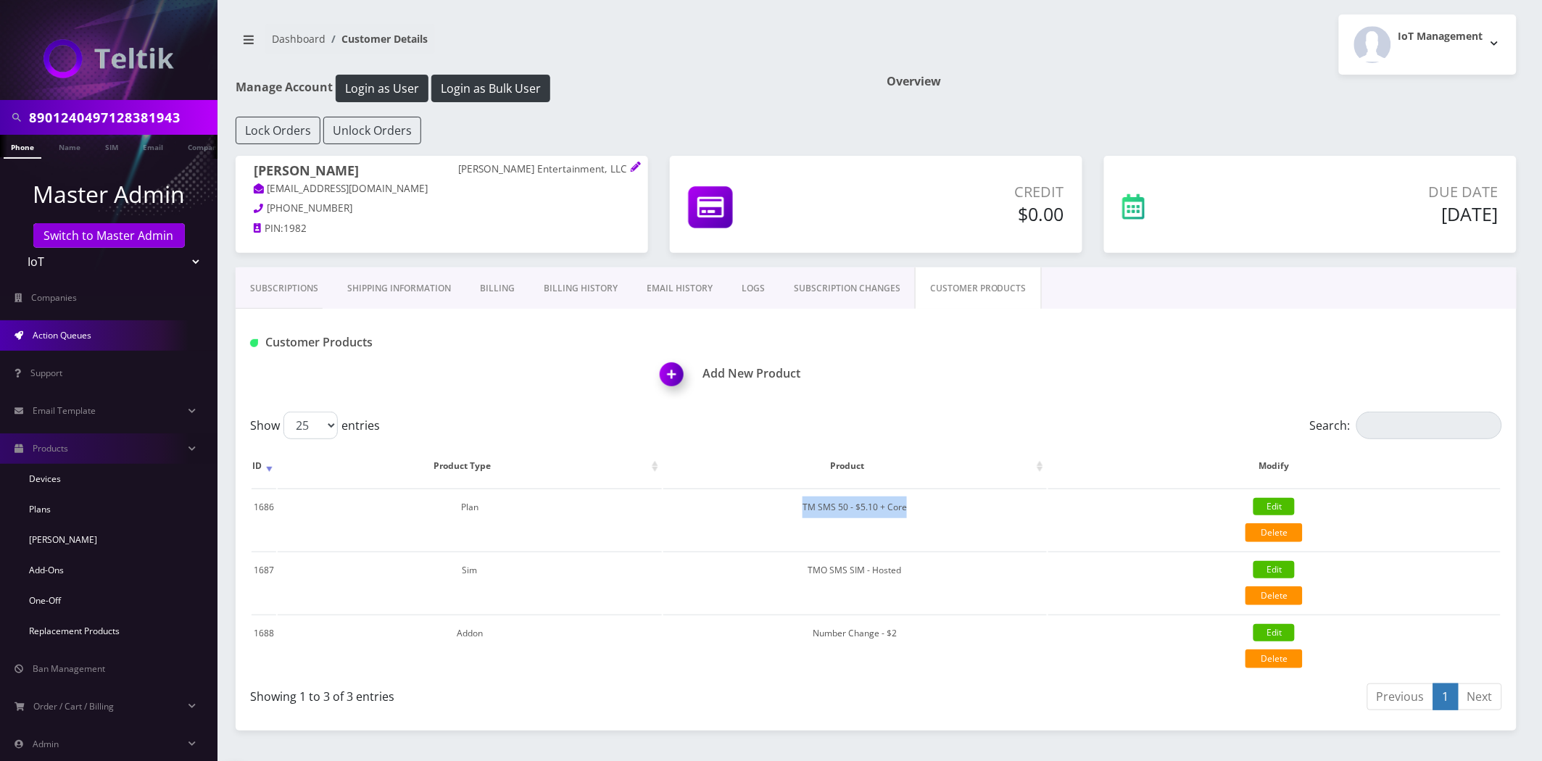
click at [62, 330] on span "Action Queues" at bounding box center [62, 335] width 59 height 12
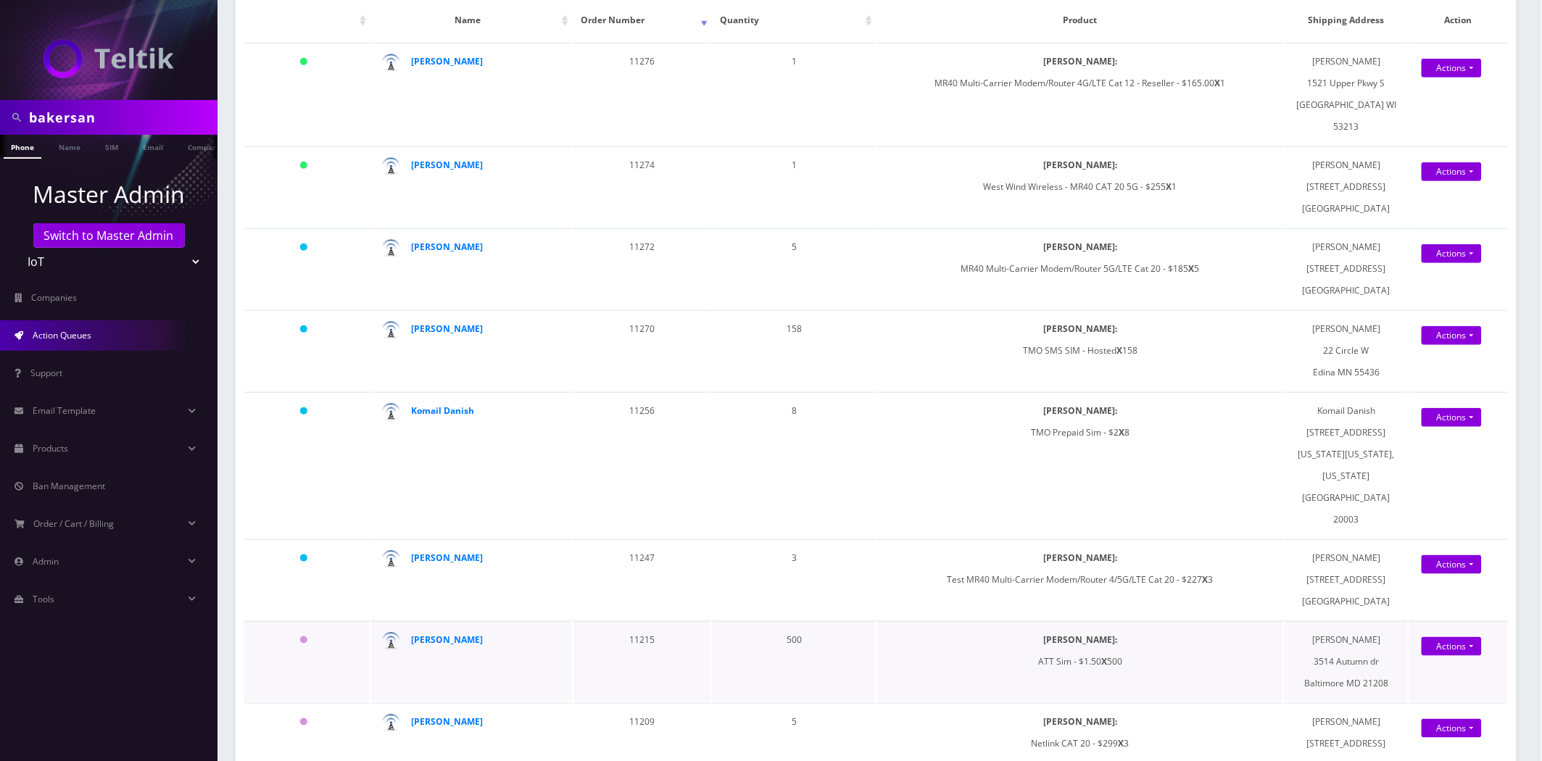
scroll to position [241, 0]
click at [455, 633] on strong "[PERSON_NAME]" at bounding box center [447, 639] width 72 height 12
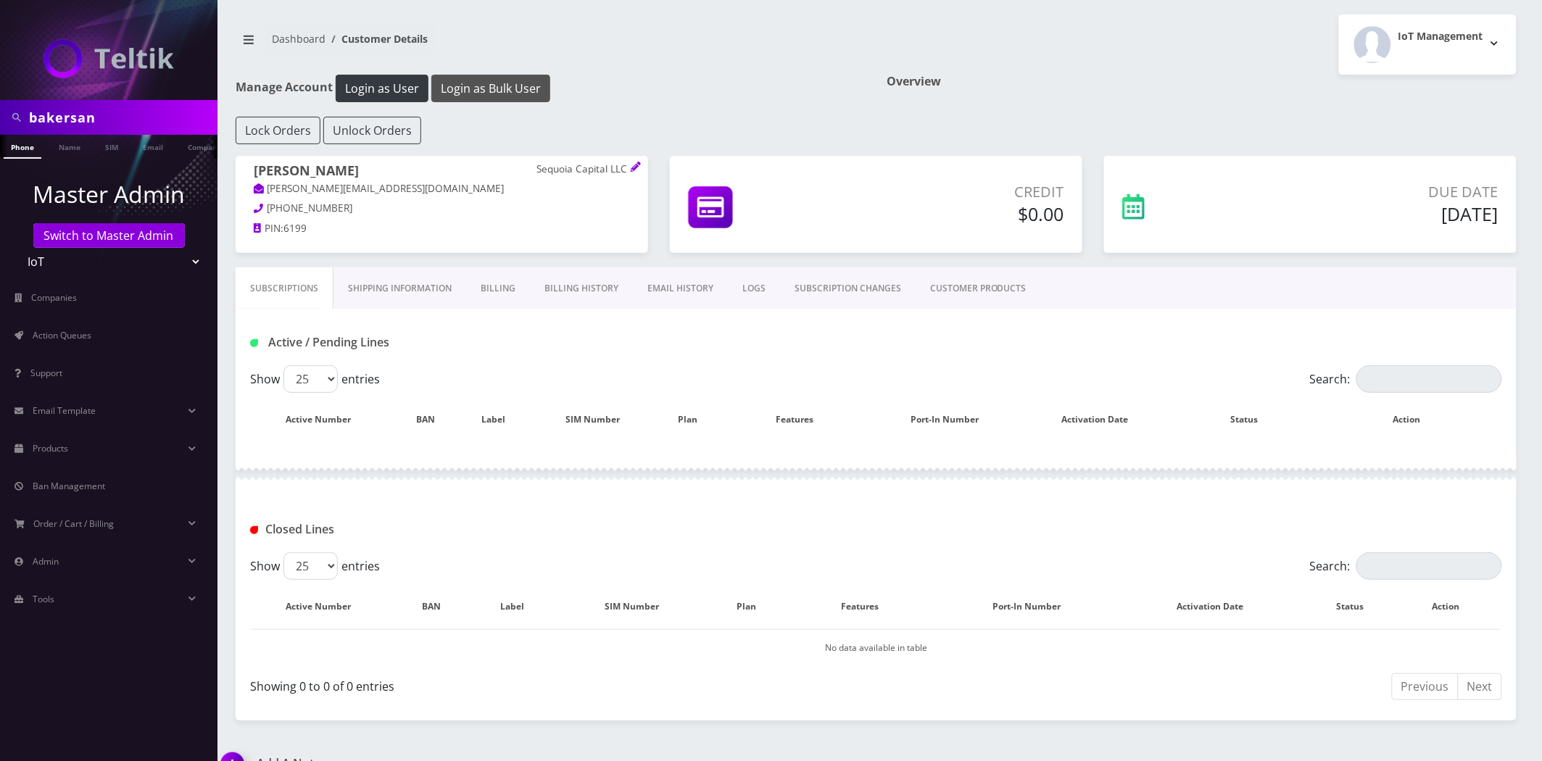
click at [494, 78] on button "Login as Bulk User" at bounding box center [490, 89] width 119 height 28
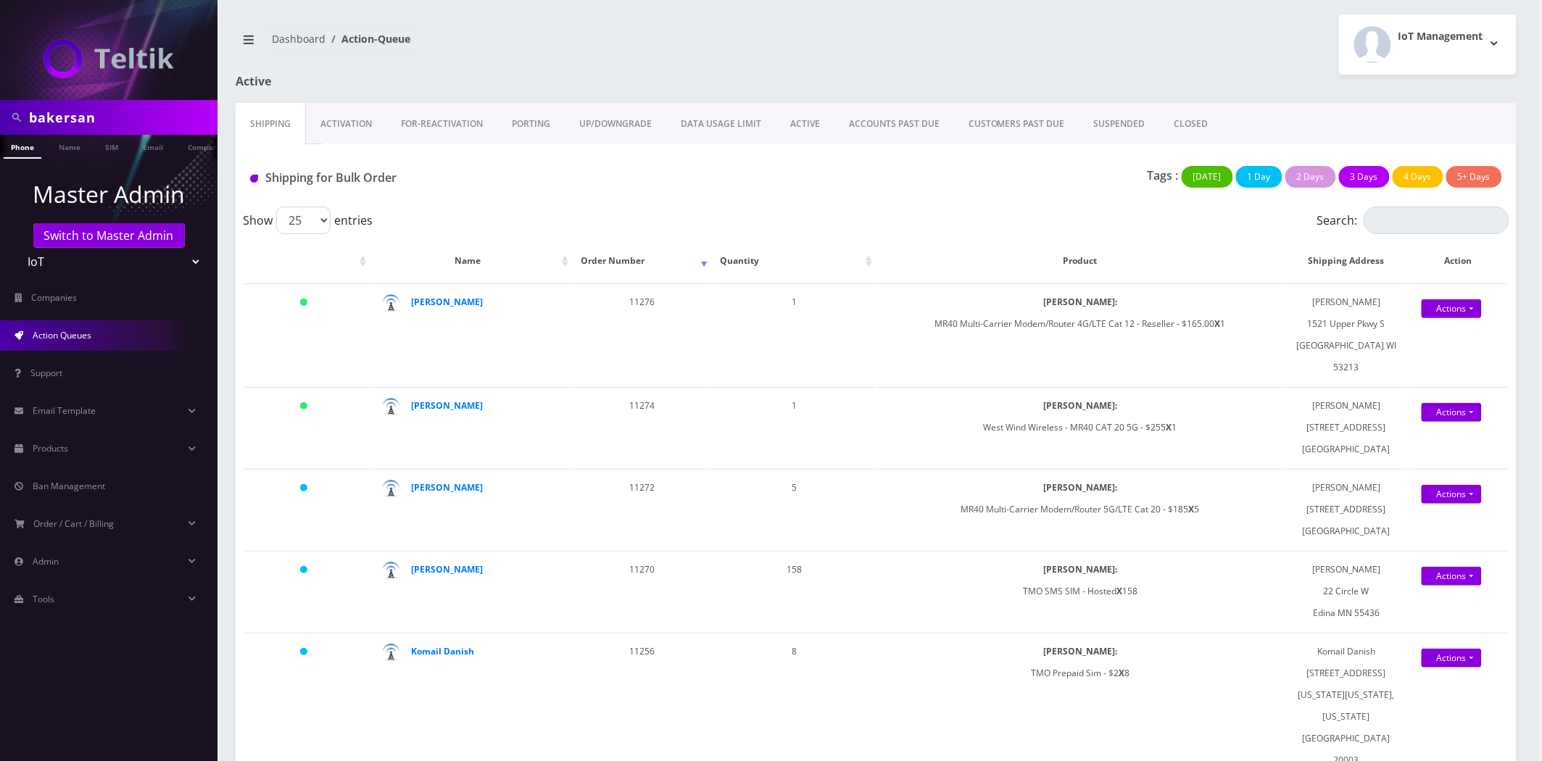
click at [77, 112] on input "bakersan" at bounding box center [121, 118] width 185 height 28
click at [78, 113] on input "bakersan" at bounding box center [121, 118] width 185 height 28
type input "[PERSON_NAME]"
click at [78, 152] on link "Name" at bounding box center [69, 147] width 36 height 24
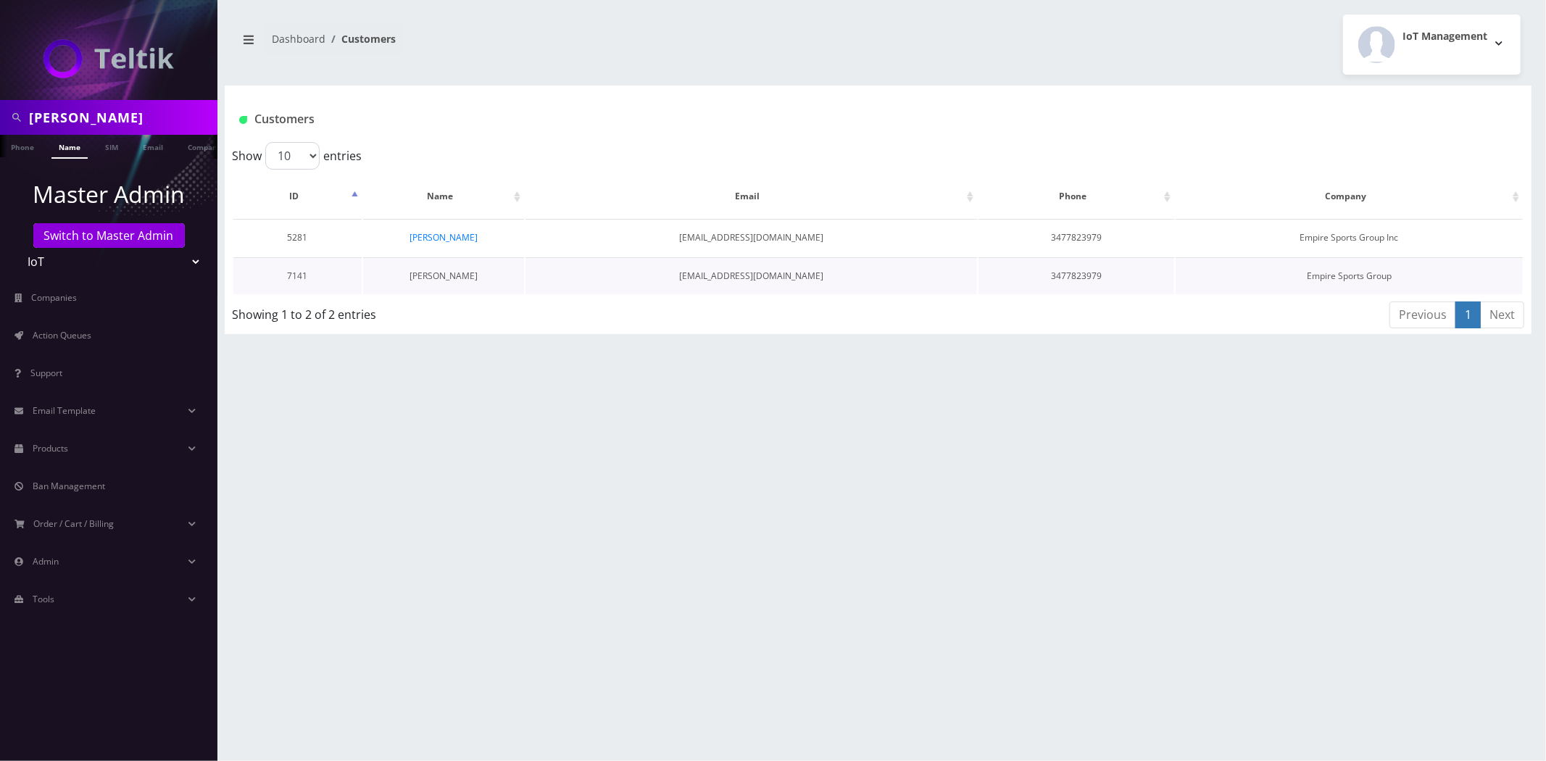
click at [452, 278] on link "[PERSON_NAME]" at bounding box center [444, 276] width 68 height 12
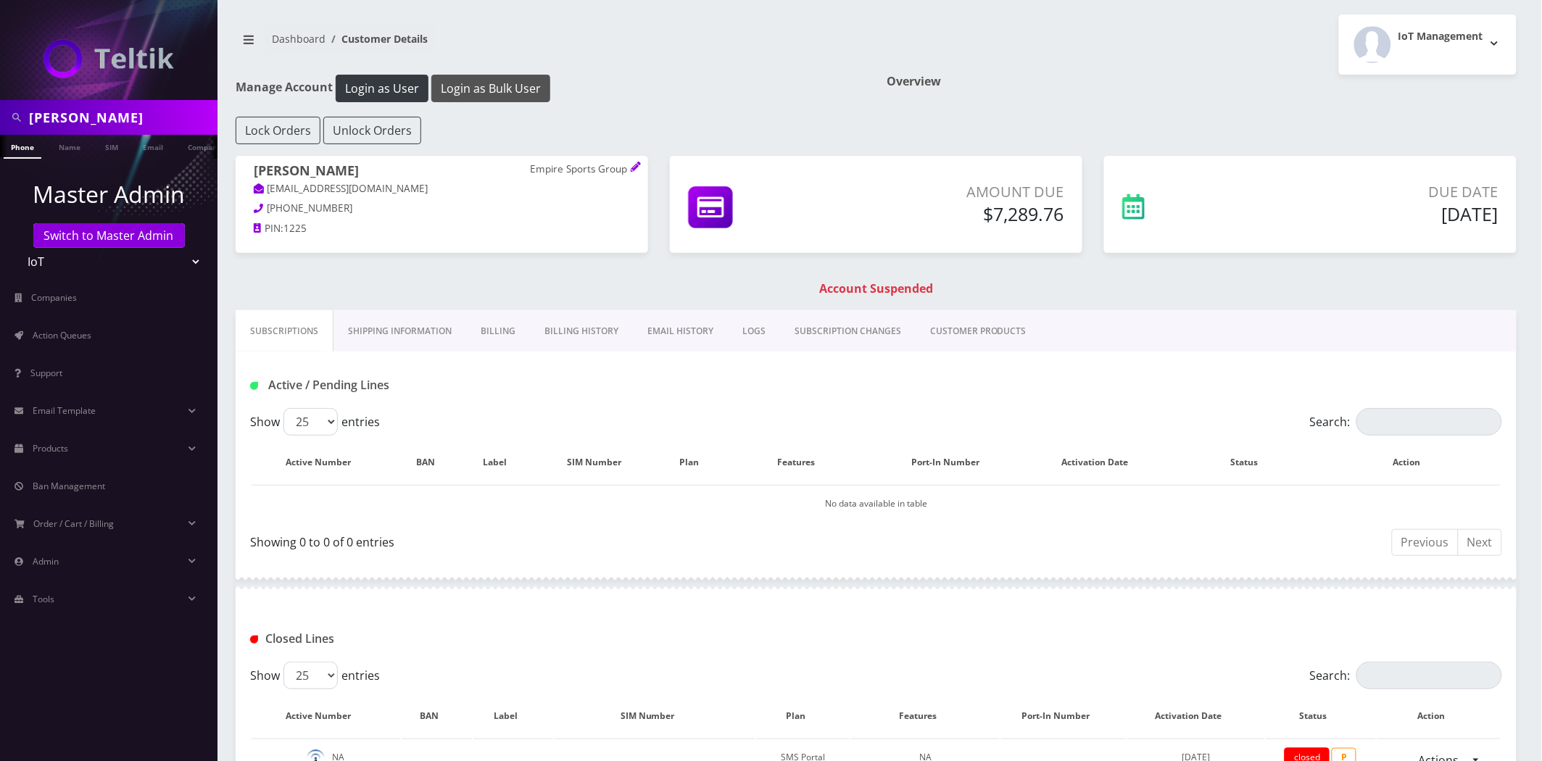
click at [504, 93] on button "Login as Bulk User" at bounding box center [490, 89] width 119 height 28
